Goal: Task Accomplishment & Management: Use online tool/utility

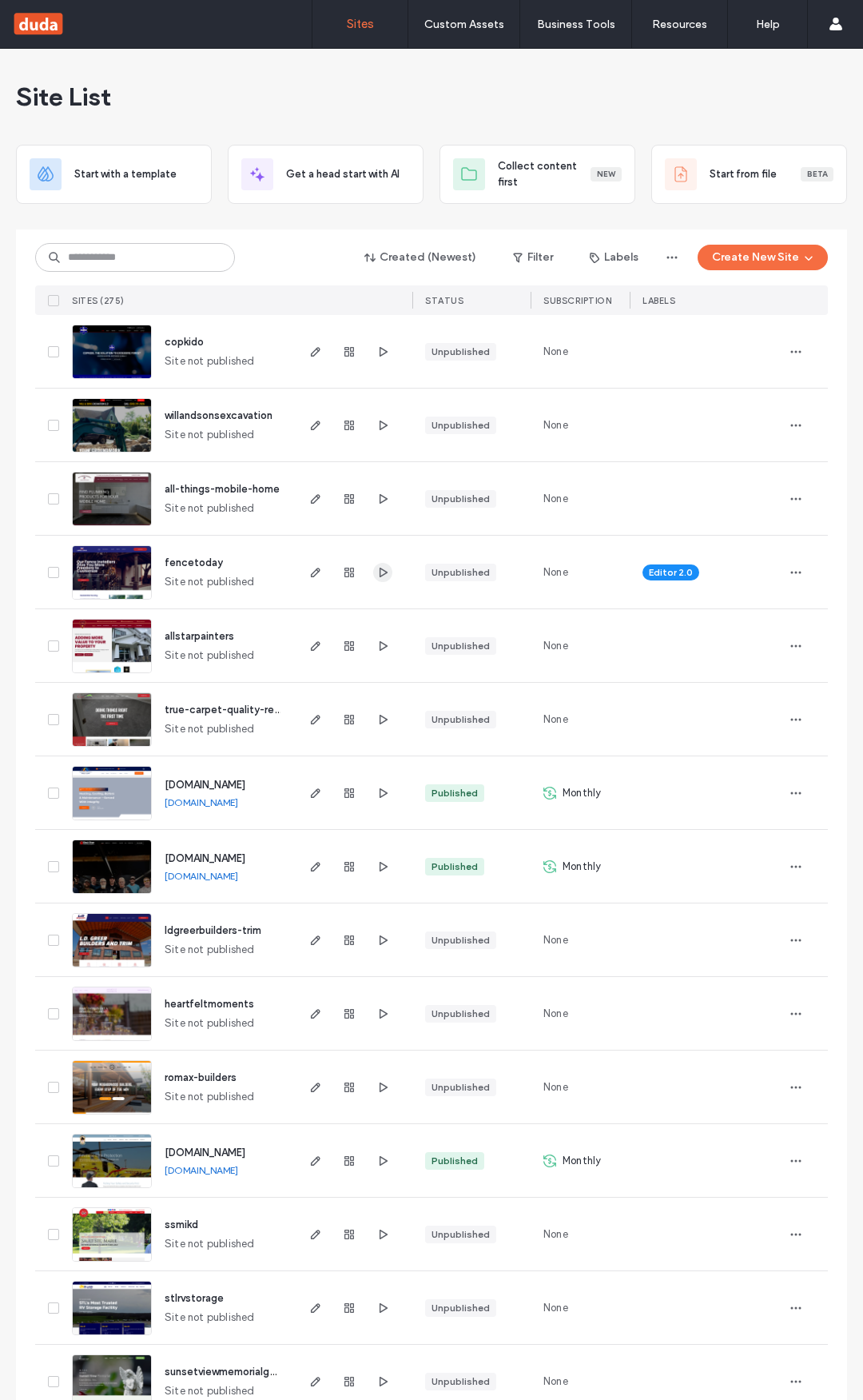
click at [378, 572] on icon "button" at bounding box center [383, 573] width 13 height 13
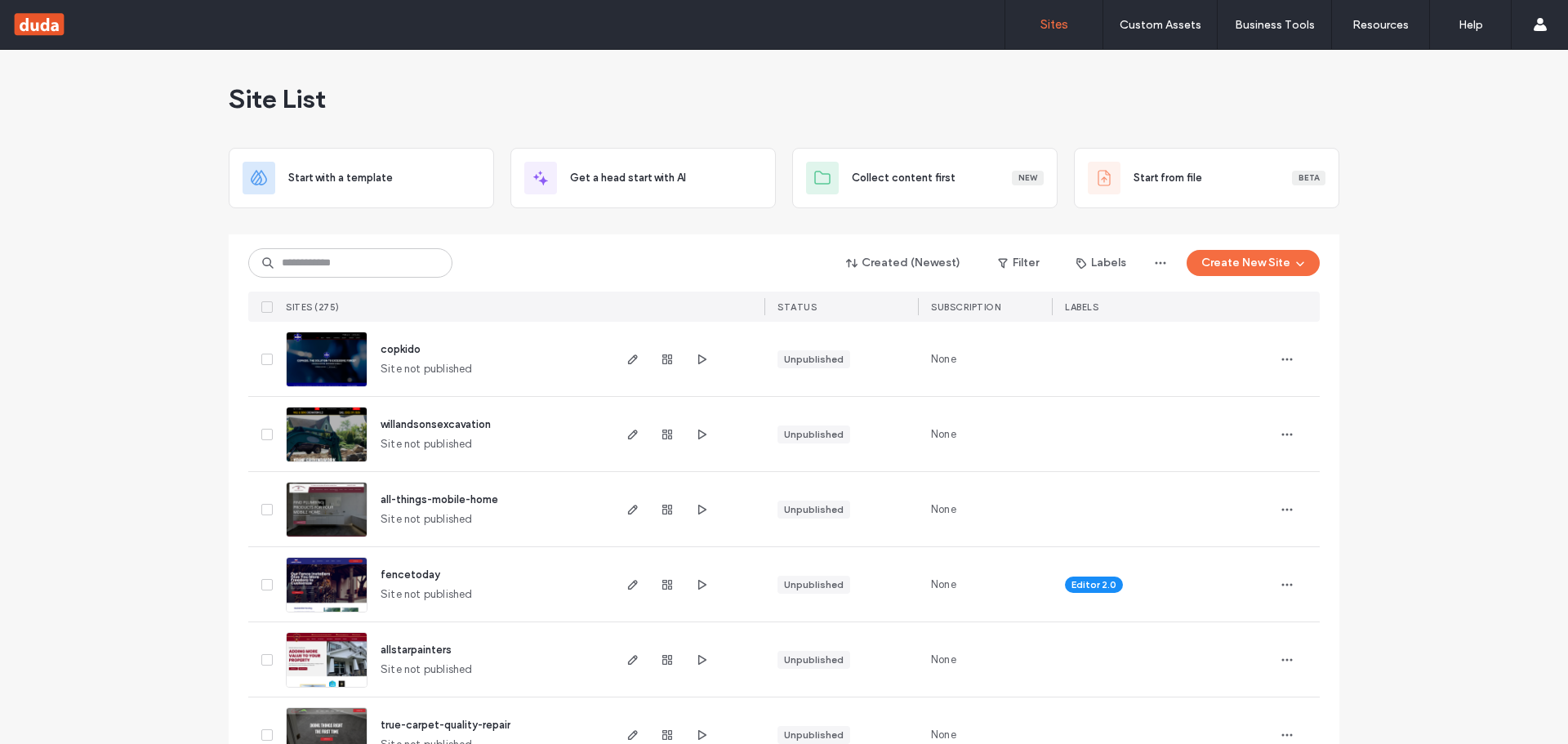
drag, startPoint x: 631, startPoint y: 430, endPoint x: 620, endPoint y: 419, distance: 15.6
click at [631, 430] on use "button" at bounding box center [633, 434] width 10 height 10
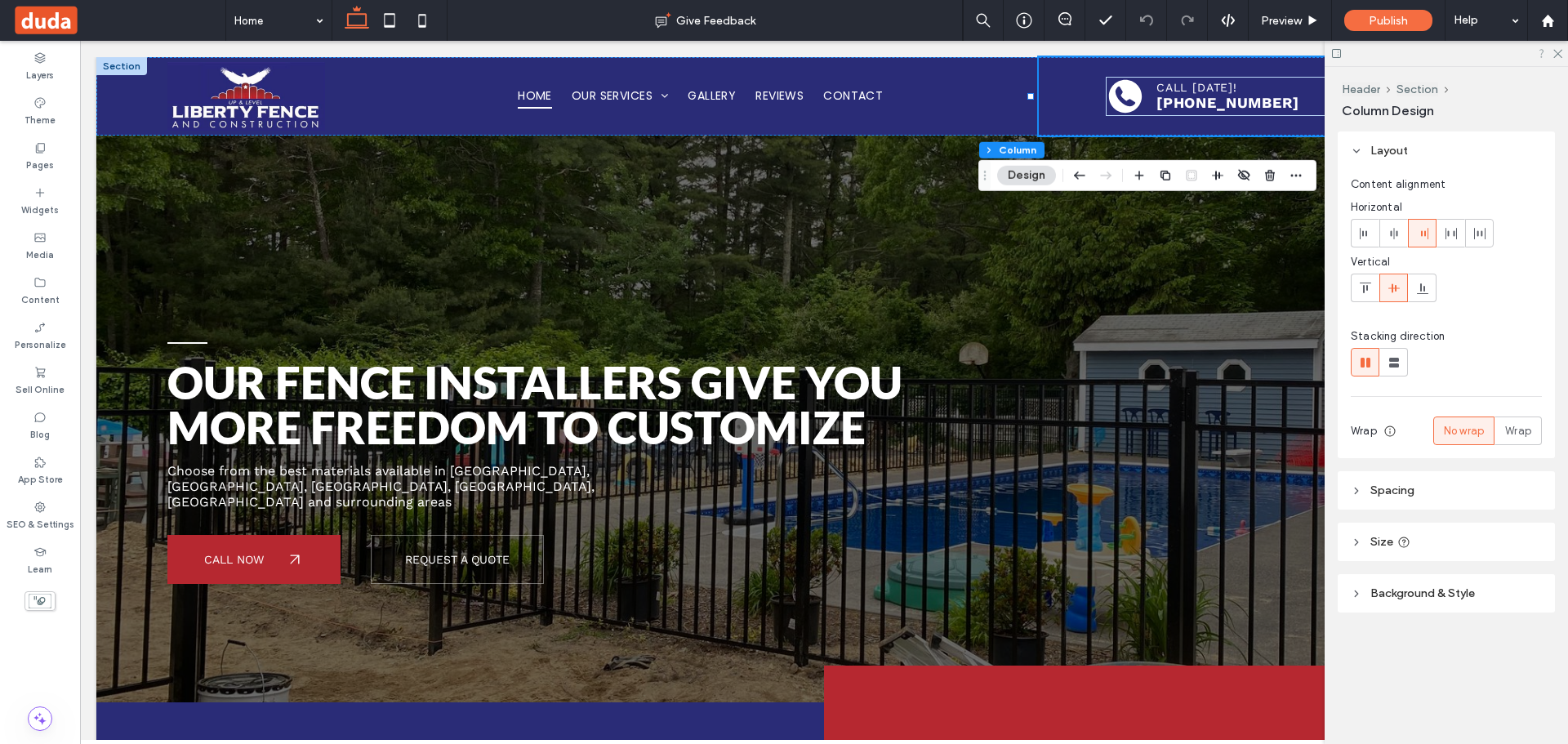
click at [1553, 51] on icon at bounding box center [1557, 52] width 10 height 10
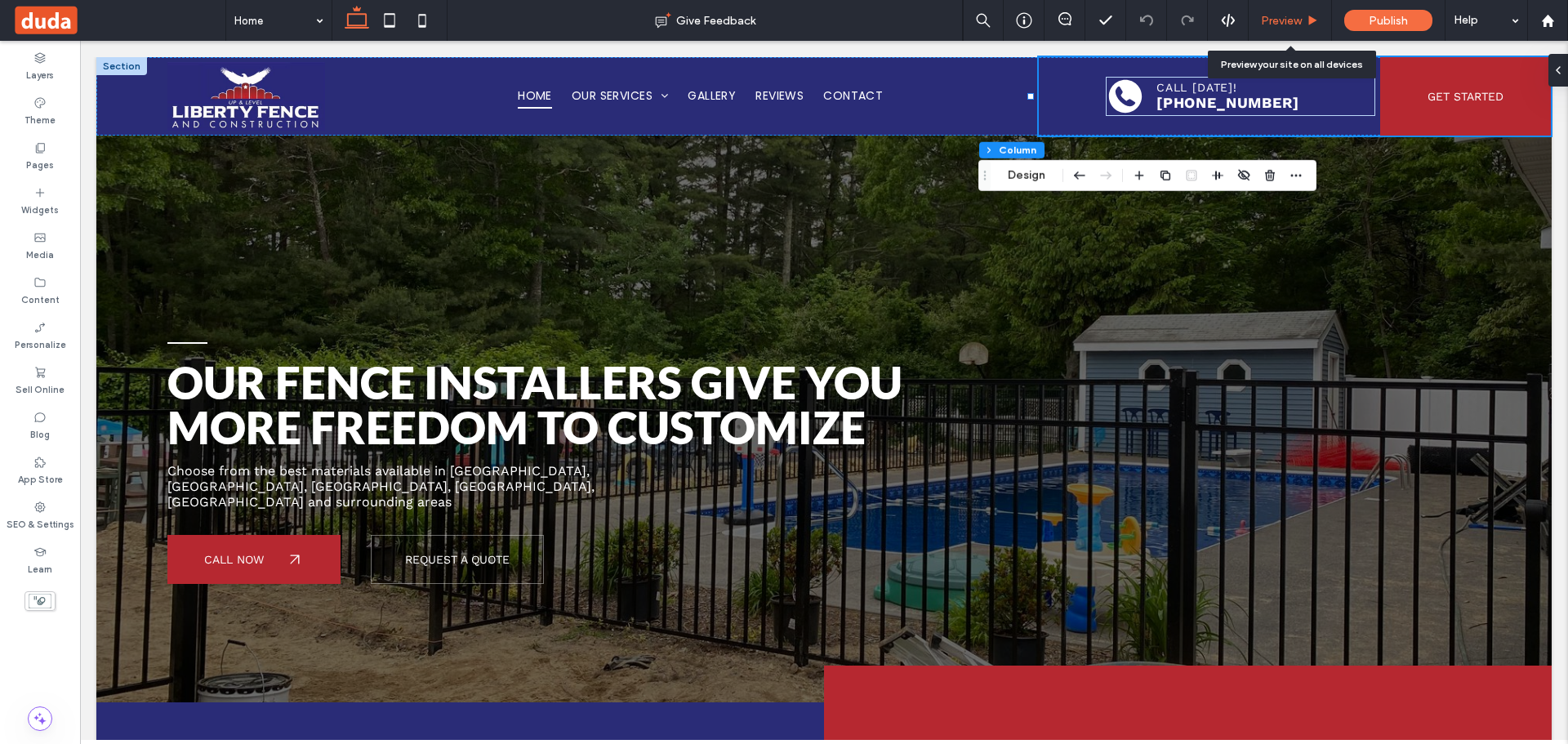
click at [1293, 25] on span "Preview" at bounding box center [1281, 21] width 41 height 14
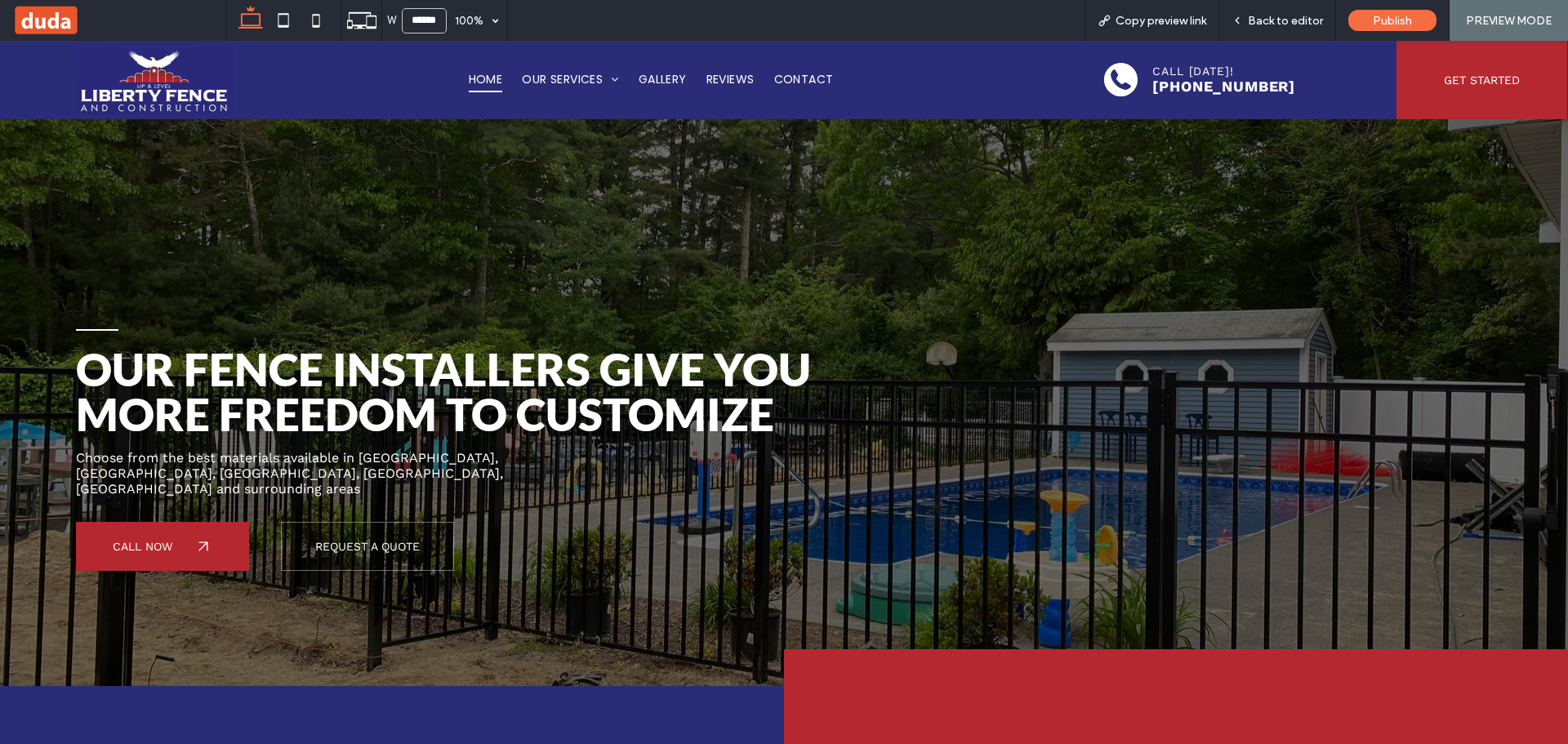
click at [1200, 24] on span "Copy preview link" at bounding box center [1160, 21] width 91 height 14
click at [1284, 16] on span "Back to editor" at bounding box center [1286, 21] width 75 height 14
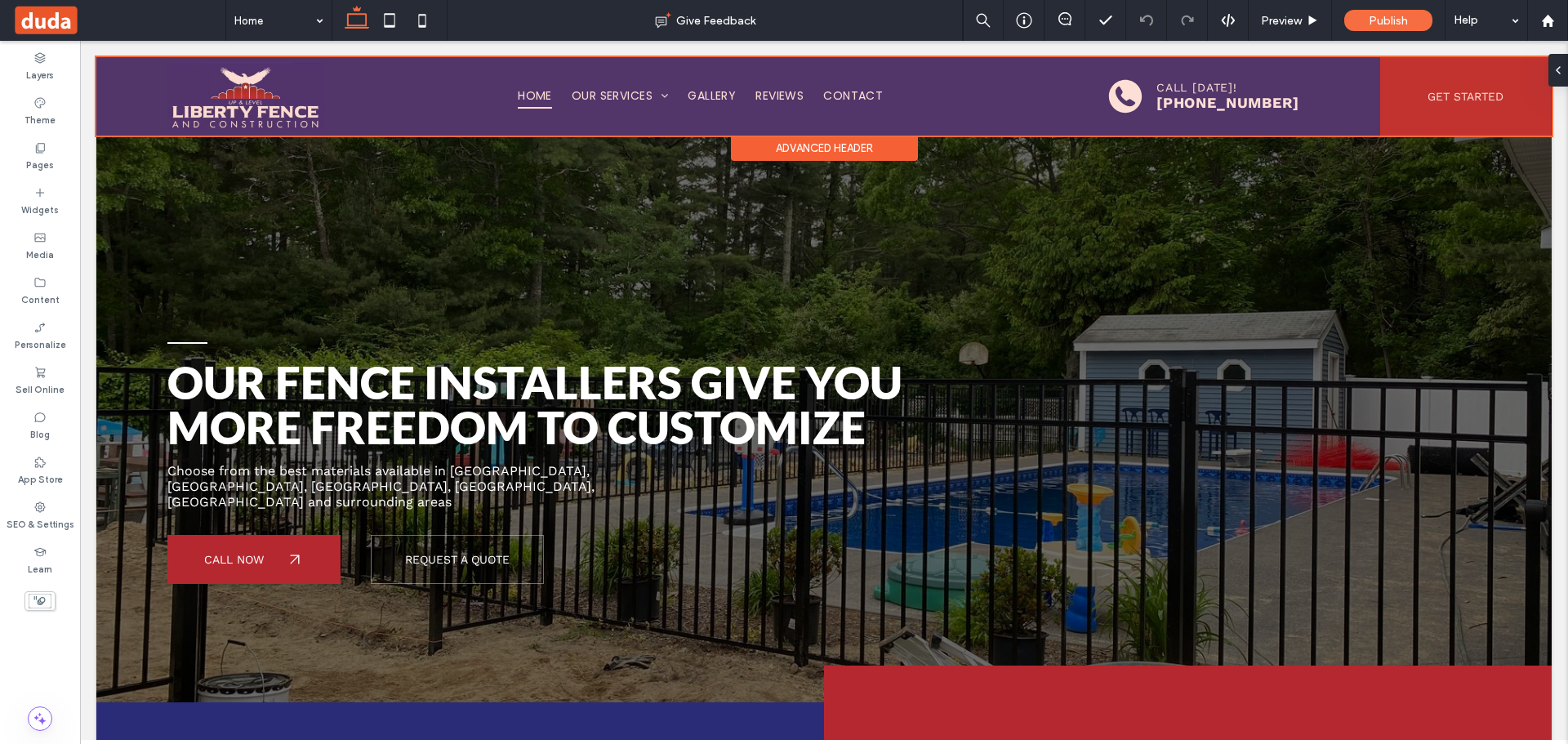
click at [1019, 115] on div at bounding box center [824, 96] width 1455 height 78
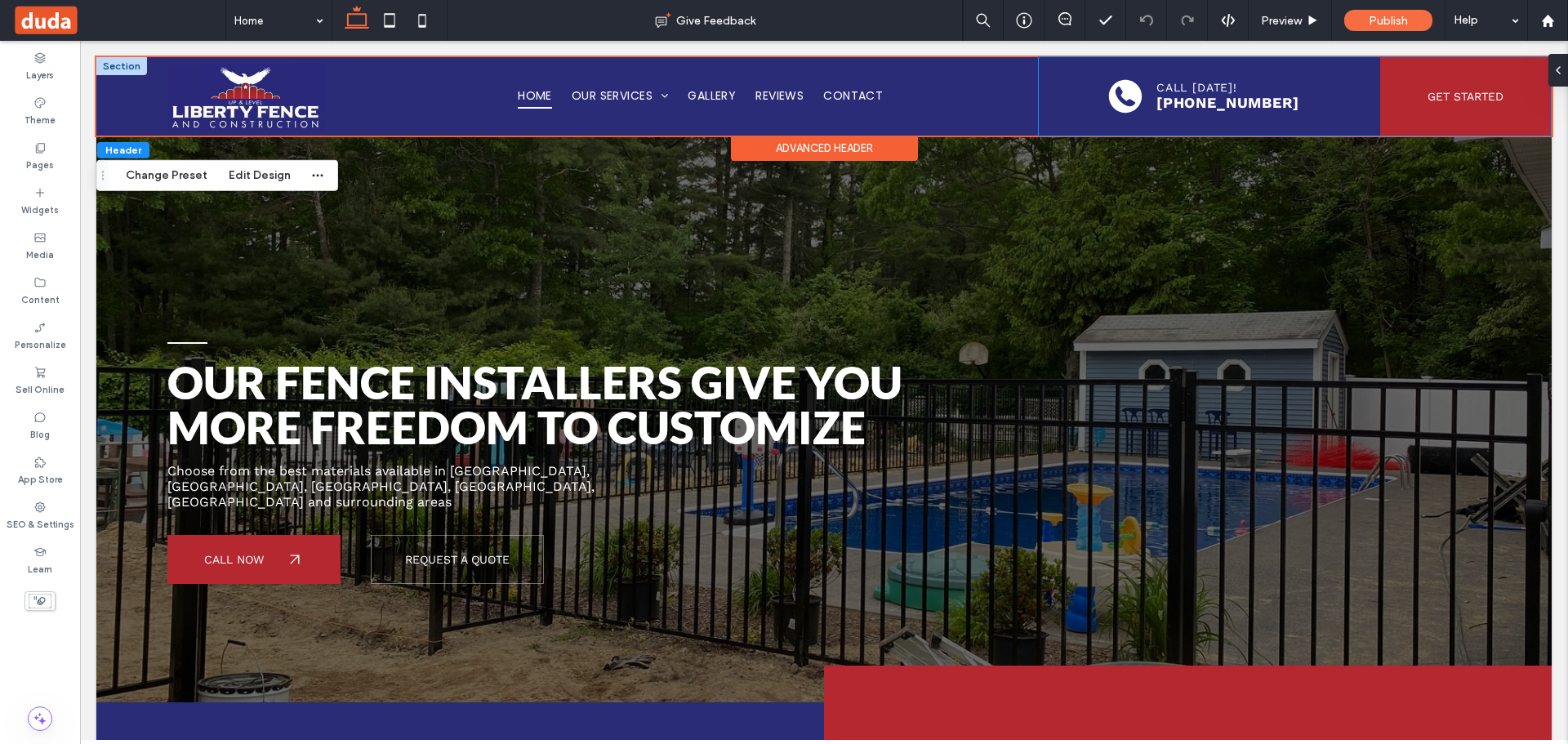
click at [1085, 93] on div "Call Today! (508) 496-9990 Get Started" at bounding box center [1295, 96] width 512 height 78
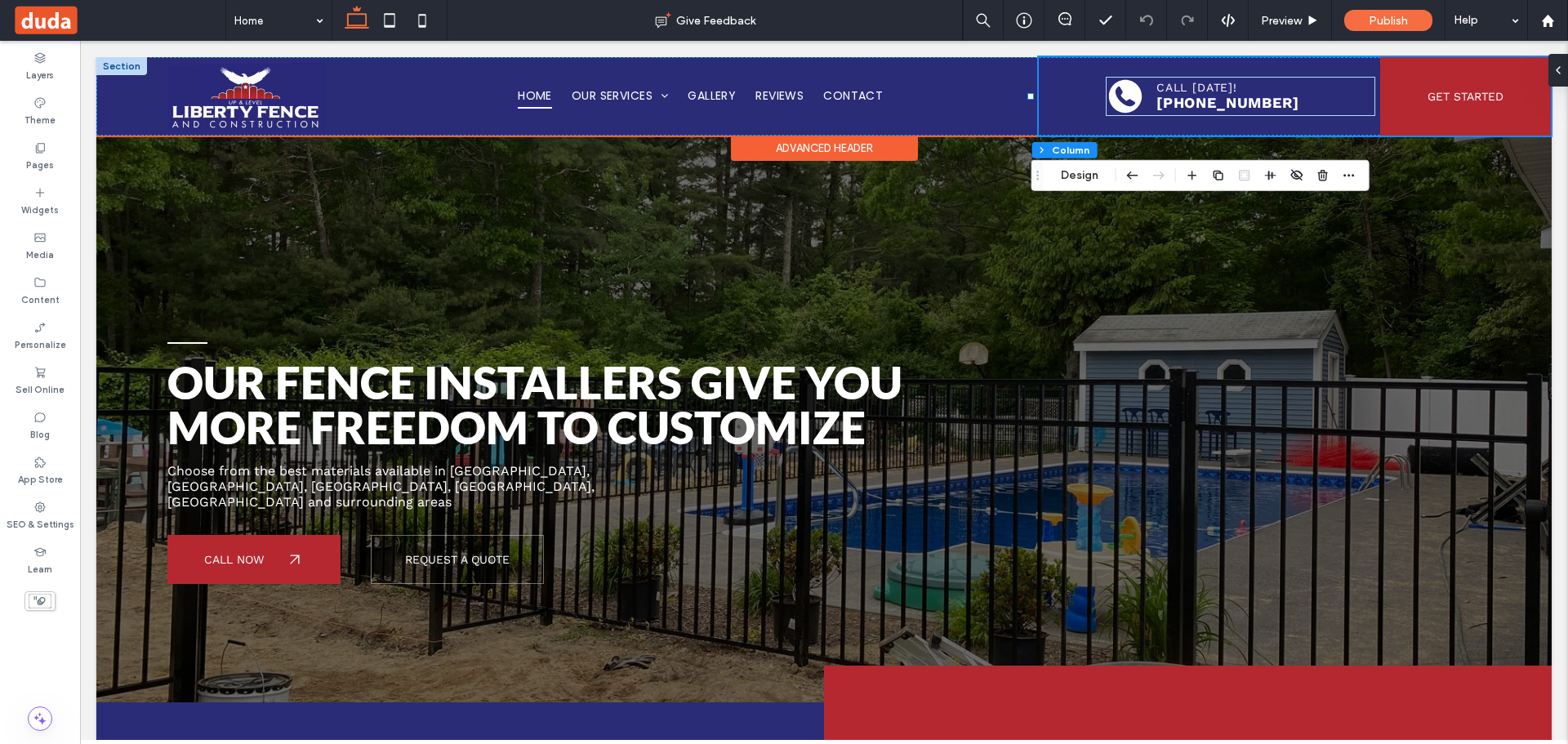
click at [1080, 93] on div "Call Today! (508) 496-9990 Get Started" at bounding box center [1295, 96] width 512 height 78
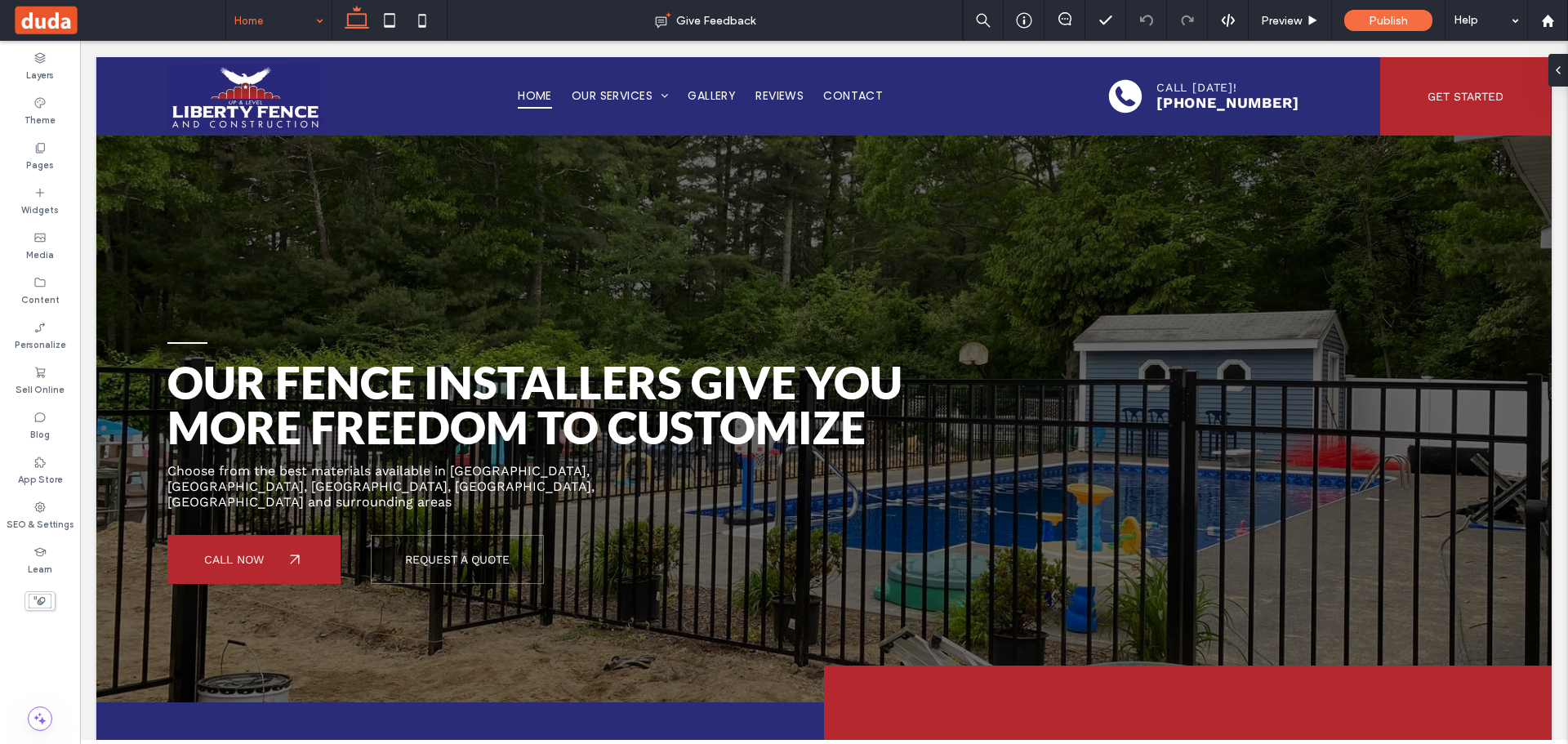
click at [261, 22] on input at bounding box center [275, 20] width 81 height 41
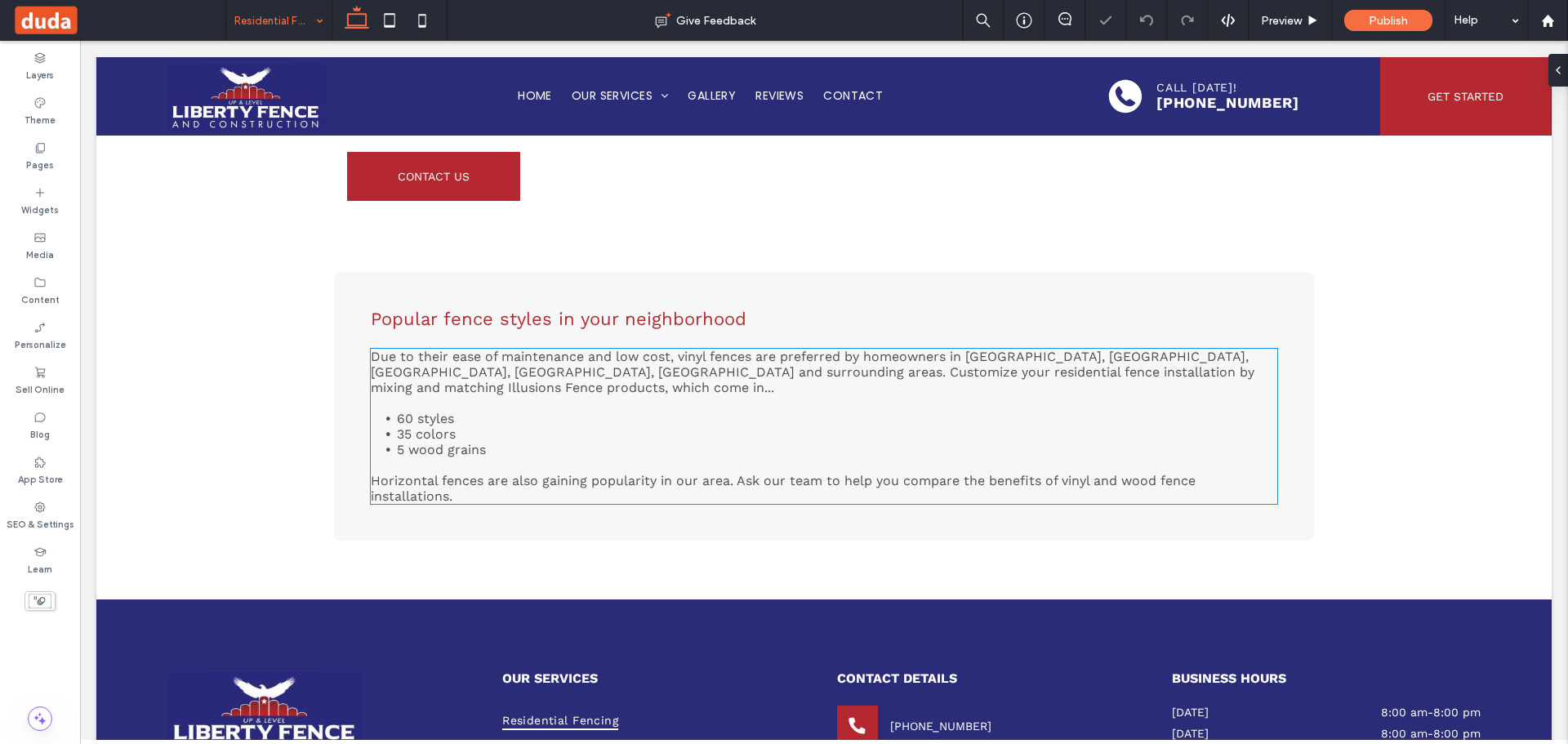
scroll to position [666, 0]
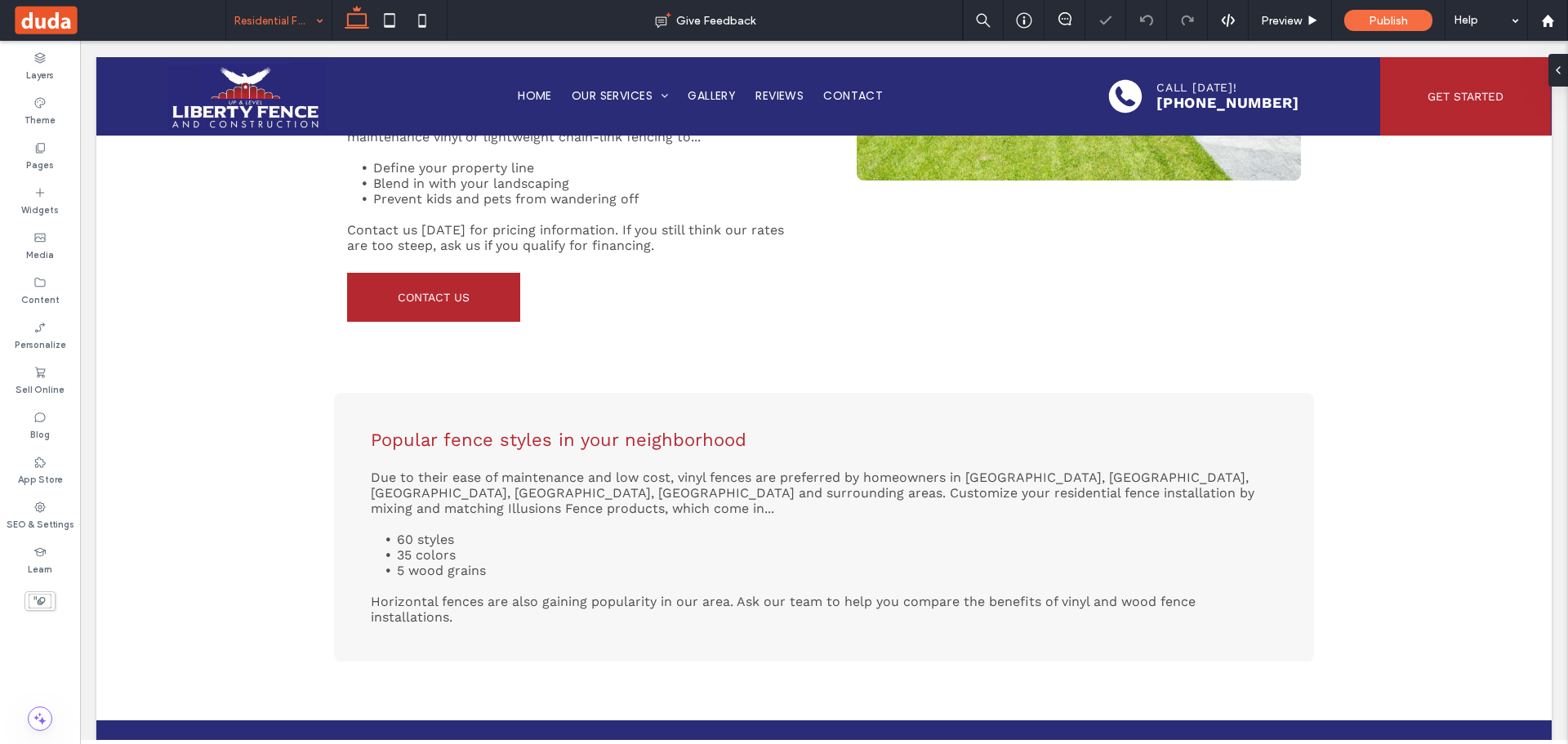
click at [267, 11] on input at bounding box center [275, 20] width 81 height 41
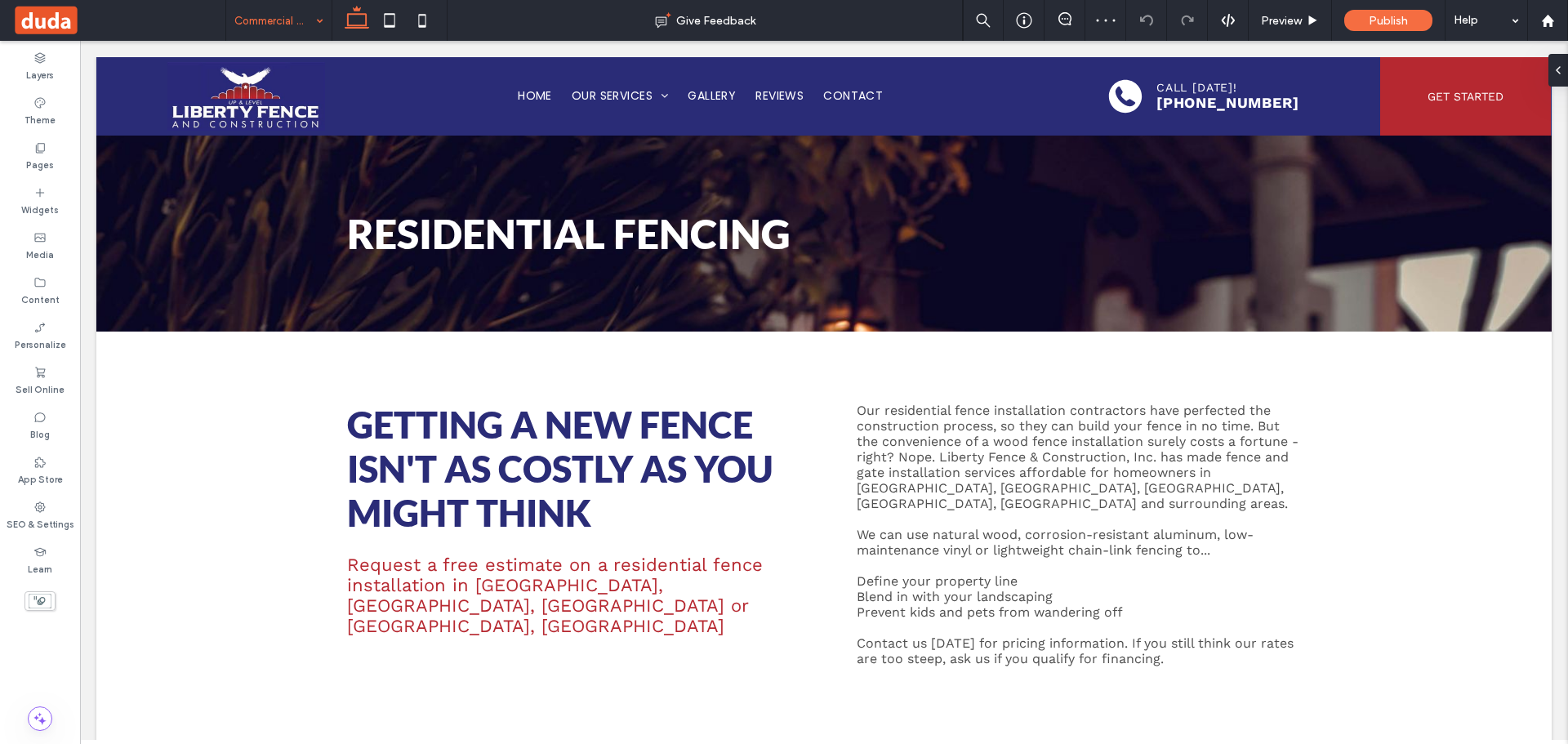
scroll to position [0, 0]
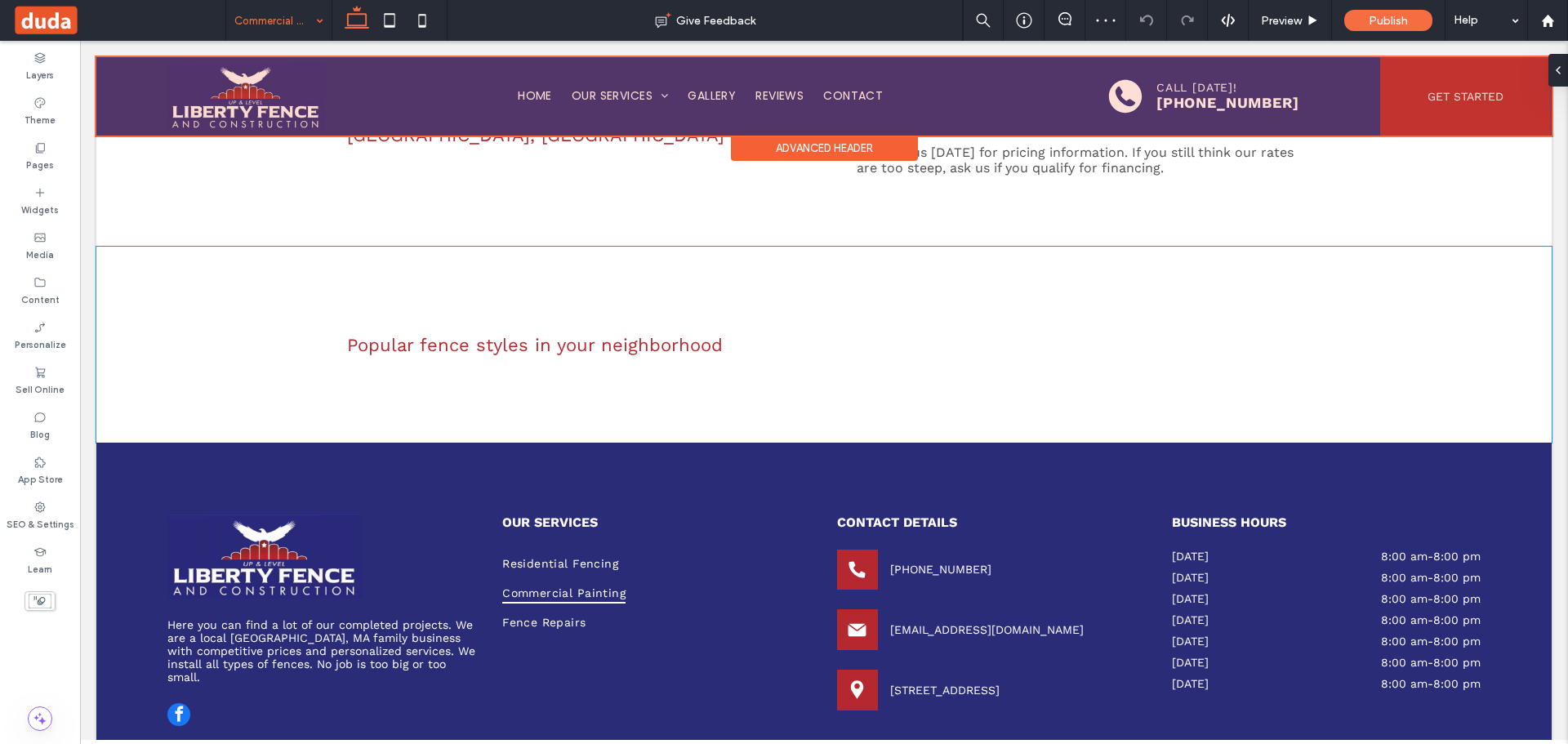
scroll to position [331, 0]
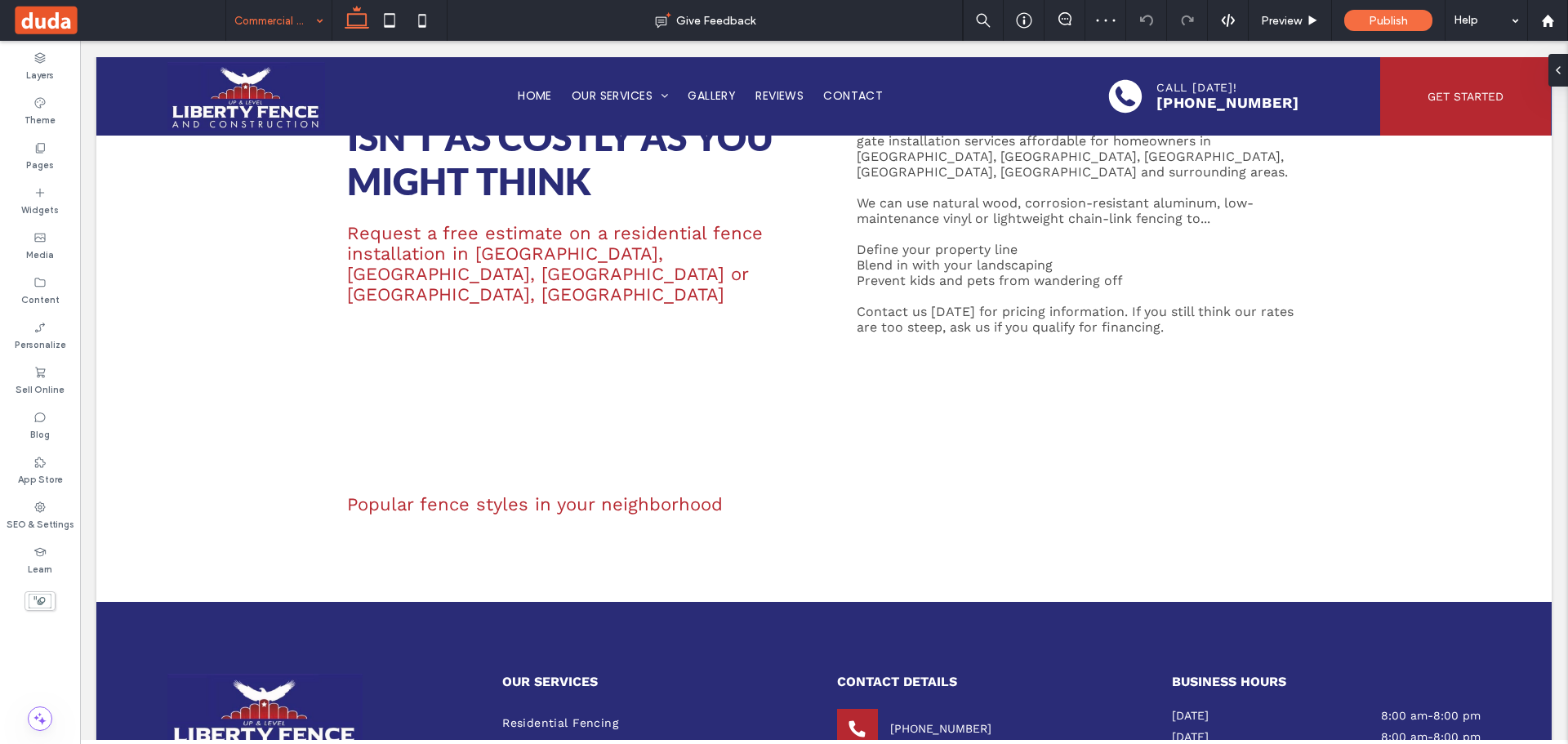
click at [275, 20] on input at bounding box center [275, 20] width 81 height 41
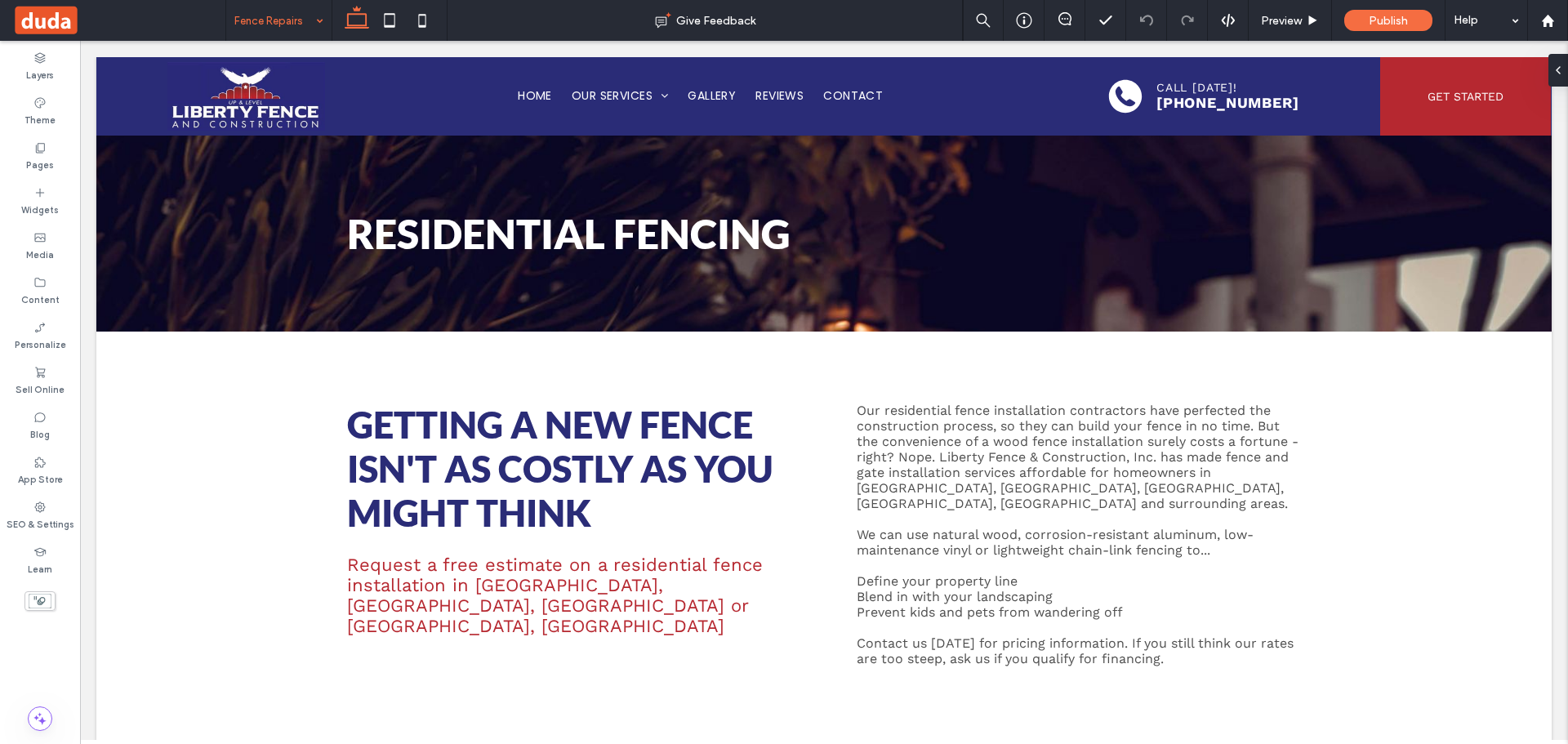
scroll to position [0, 0]
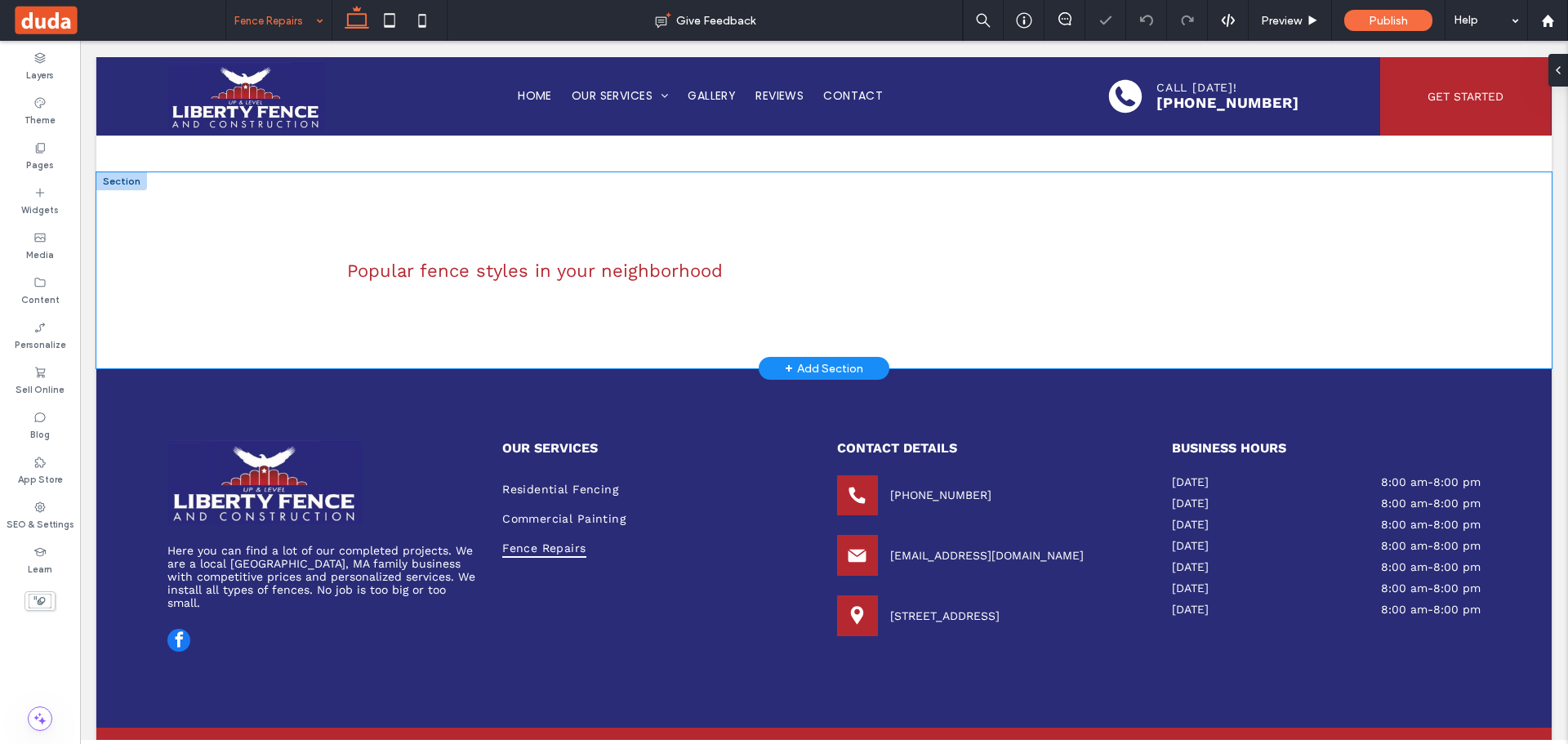
scroll to position [576, 0]
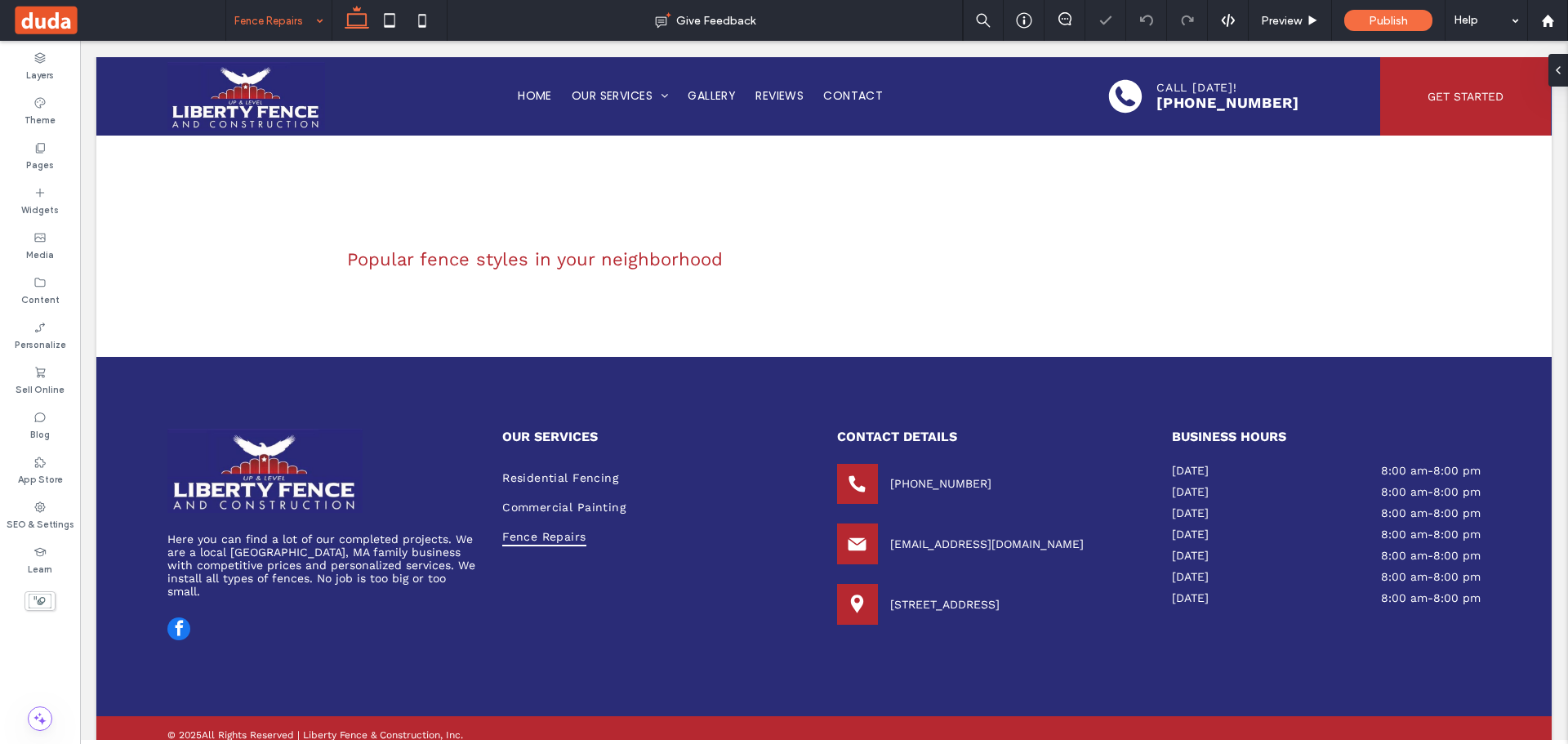
click at [301, 26] on input at bounding box center [275, 20] width 81 height 41
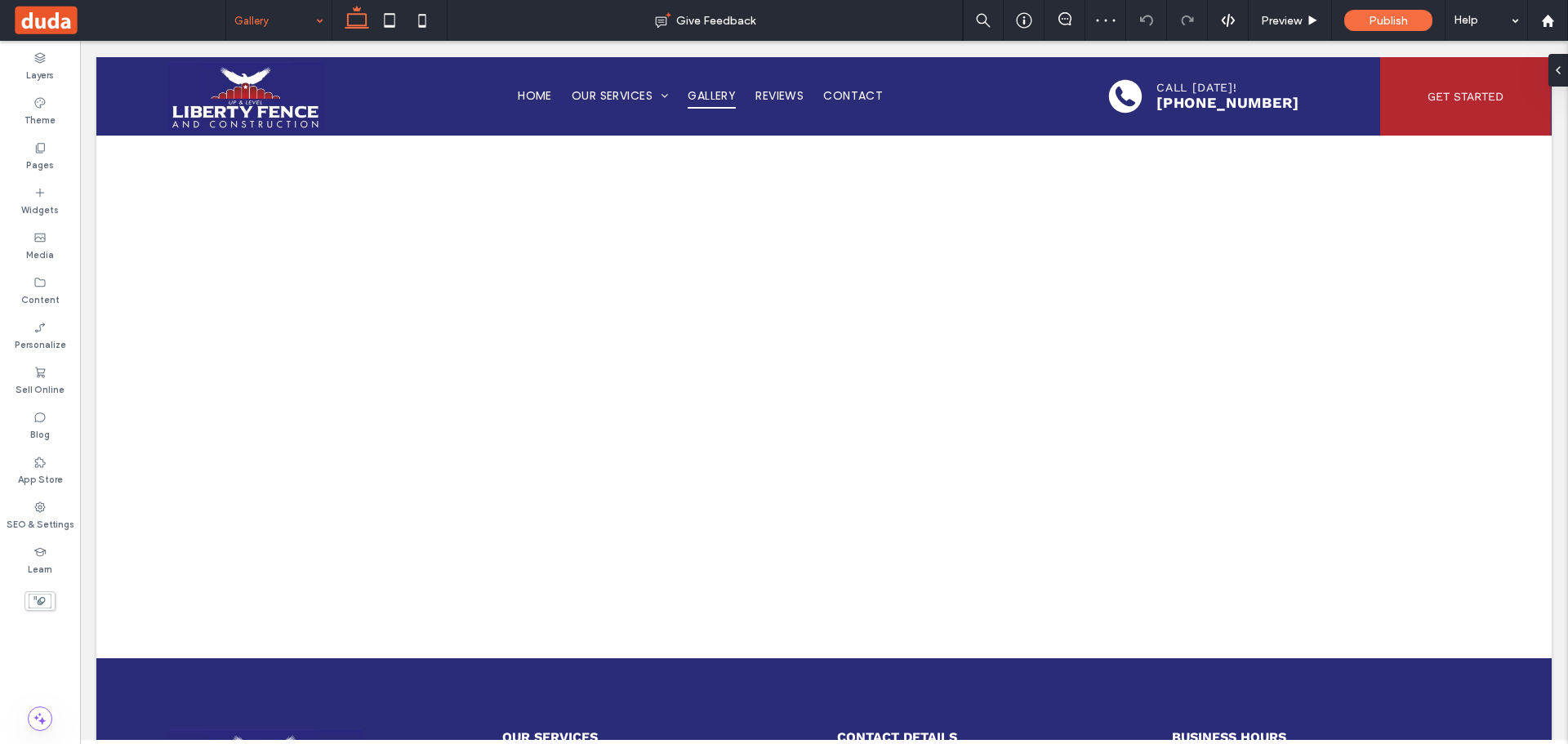
click at [278, 31] on input at bounding box center [275, 20] width 81 height 41
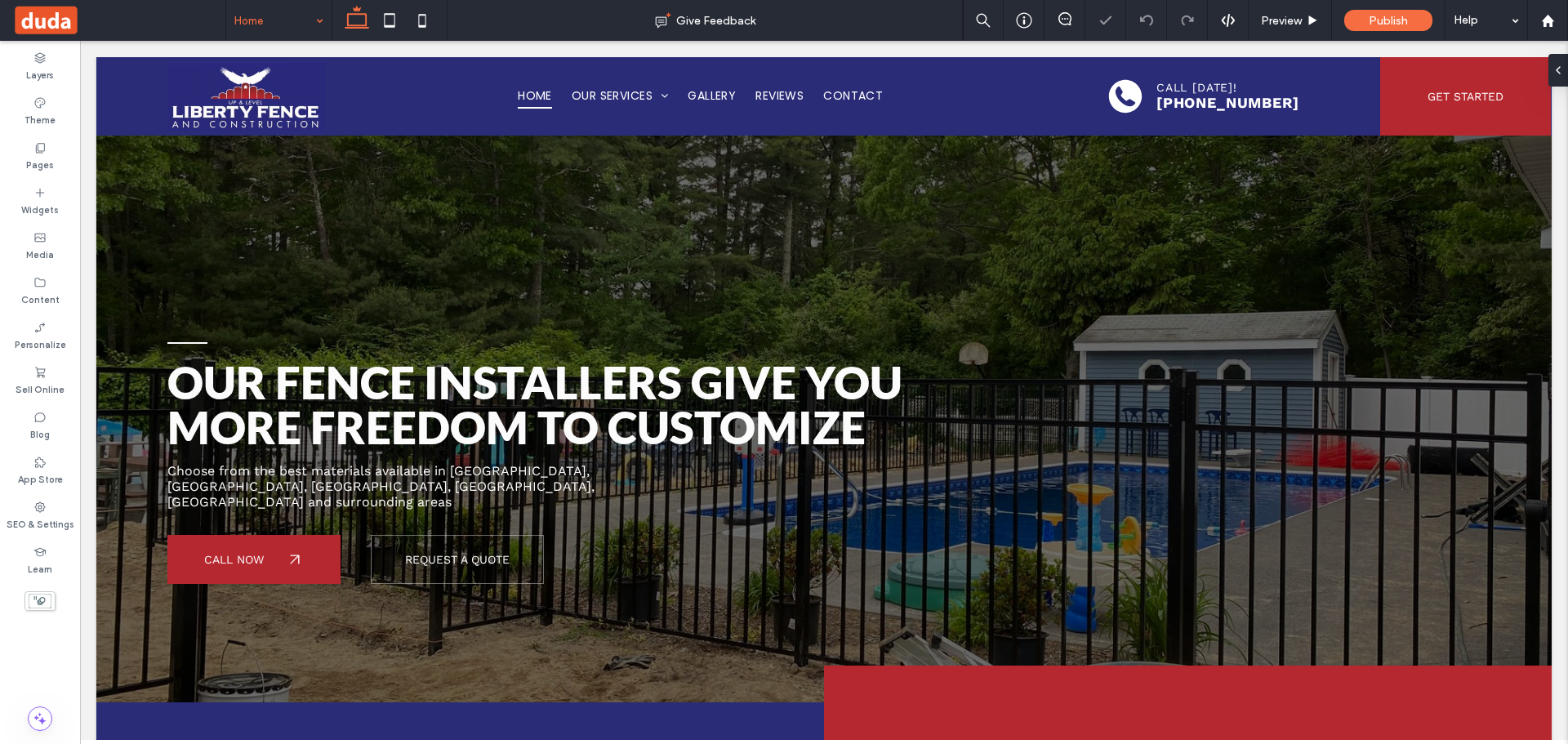
drag, startPoint x: 268, startPoint y: 24, endPoint x: 269, endPoint y: 33, distance: 9.1
click at [268, 27] on input at bounding box center [275, 20] width 81 height 41
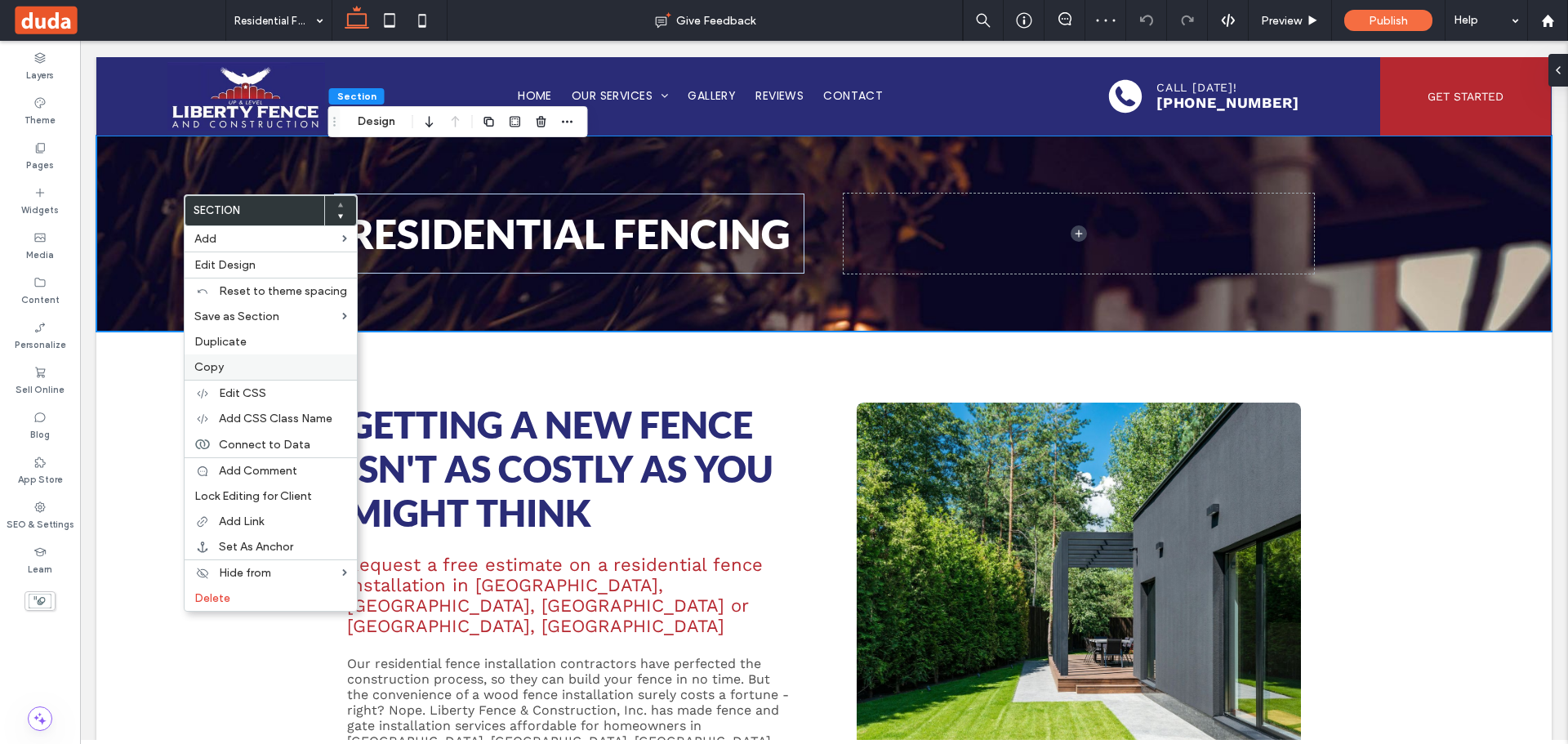
click at [231, 362] on label "Copy" at bounding box center [271, 366] width 153 height 14
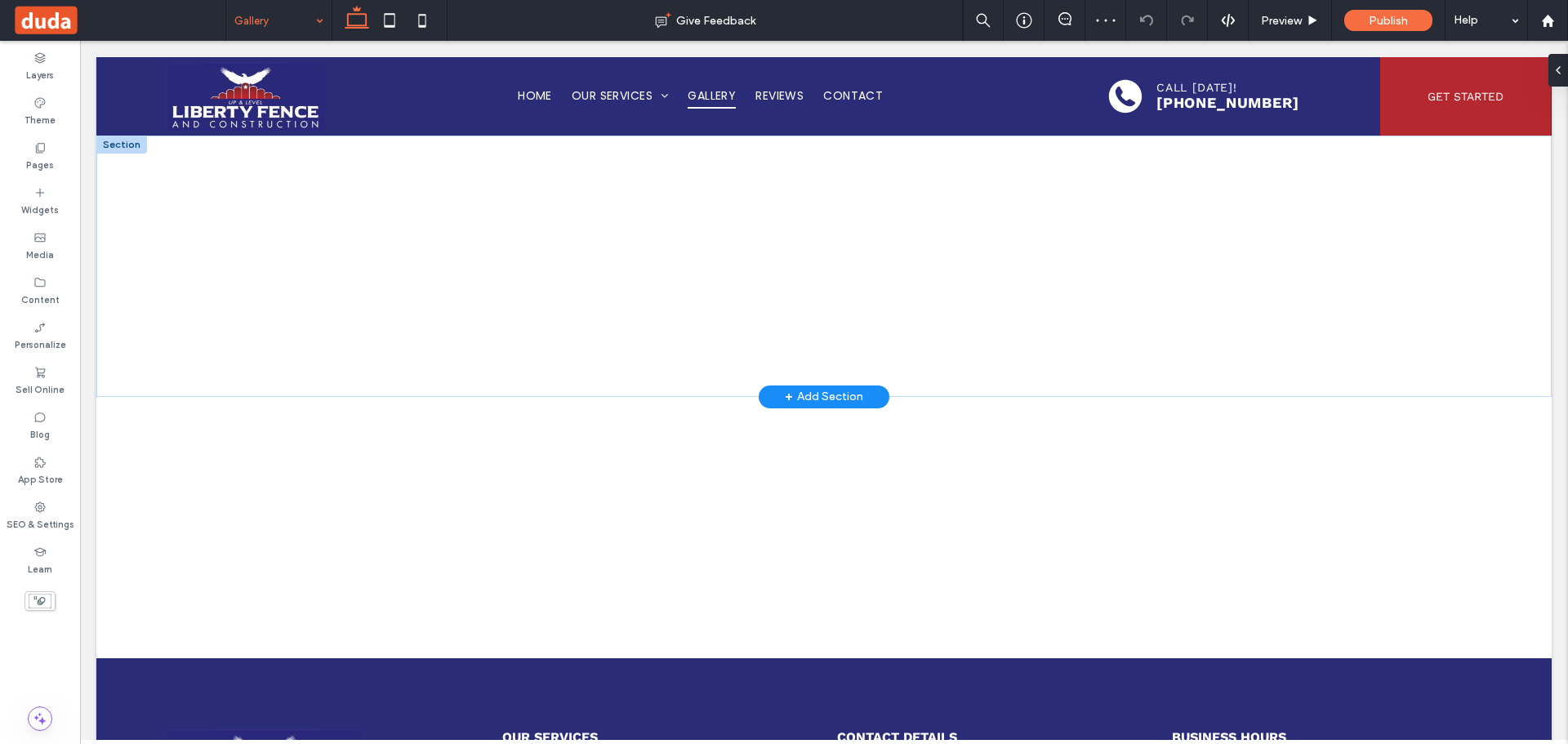
drag, startPoint x: 241, startPoint y: 206, endPoint x: 190, endPoint y: 235, distance: 58.7
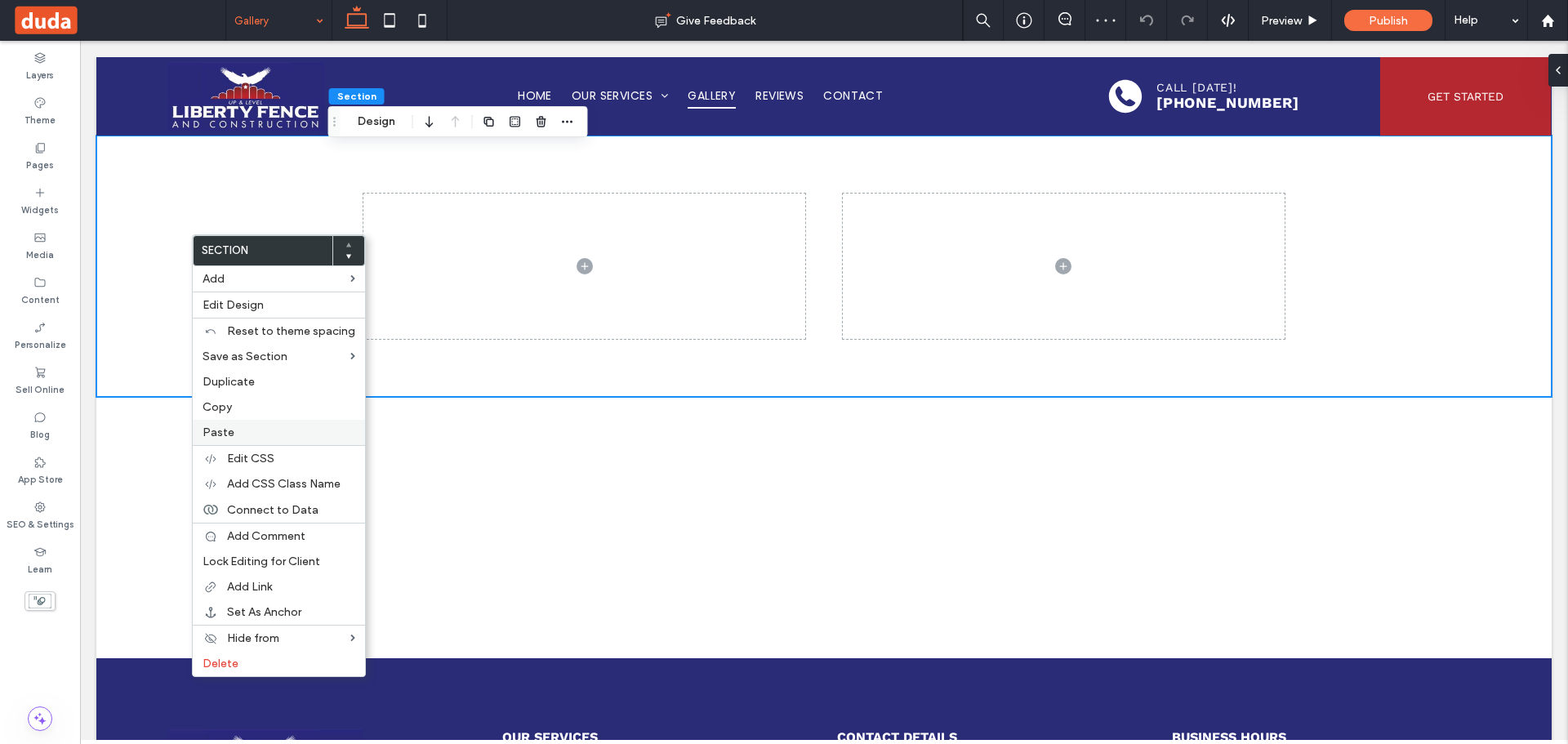
click at [230, 434] on span "Paste" at bounding box center [218, 432] width 31 height 14
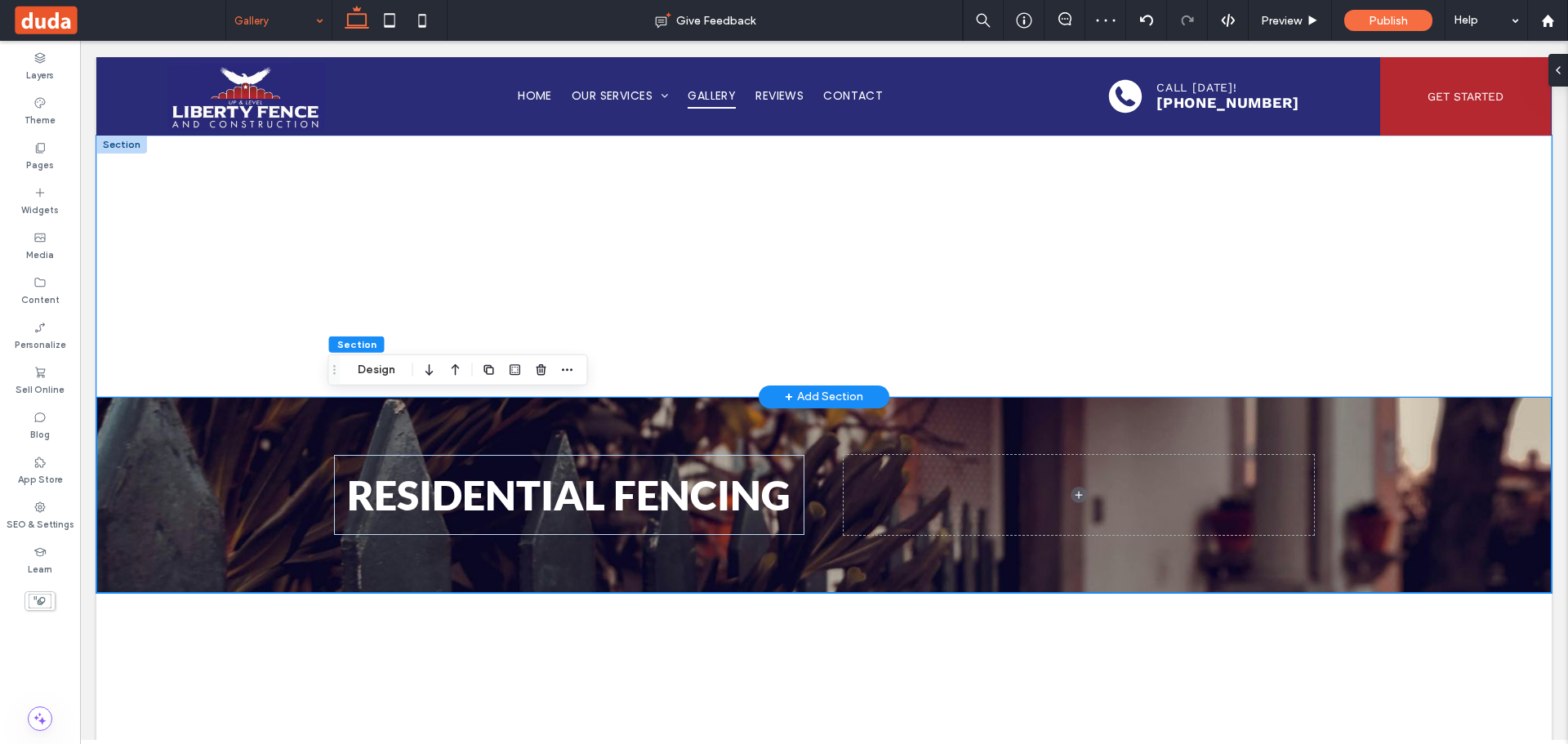
click at [214, 286] on div at bounding box center [824, 266] width 1455 height 261
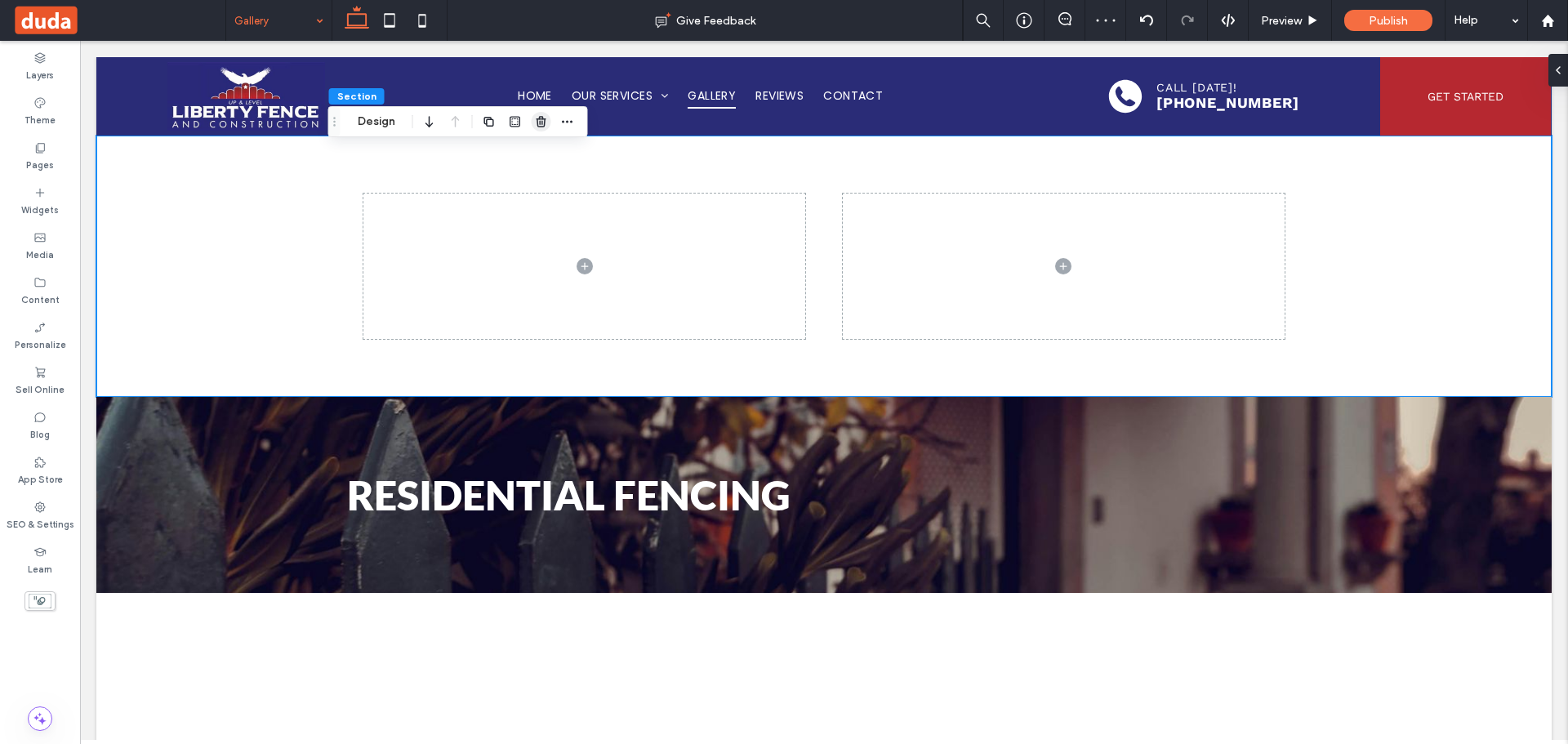
click at [547, 120] on icon "button" at bounding box center [542, 122] width 13 height 13
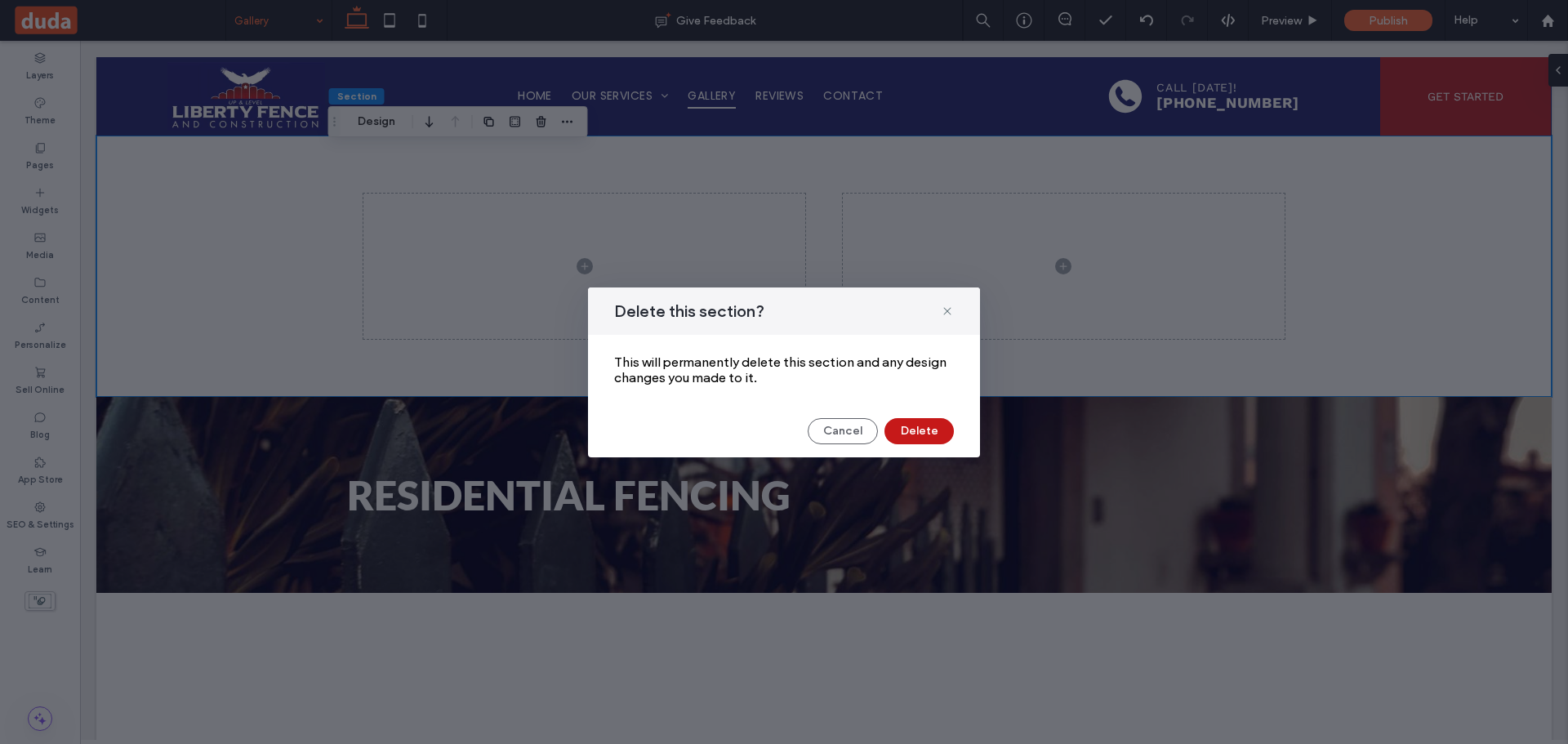
click at [926, 427] on button "Delete" at bounding box center [919, 430] width 70 height 26
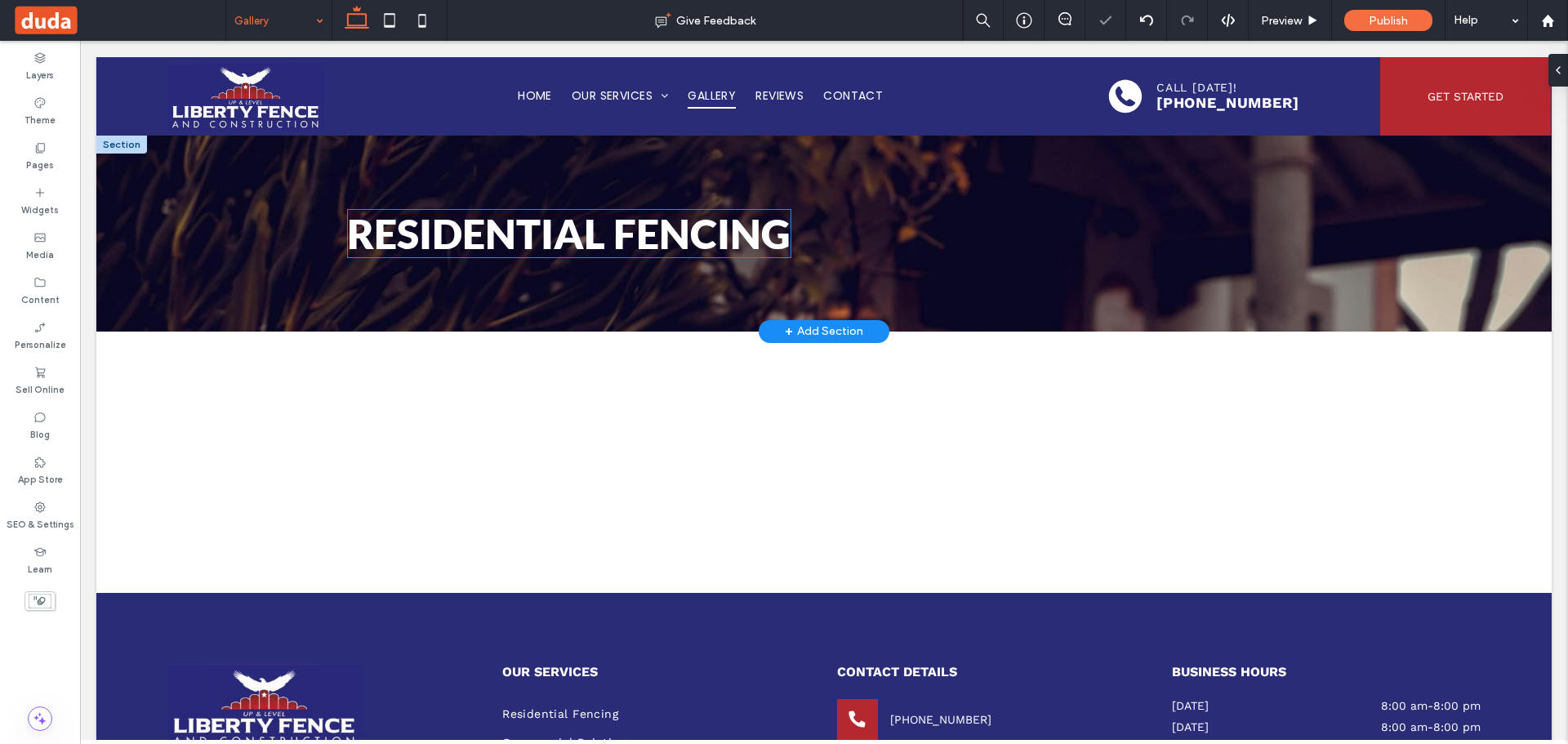
click at [621, 229] on span "Residential Fencing" at bounding box center [569, 233] width 444 height 49
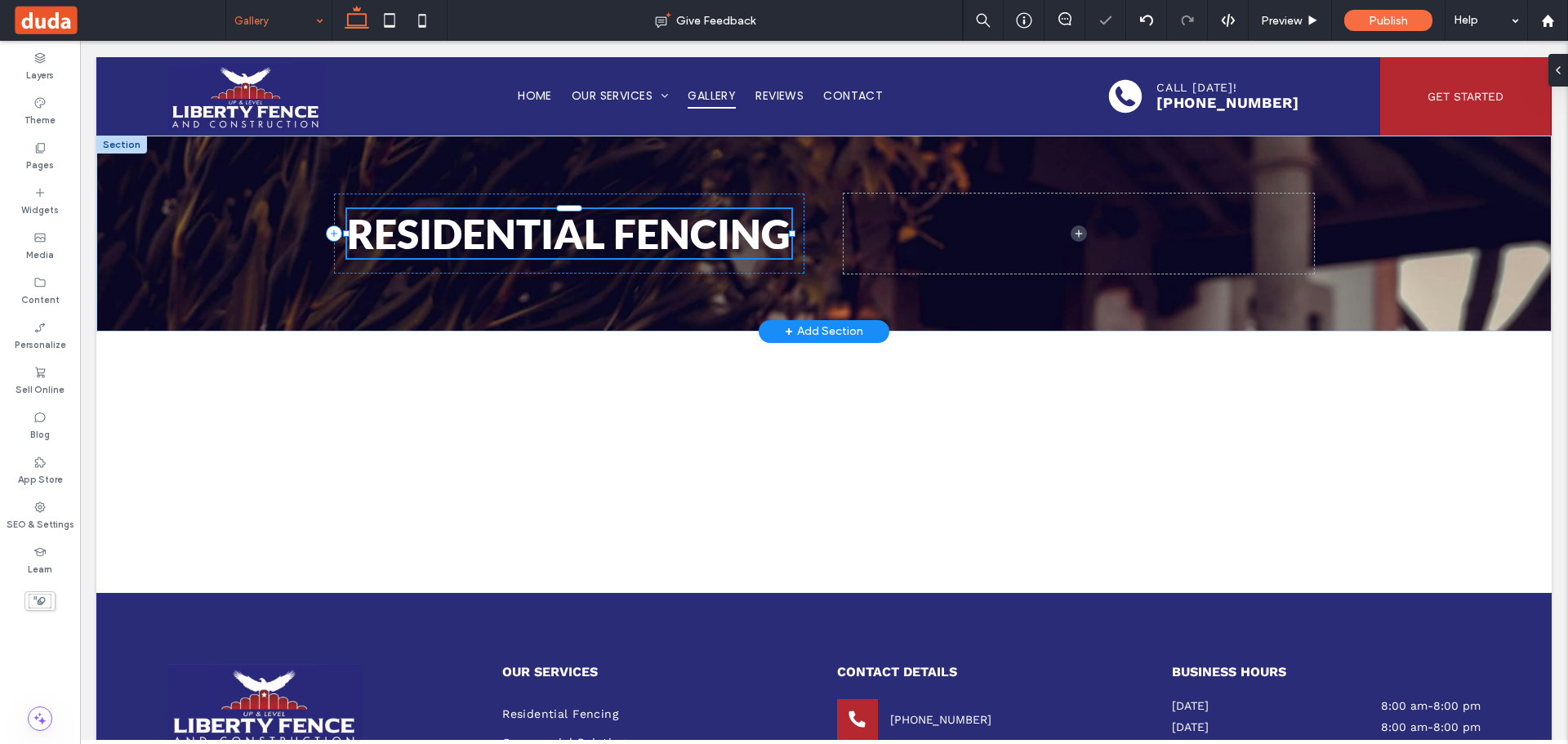
click at [621, 229] on div "Residential Fencing" at bounding box center [570, 233] width 445 height 49
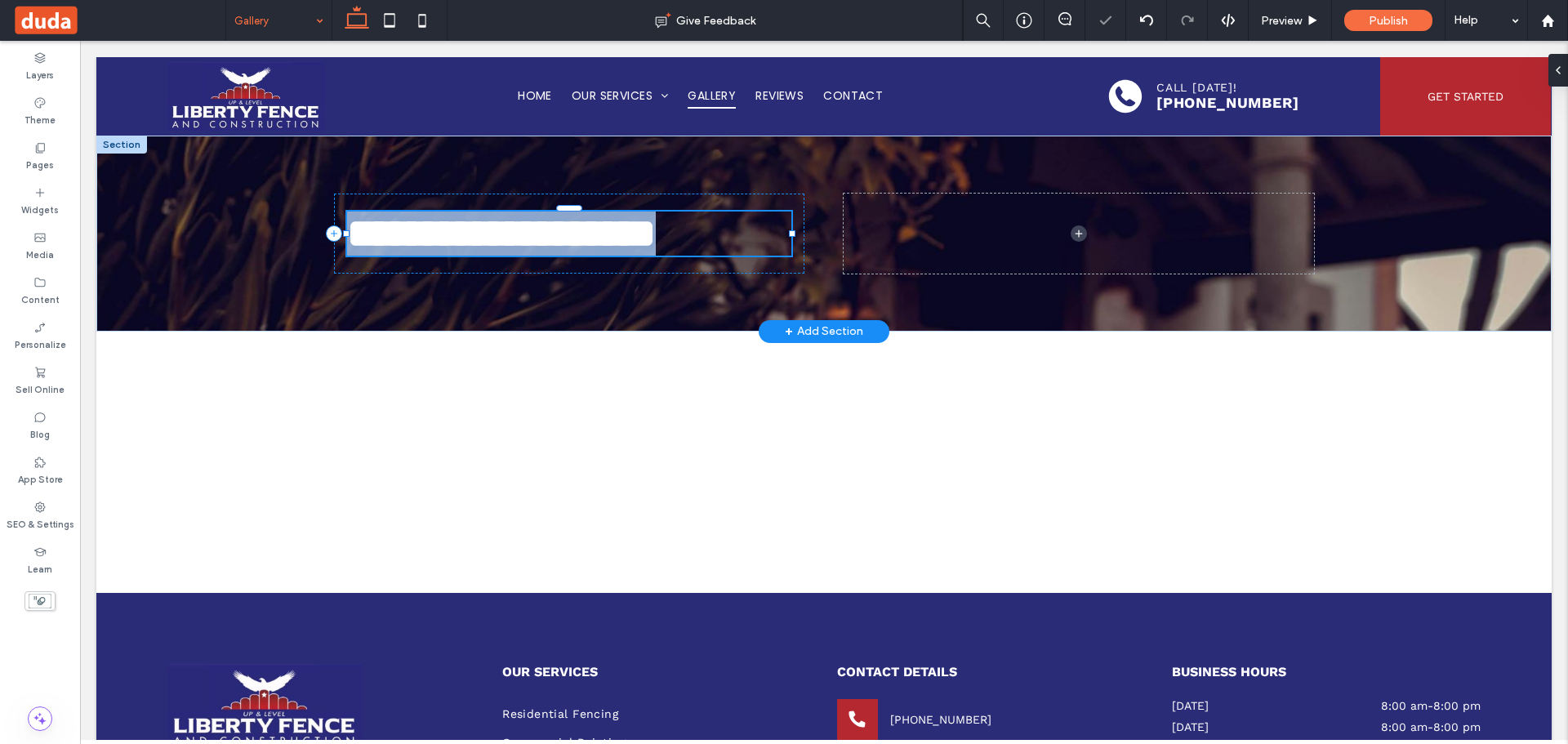
type input "****"
type input "**"
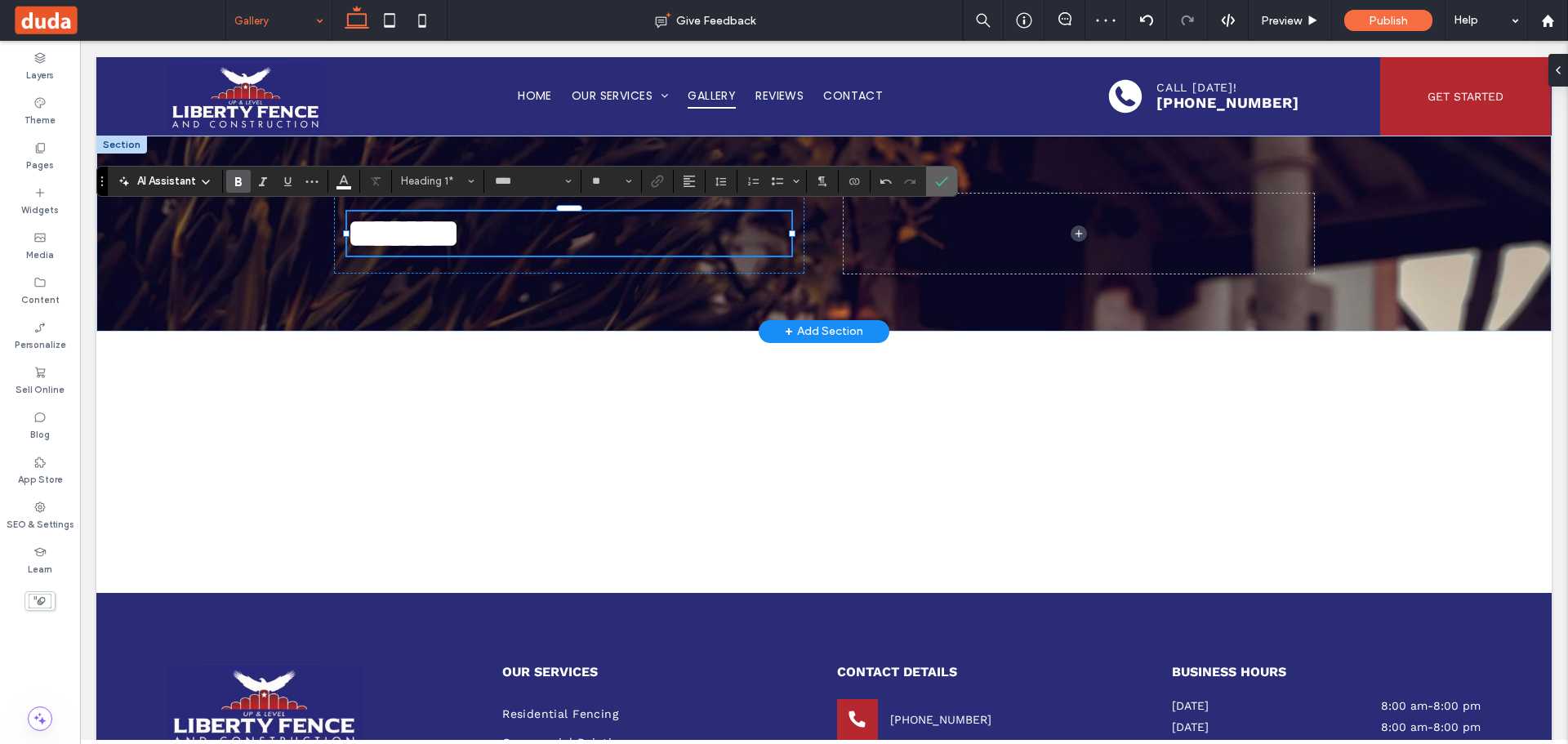
drag, startPoint x: 943, startPoint y: 176, endPoint x: 806, endPoint y: 138, distance: 142.2
click at [943, 176] on icon "Confirm" at bounding box center [942, 181] width 13 height 13
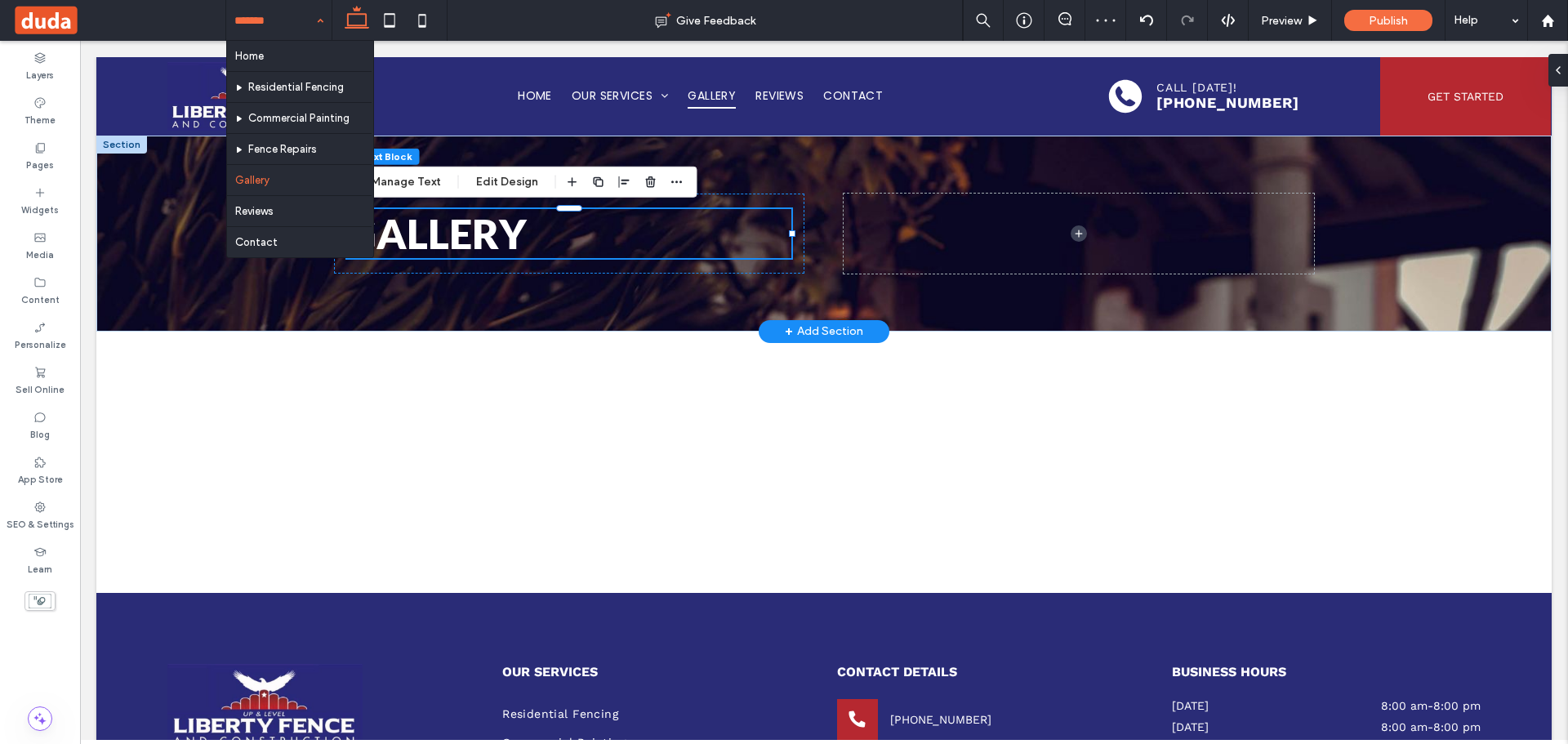
drag, startPoint x: 252, startPoint y: 11, endPoint x: 292, endPoint y: 144, distance: 138.9
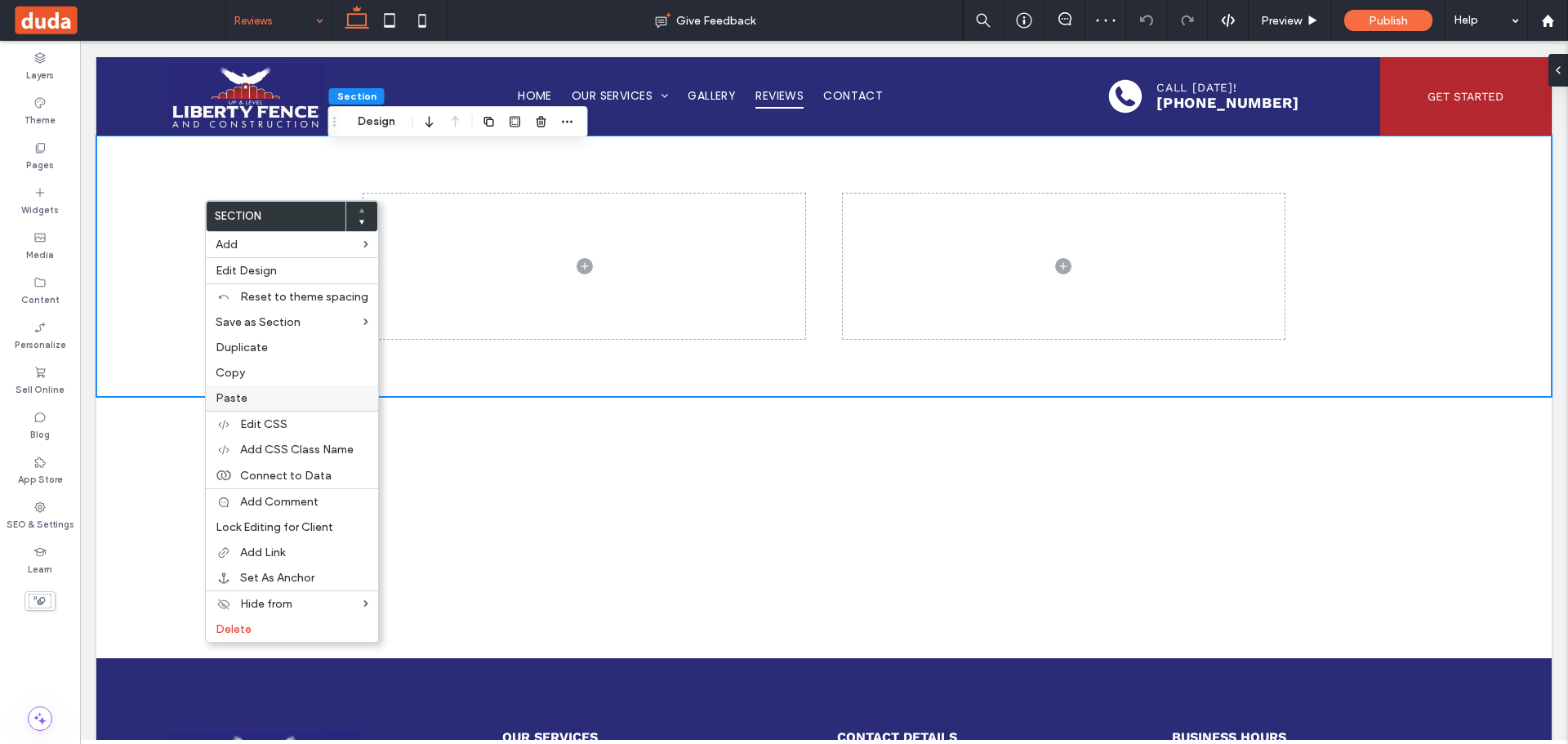
click at [234, 397] on span "Paste" at bounding box center [231, 398] width 31 height 14
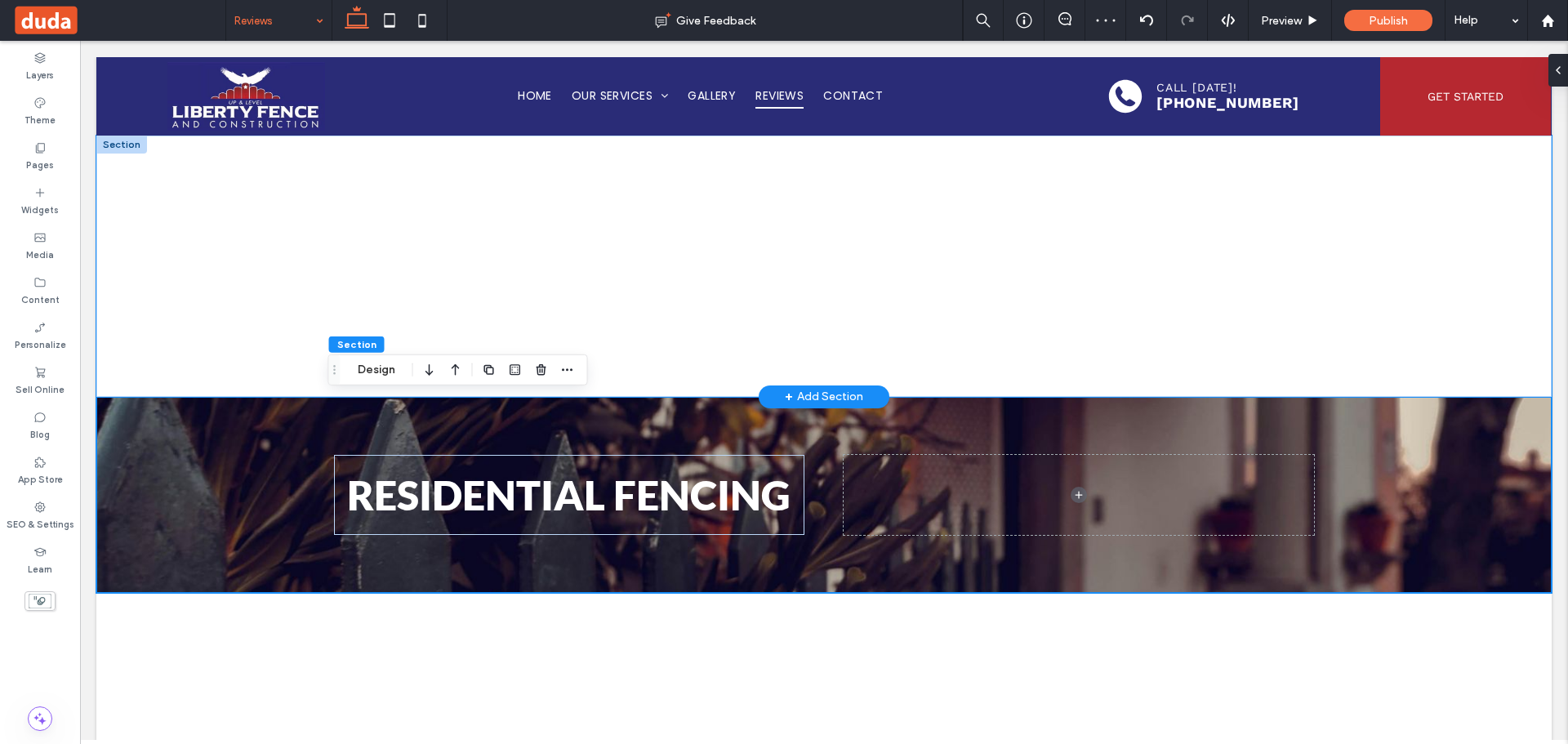
drag, startPoint x: 199, startPoint y: 217, endPoint x: 271, endPoint y: 187, distance: 78.0
click at [199, 215] on div at bounding box center [824, 266] width 1455 height 261
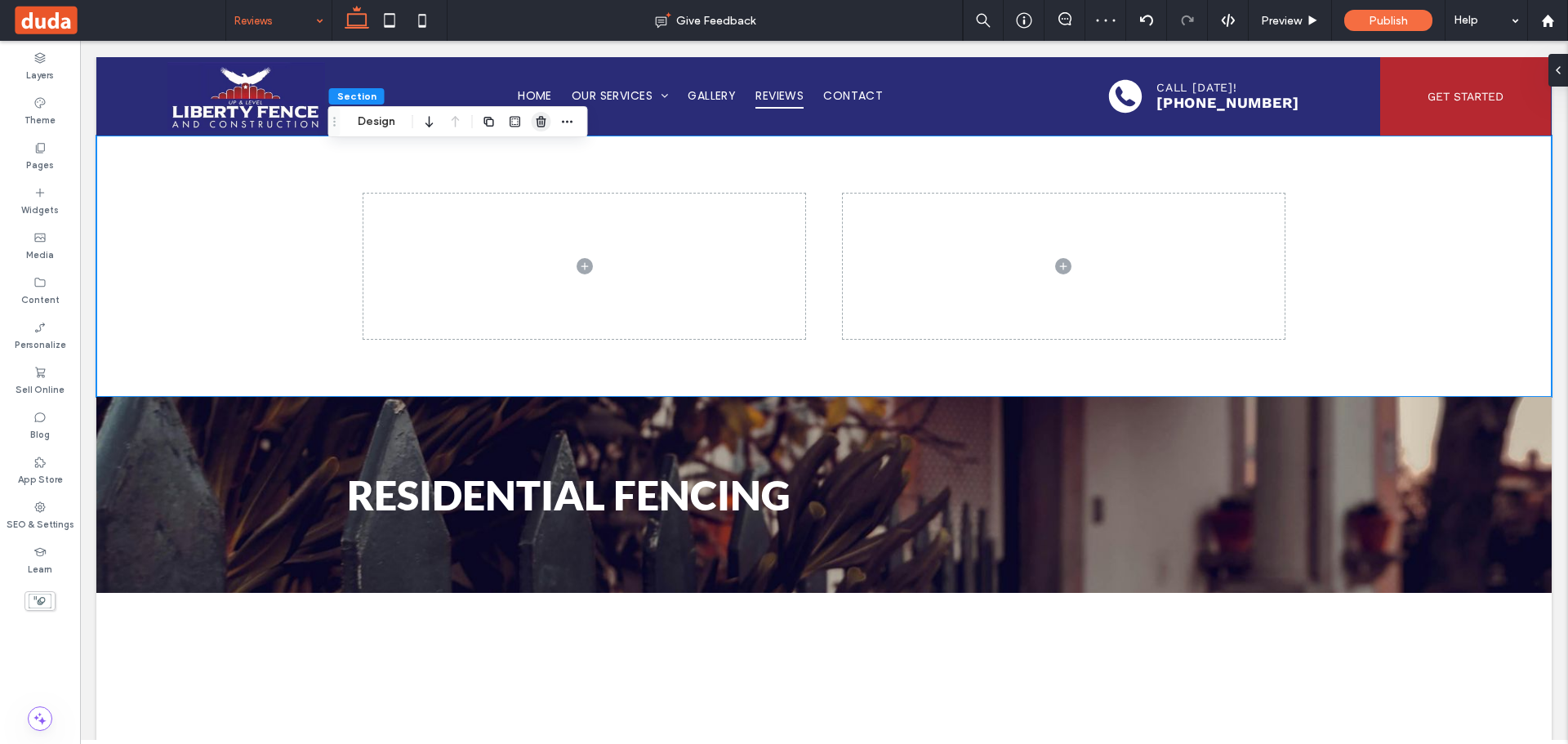
click at [535, 119] on icon "button" at bounding box center [542, 122] width 13 height 13
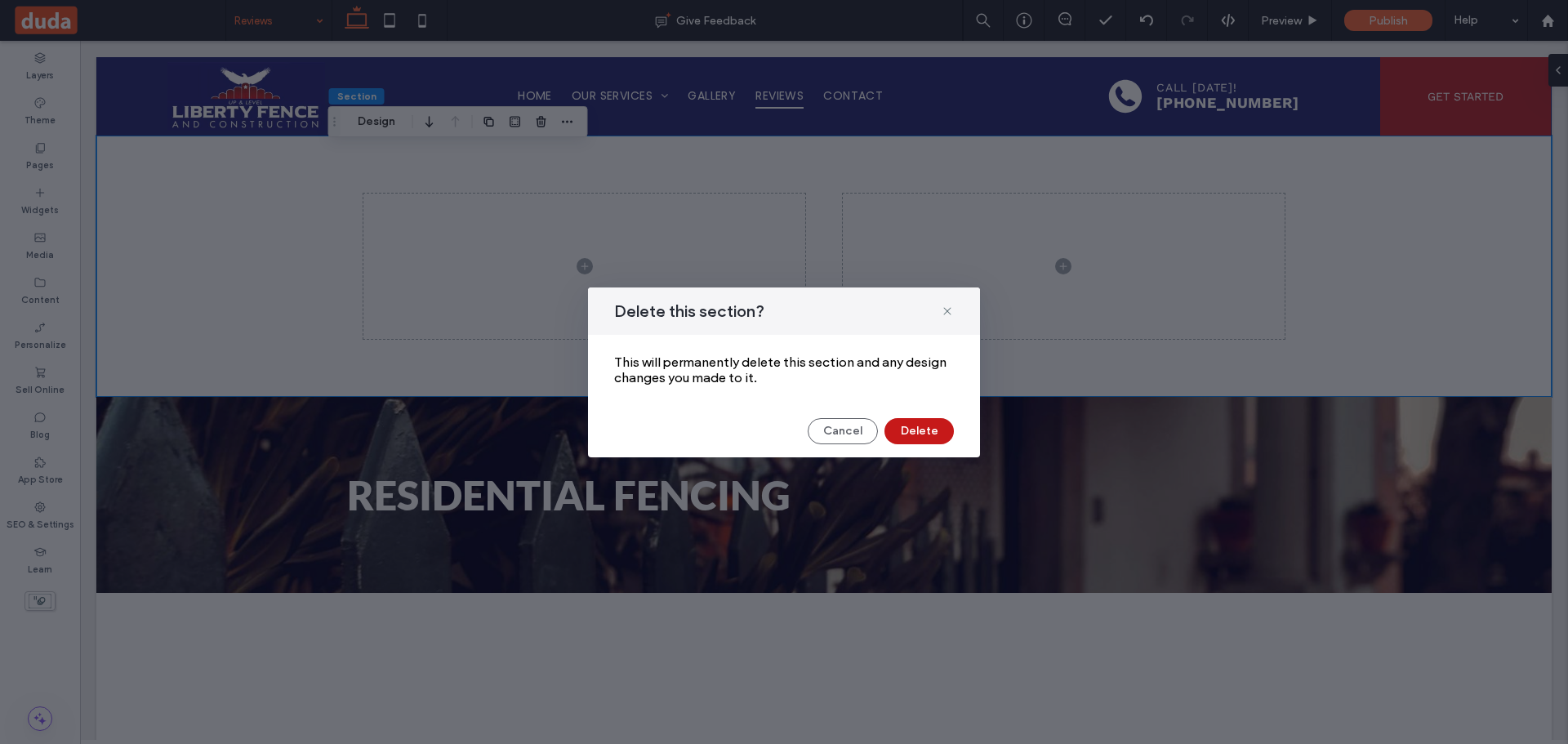
click at [919, 433] on button "Delete" at bounding box center [919, 430] width 70 height 26
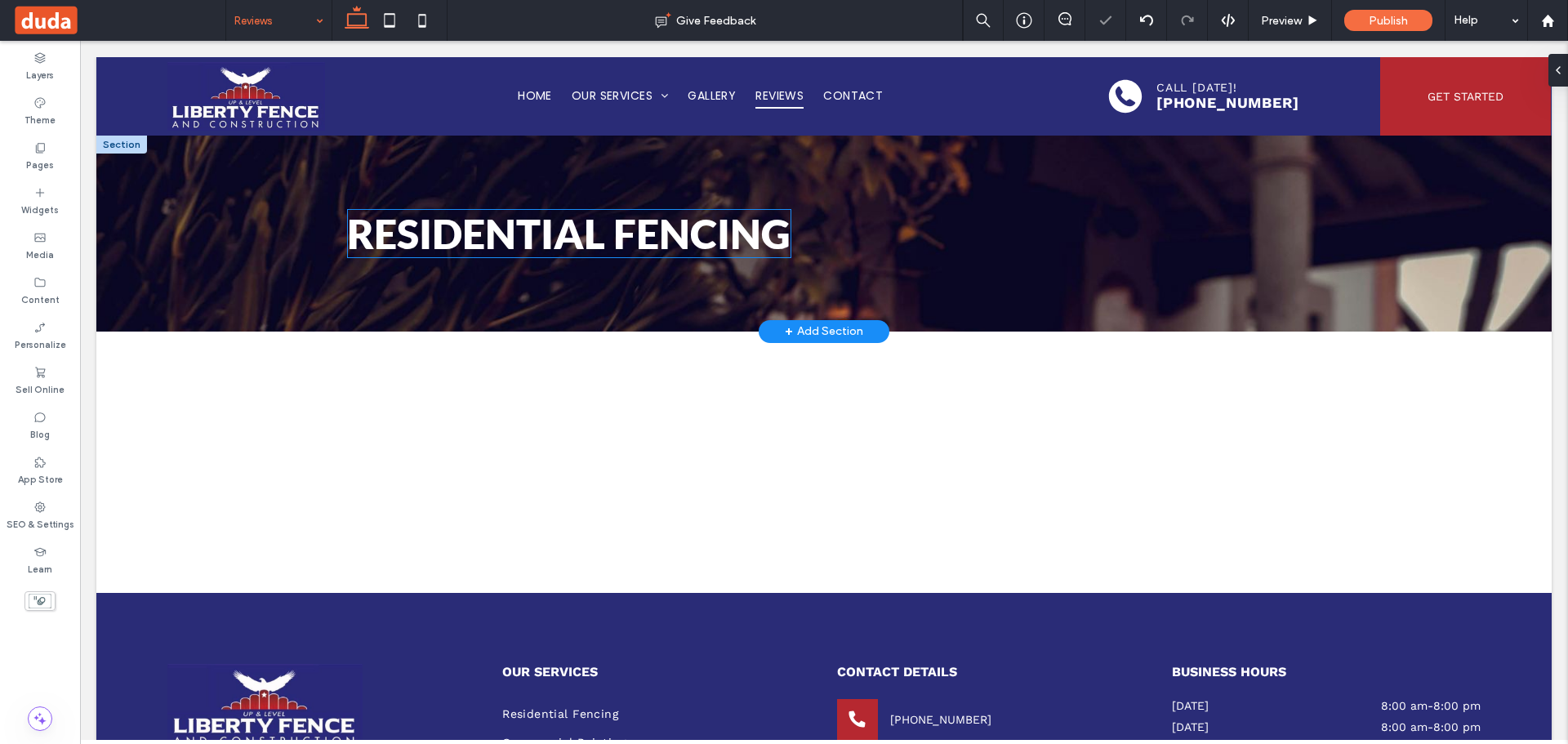
click at [513, 228] on span "Residential Fencing" at bounding box center [569, 233] width 444 height 49
click at [513, 228] on div "Residential Fencing" at bounding box center [570, 233] width 445 height 49
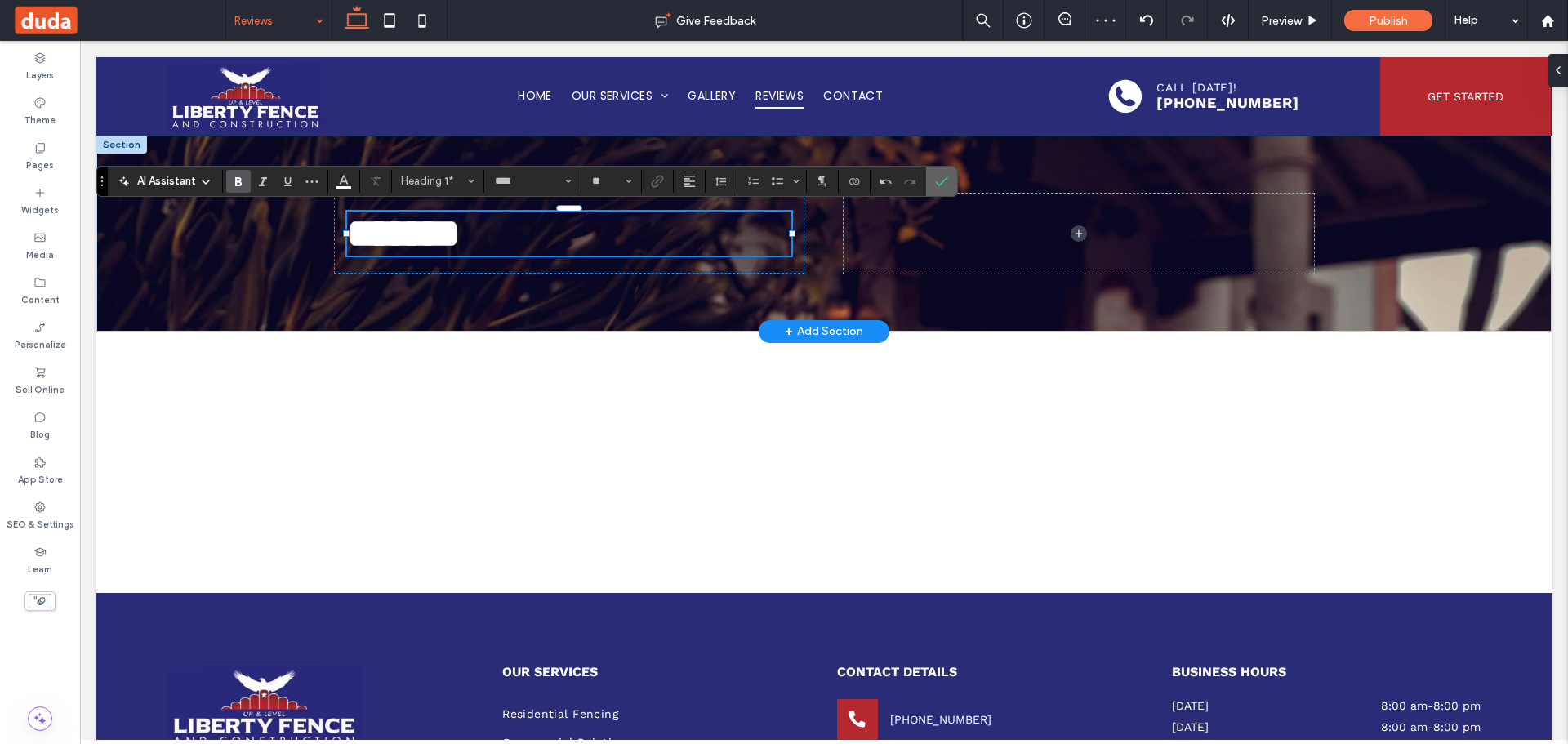
click at [937, 183] on icon "Confirm" at bounding box center [942, 181] width 13 height 13
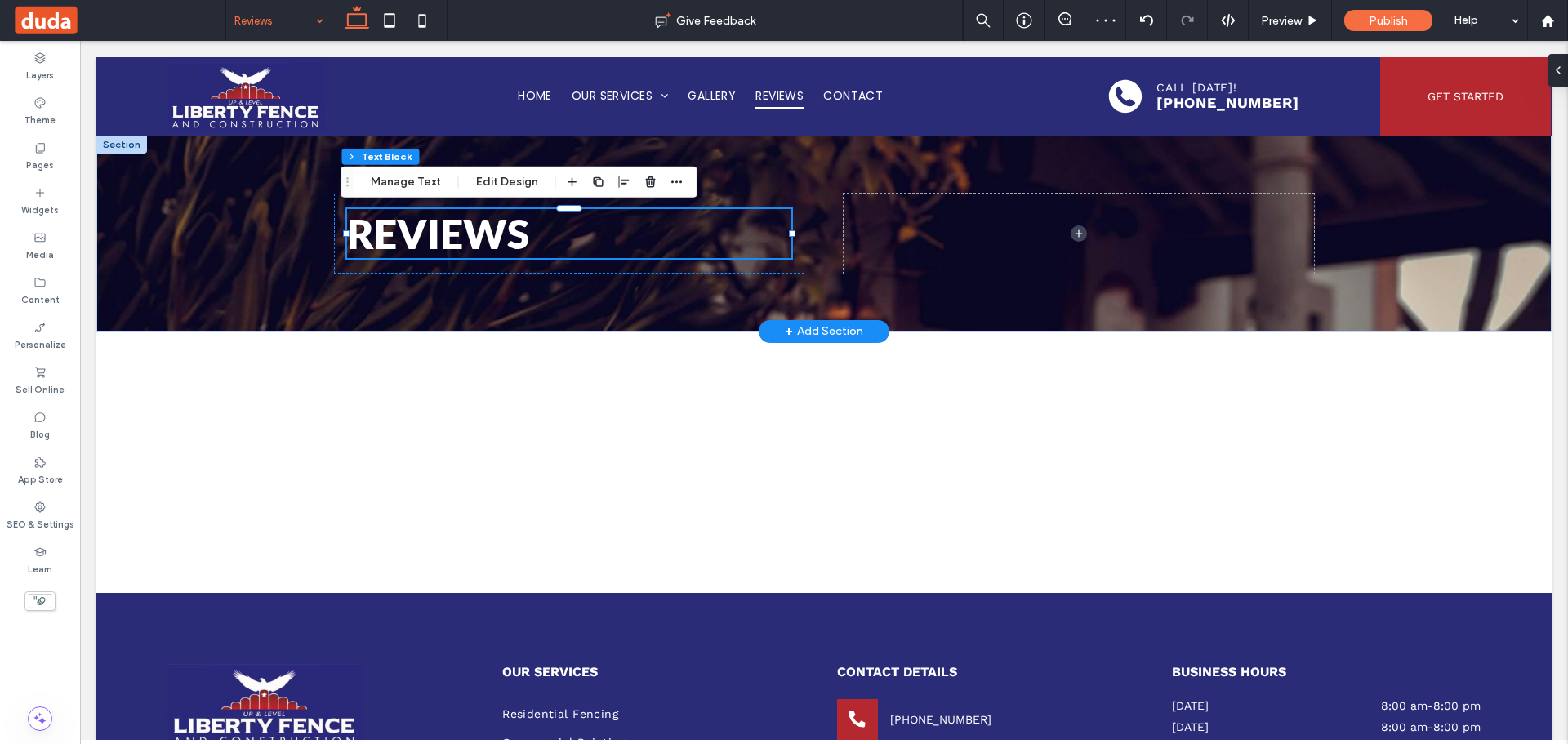
drag, startPoint x: 255, startPoint y: 20, endPoint x: 260, endPoint y: 34, distance: 14.9
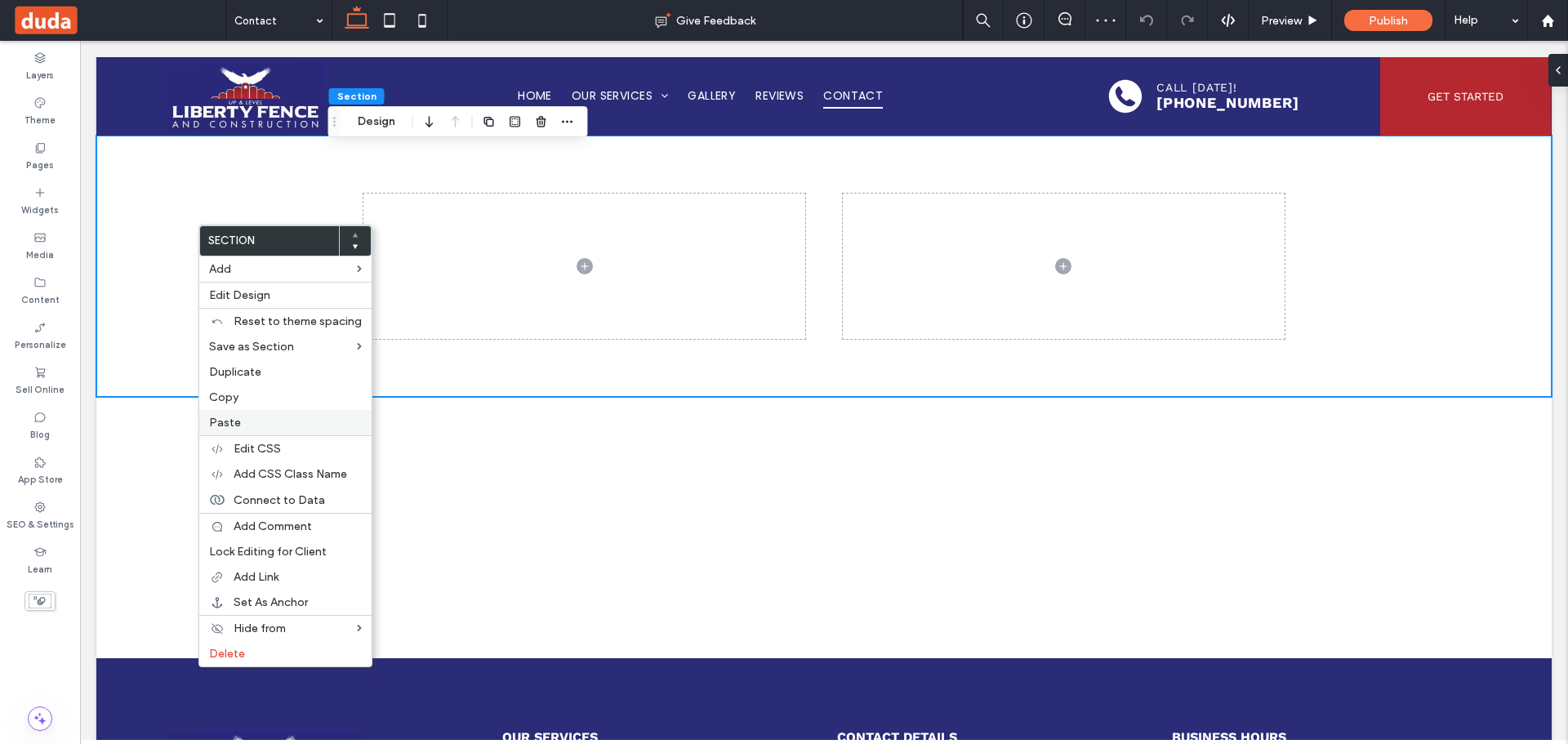
click at [236, 418] on span "Paste" at bounding box center [224, 423] width 31 height 14
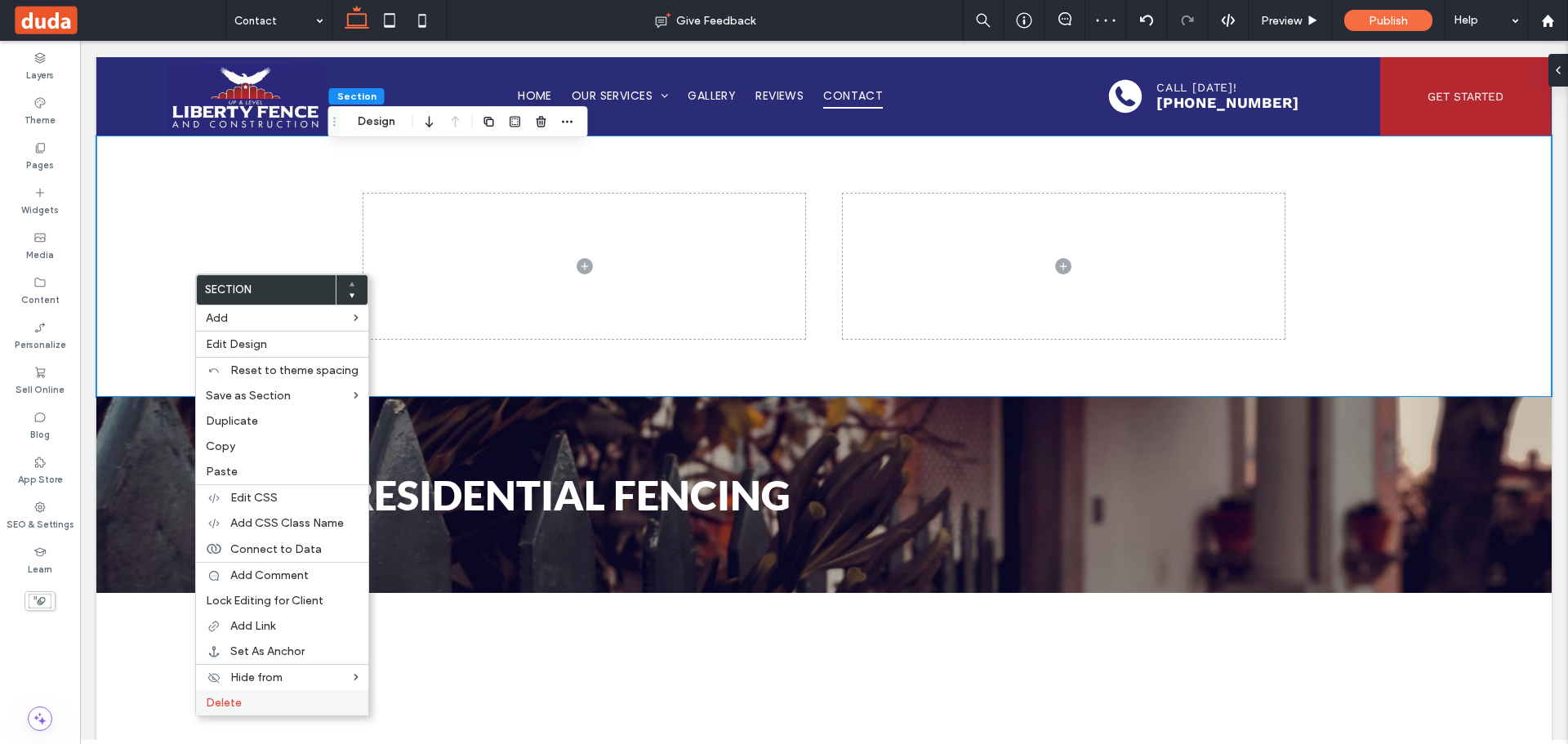
click at [215, 703] on span "Delete" at bounding box center [224, 702] width 36 height 14
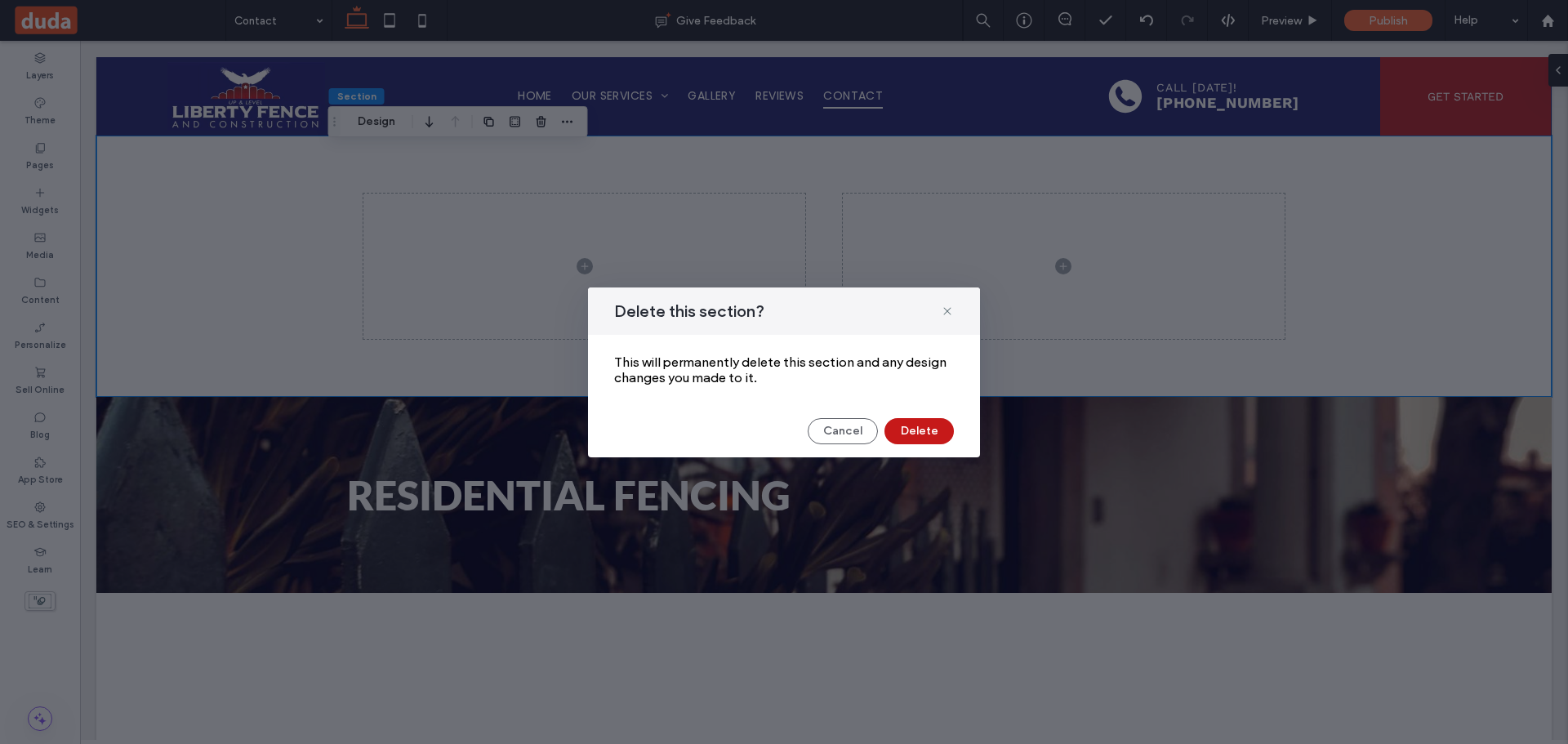
click at [937, 433] on button "Delete" at bounding box center [919, 430] width 70 height 26
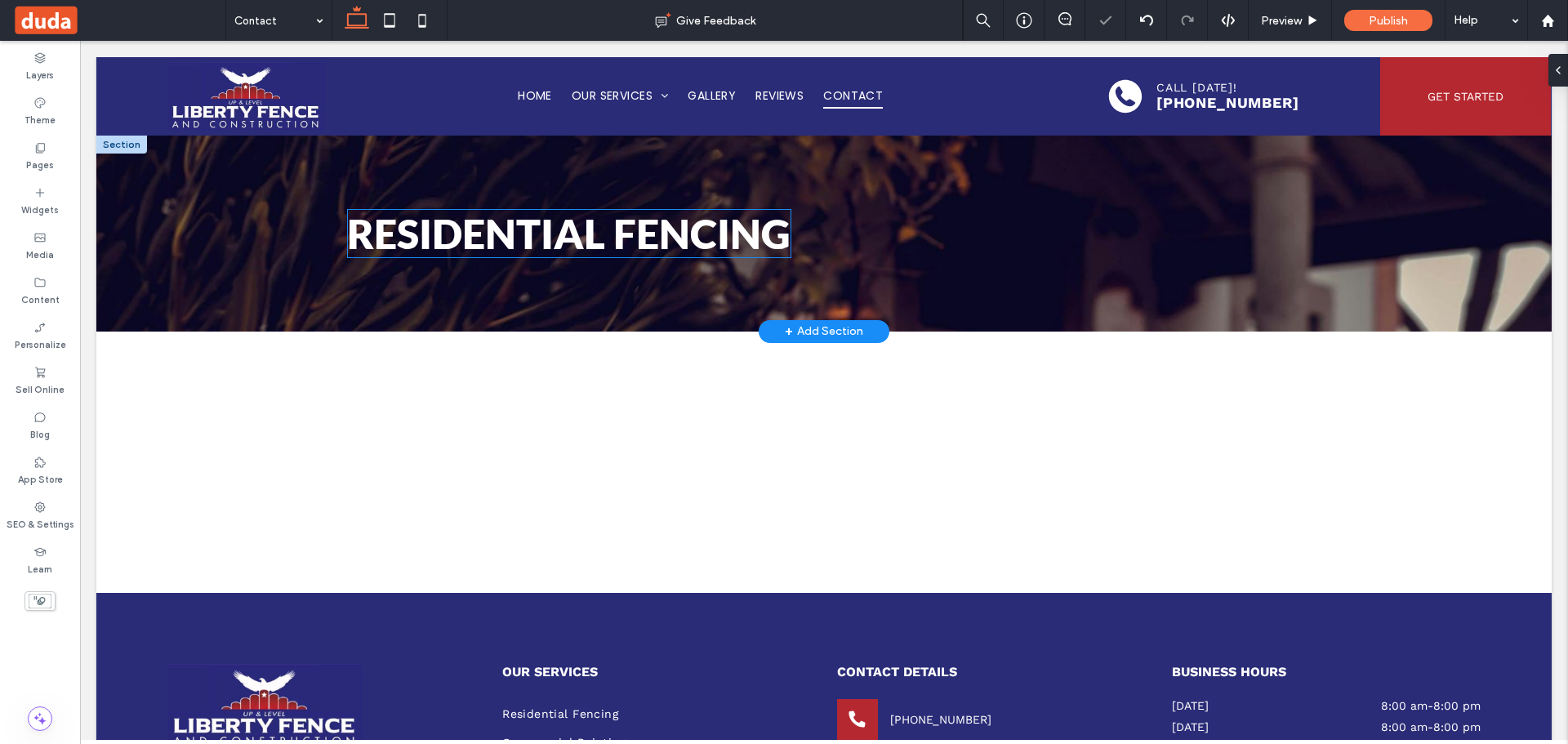
click at [637, 238] on span "Residential Fencing" at bounding box center [569, 233] width 444 height 49
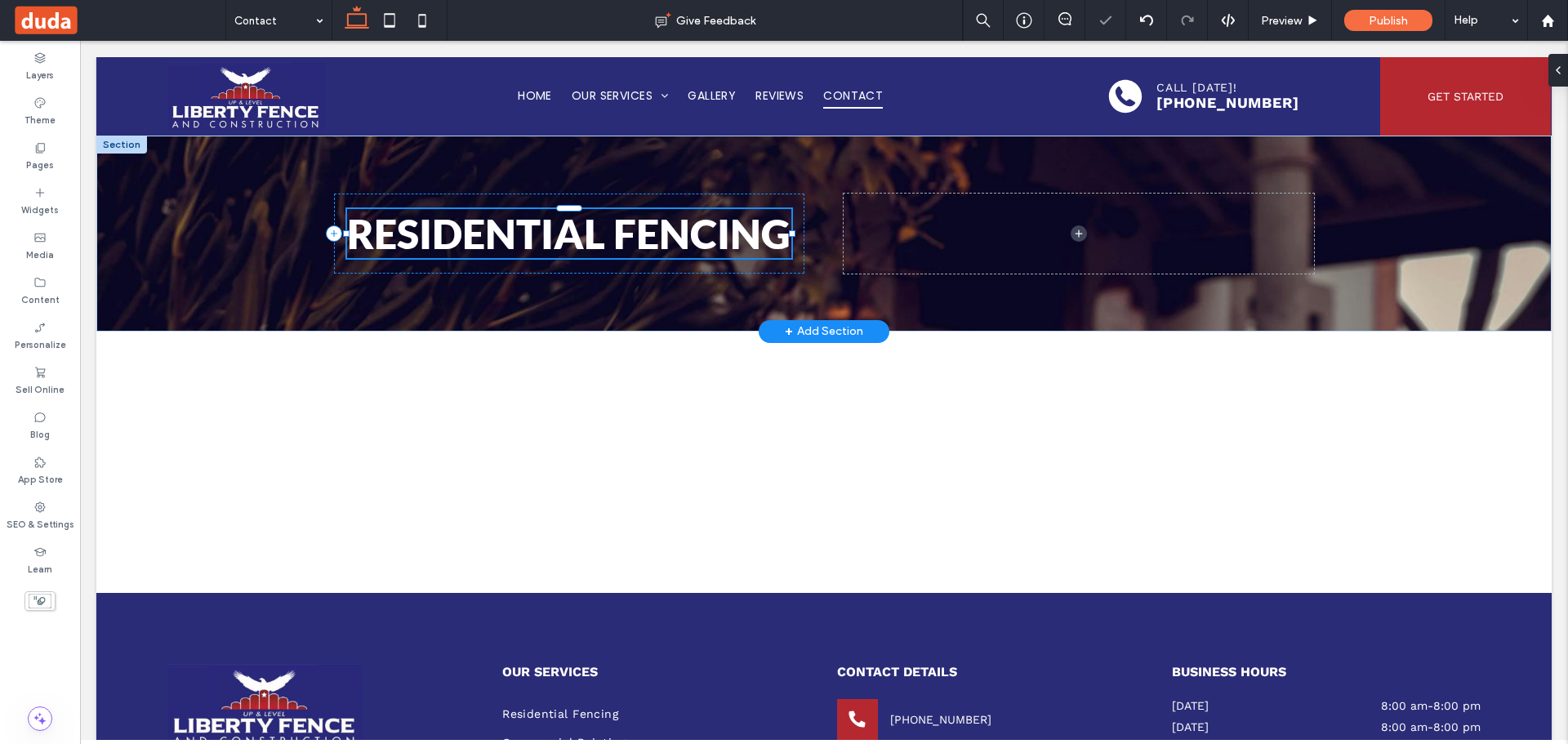
click at [637, 238] on span "Residential Fencing" at bounding box center [569, 233] width 444 height 49
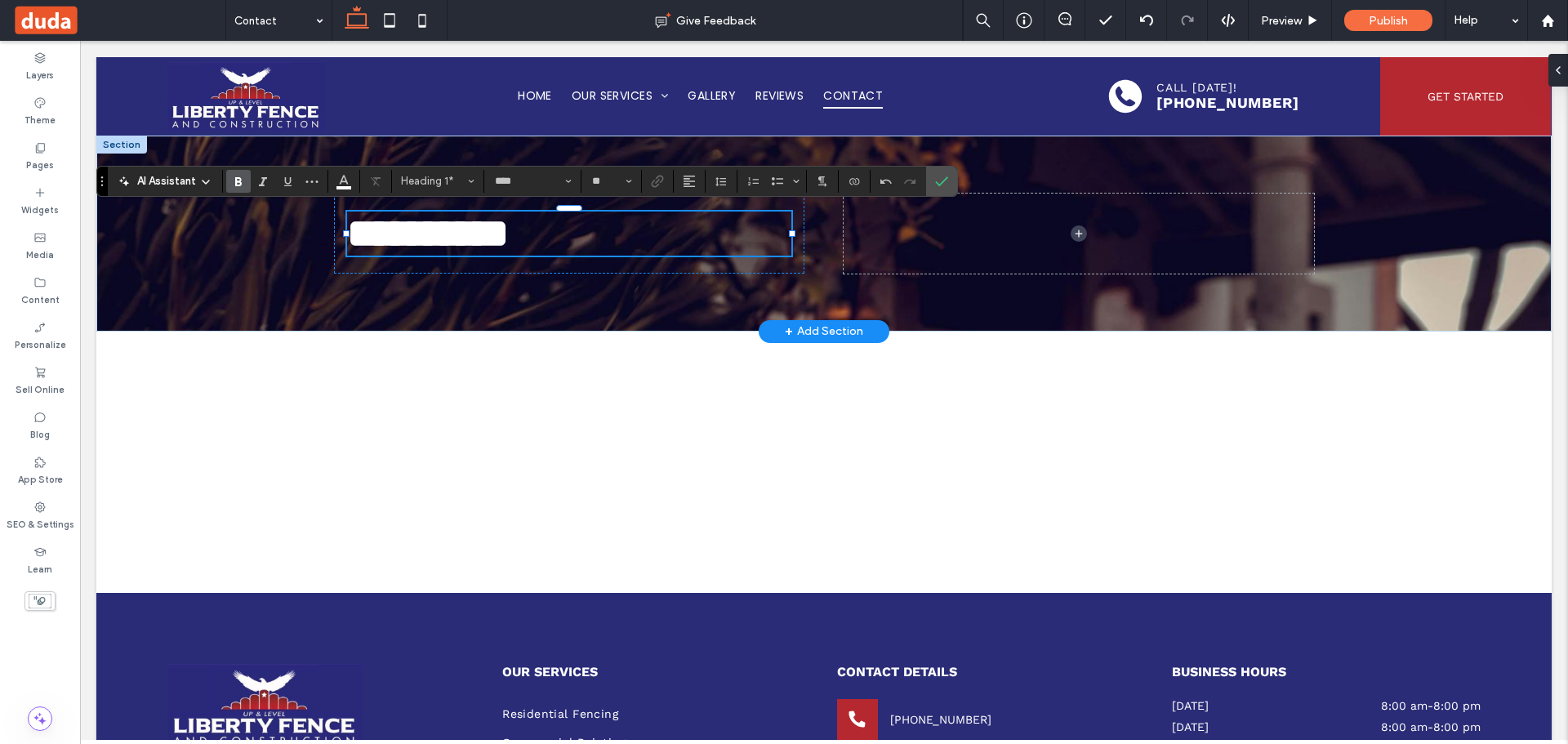
click at [923, 192] on section at bounding box center [898, 181] width 55 height 23
click at [939, 184] on icon "Confirm" at bounding box center [942, 181] width 13 height 13
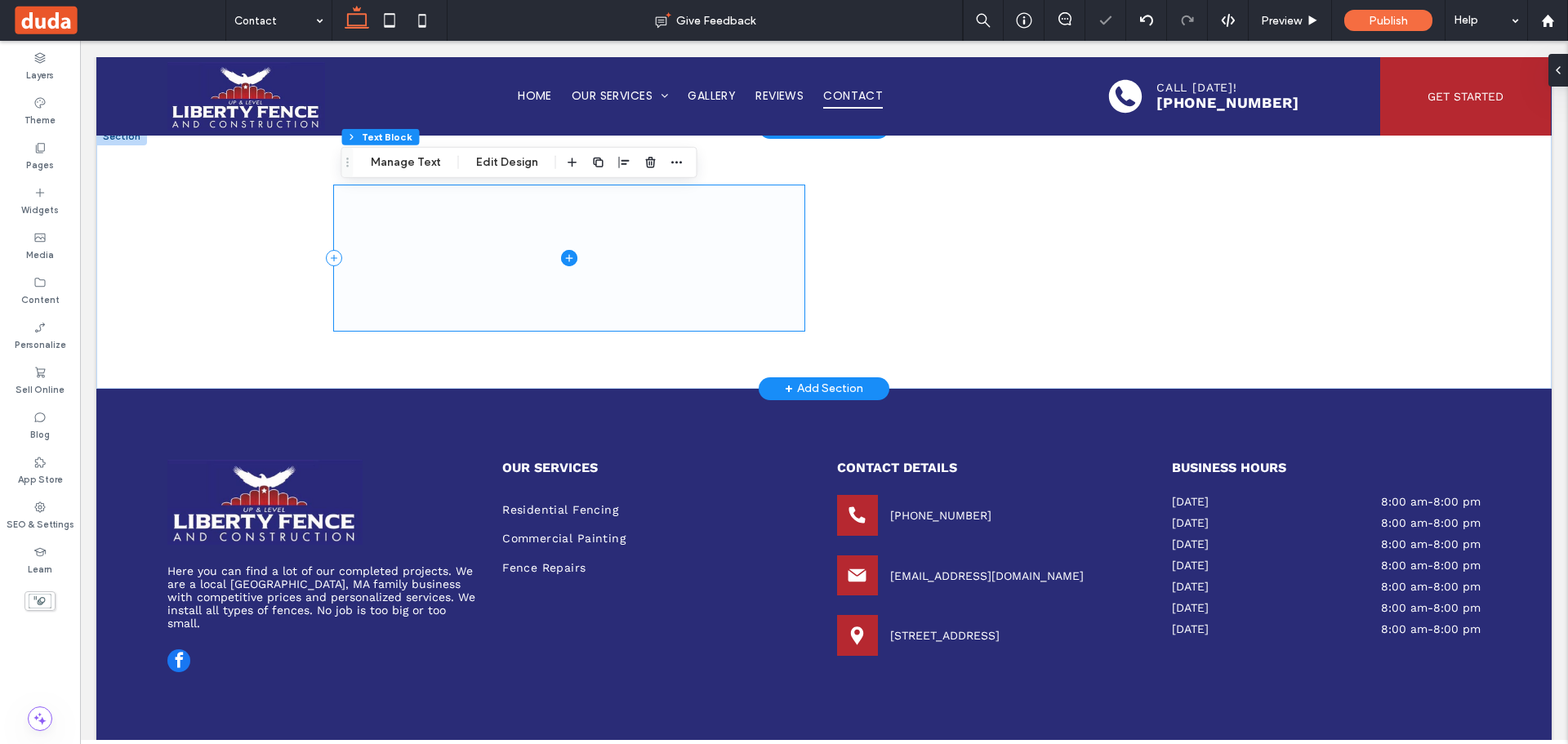
scroll to position [252, 0]
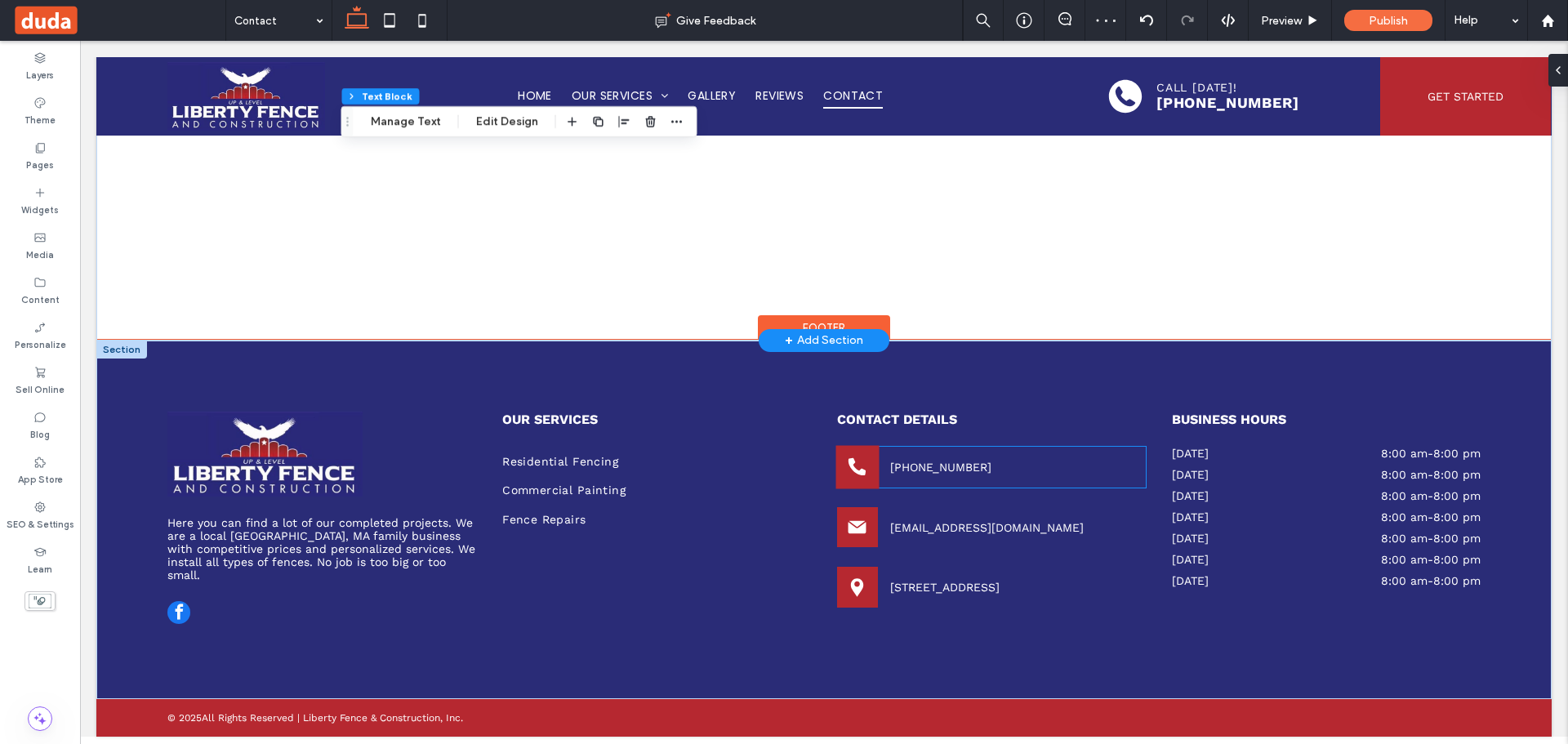
click at [847, 472] on icon at bounding box center [857, 466] width 21 height 21
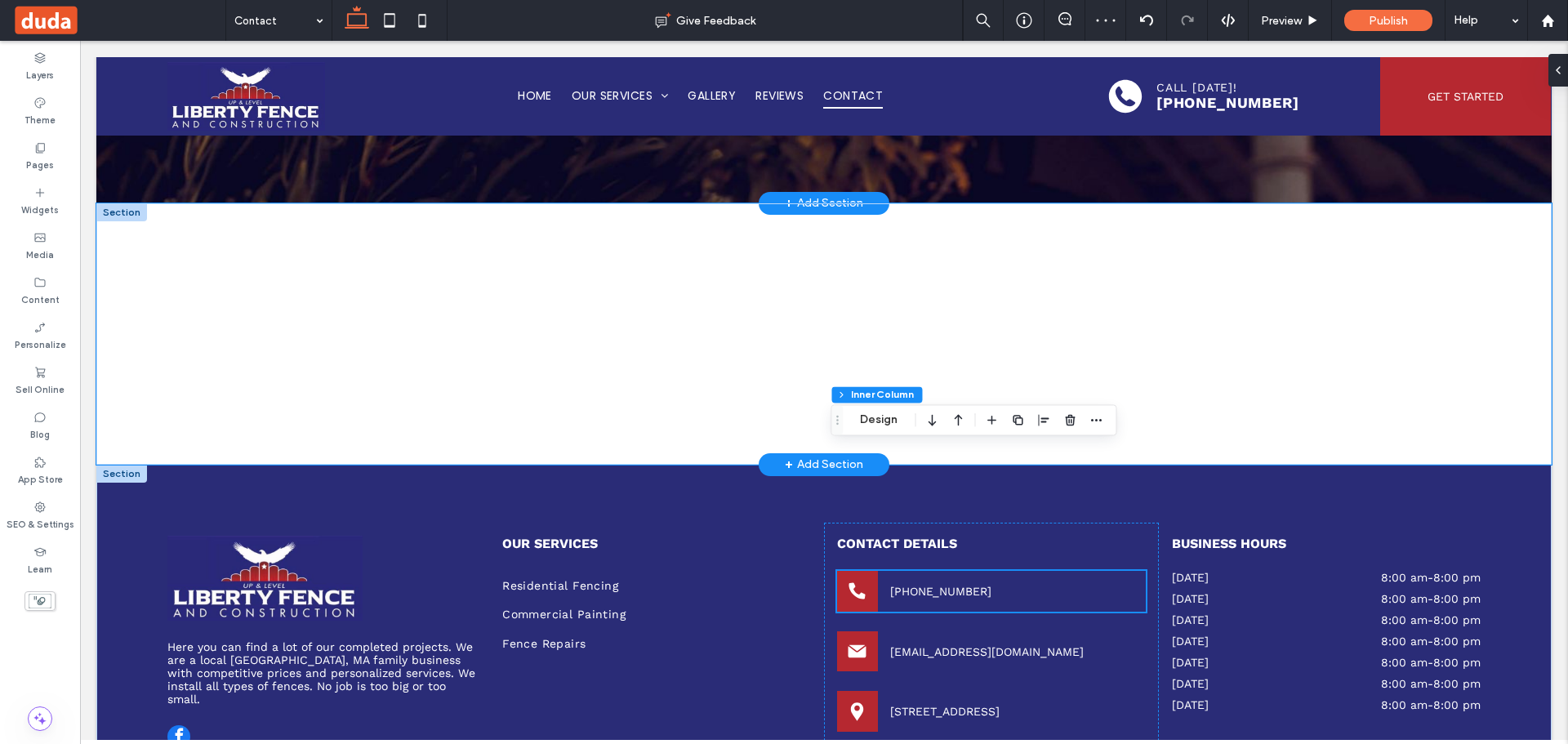
scroll to position [0, 0]
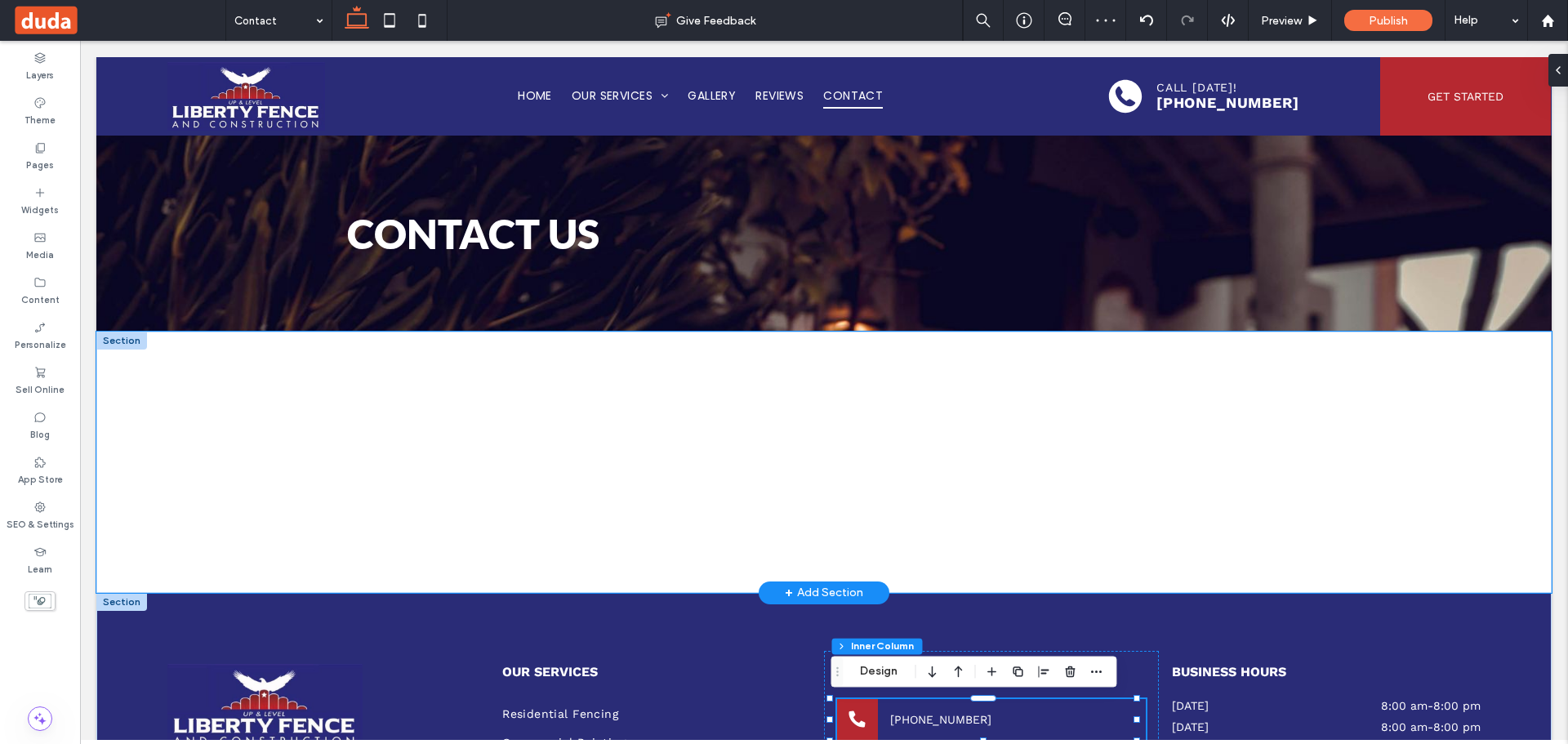
click at [261, 375] on div at bounding box center [824, 462] width 1455 height 261
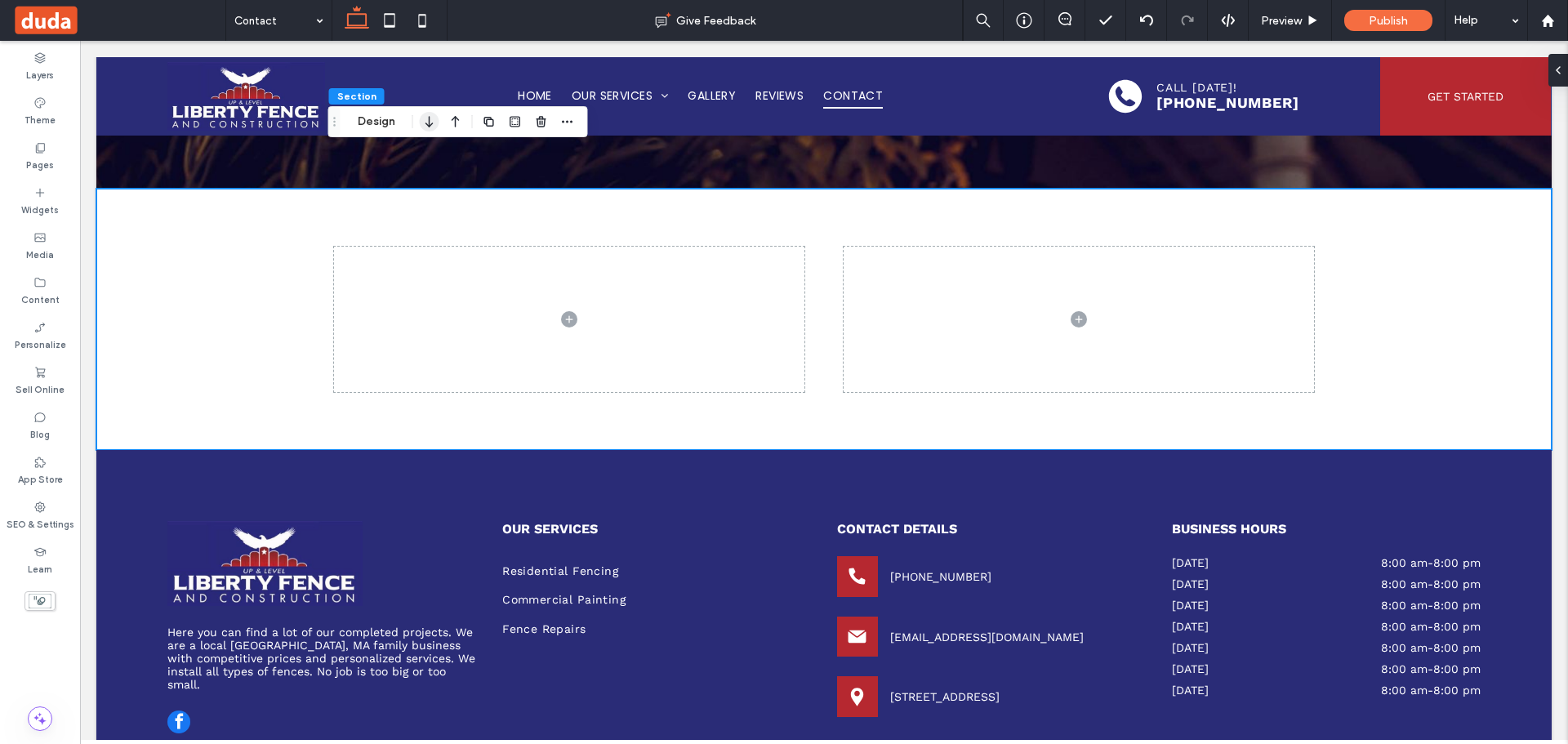
scroll to position [252, 0]
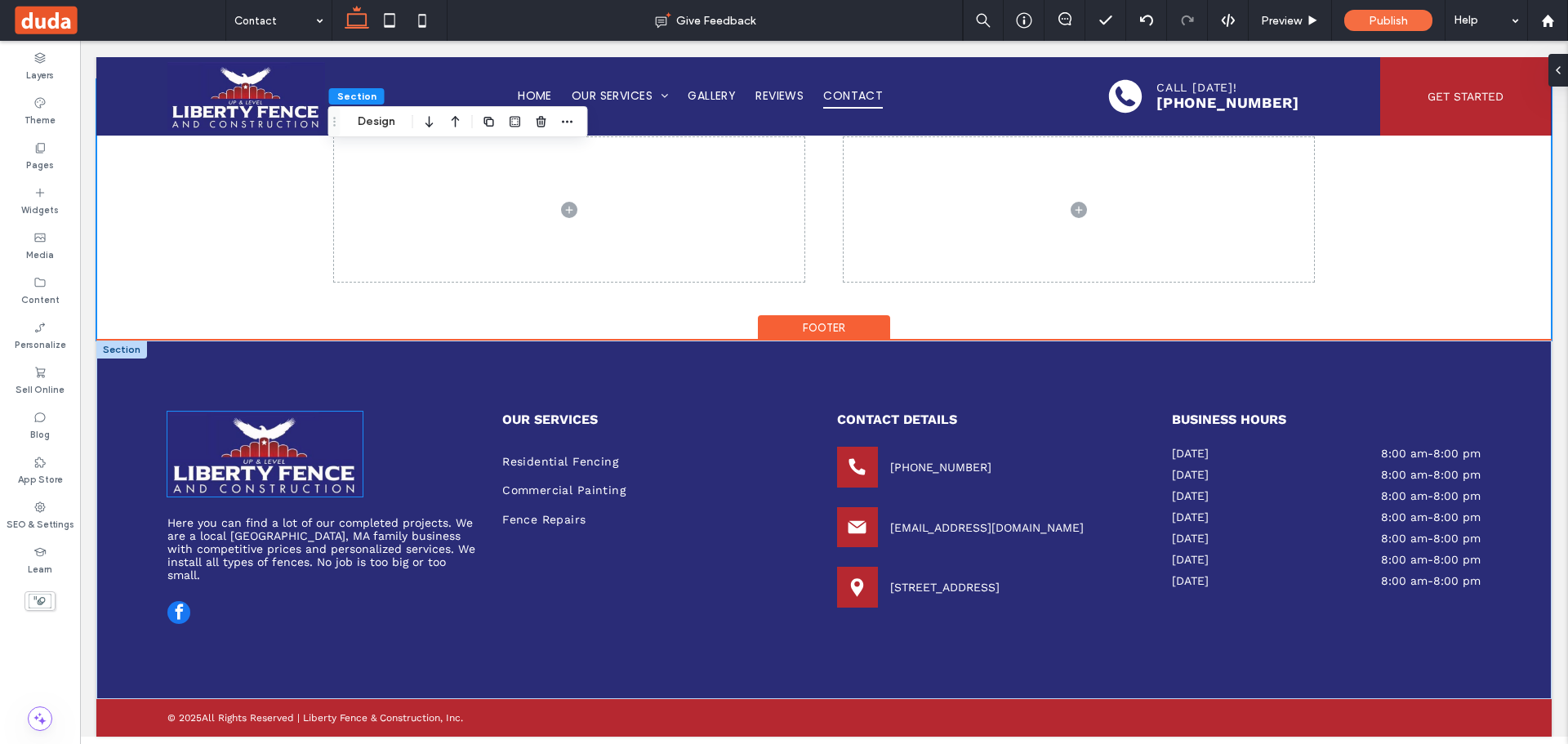
click at [329, 462] on img at bounding box center [264, 453] width 196 height 85
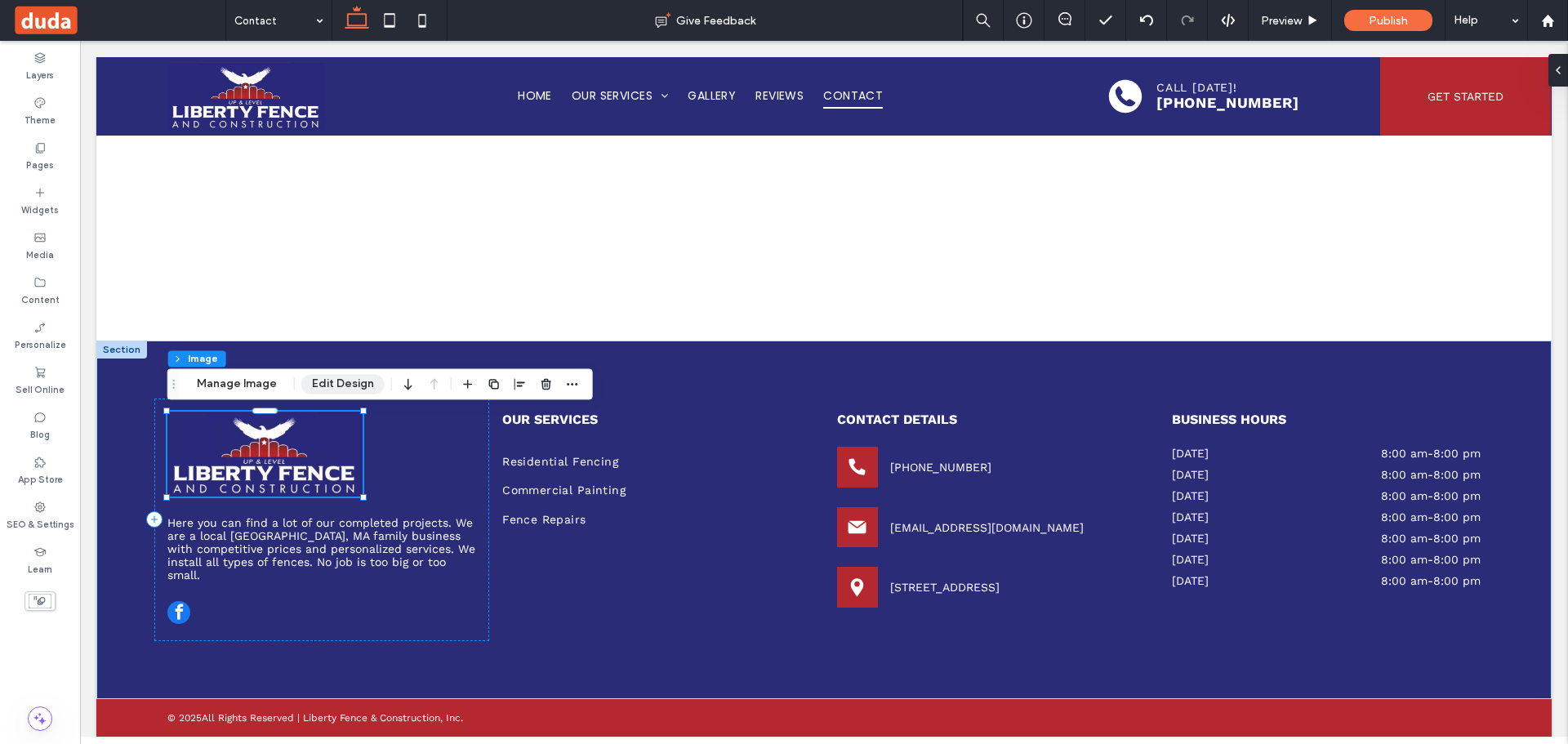
click at [333, 377] on button "Edit Design" at bounding box center [343, 383] width 83 height 20
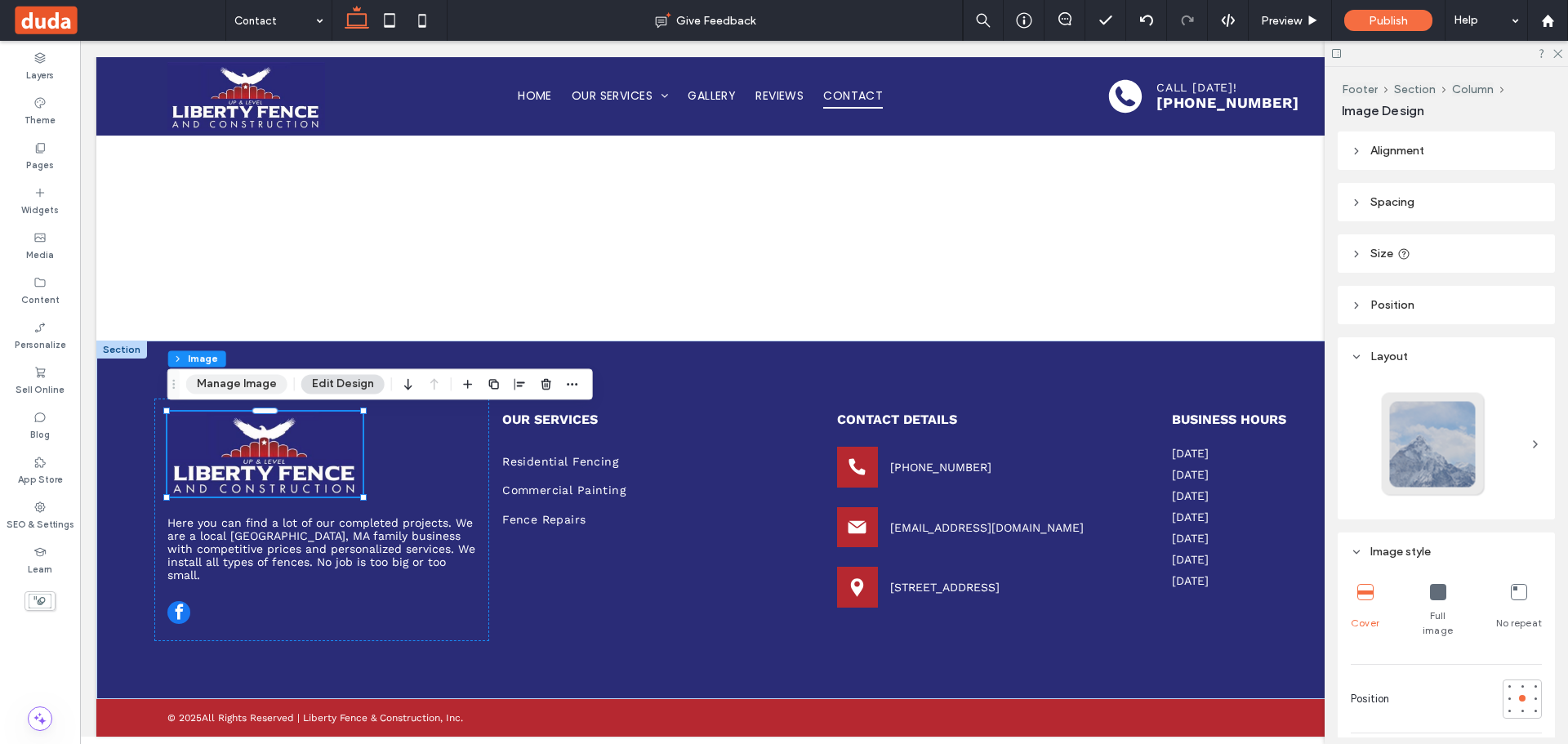
click at [219, 378] on button "Manage Image" at bounding box center [237, 383] width 101 height 20
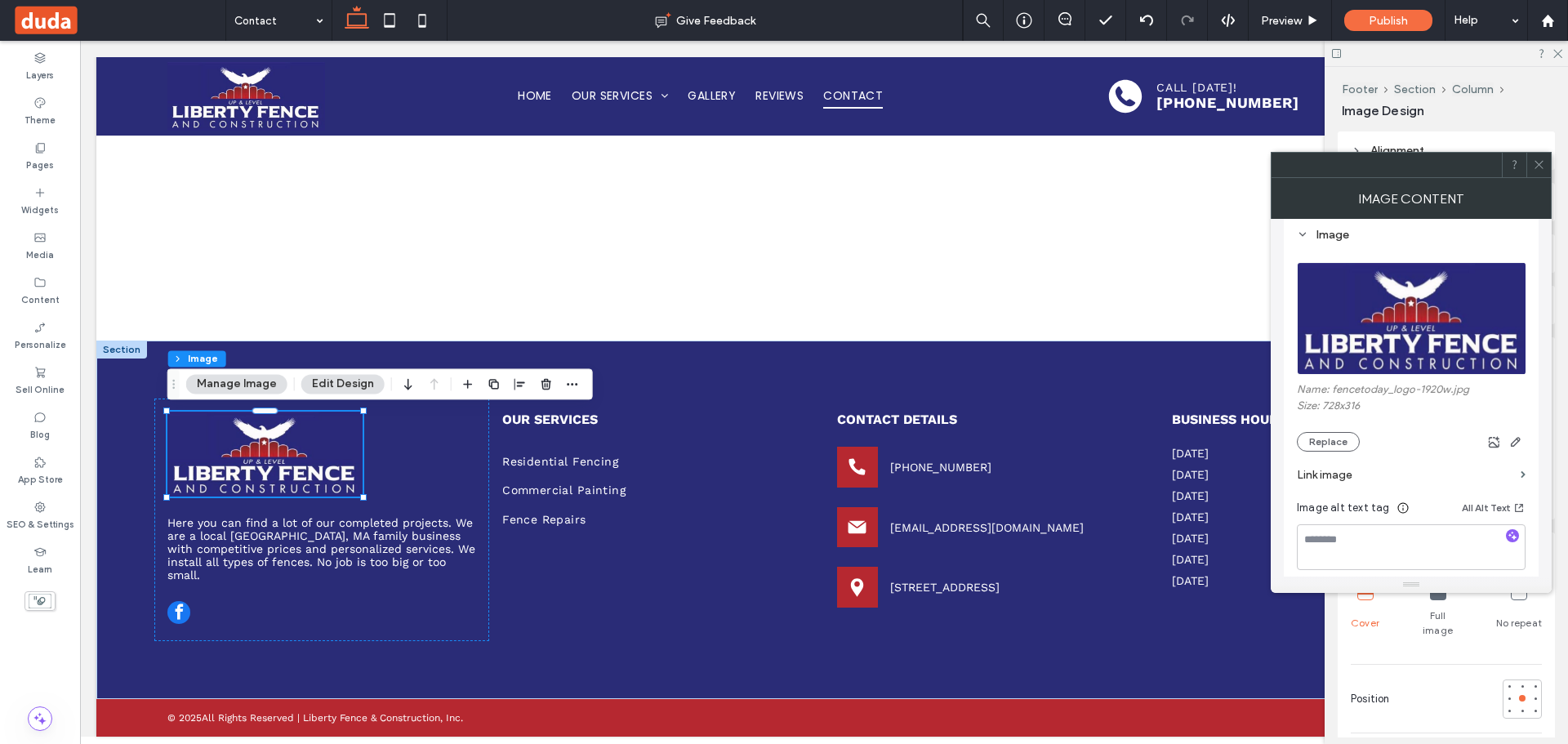
scroll to position [163, 0]
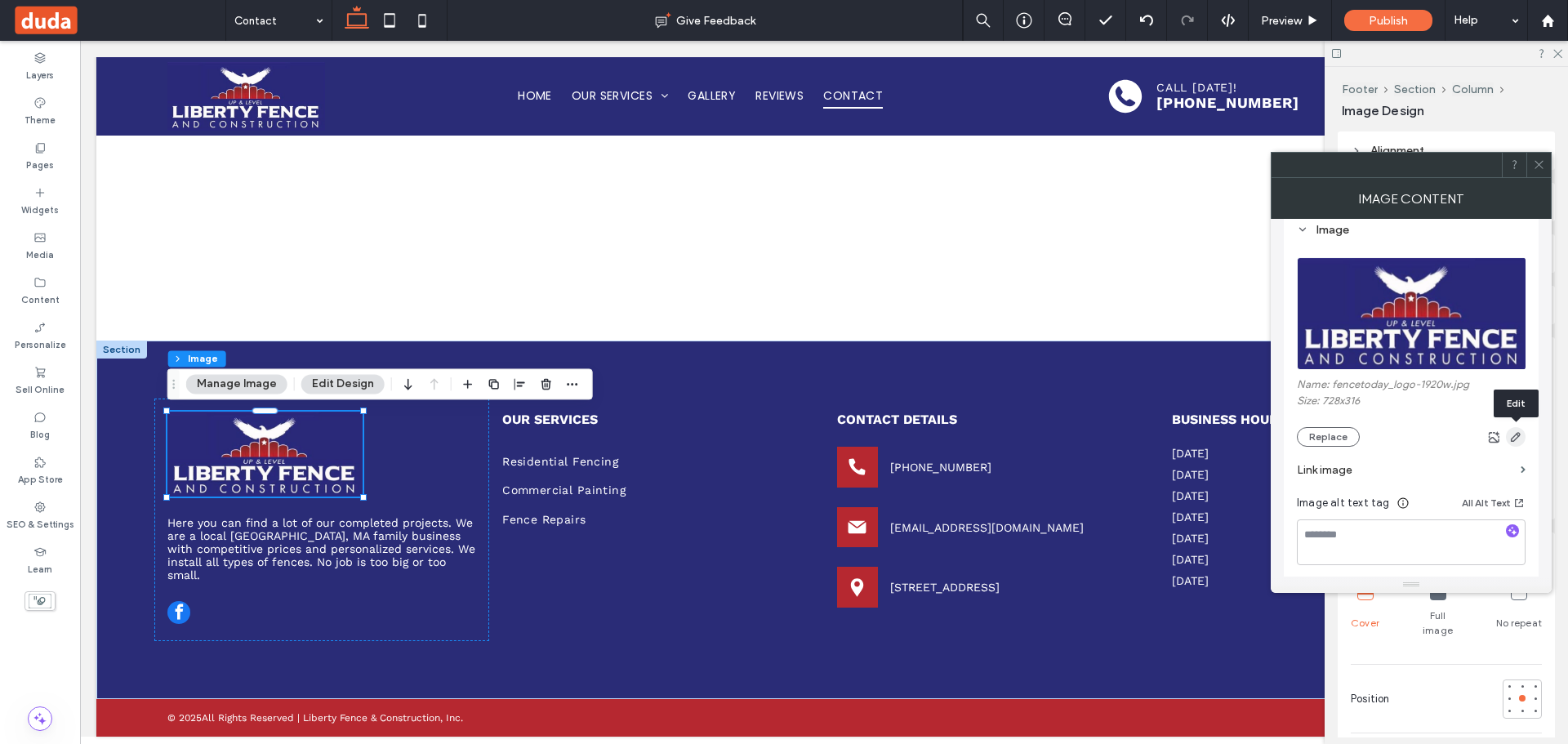
click at [1518, 438] on icon "button" at bounding box center [1516, 437] width 13 height 13
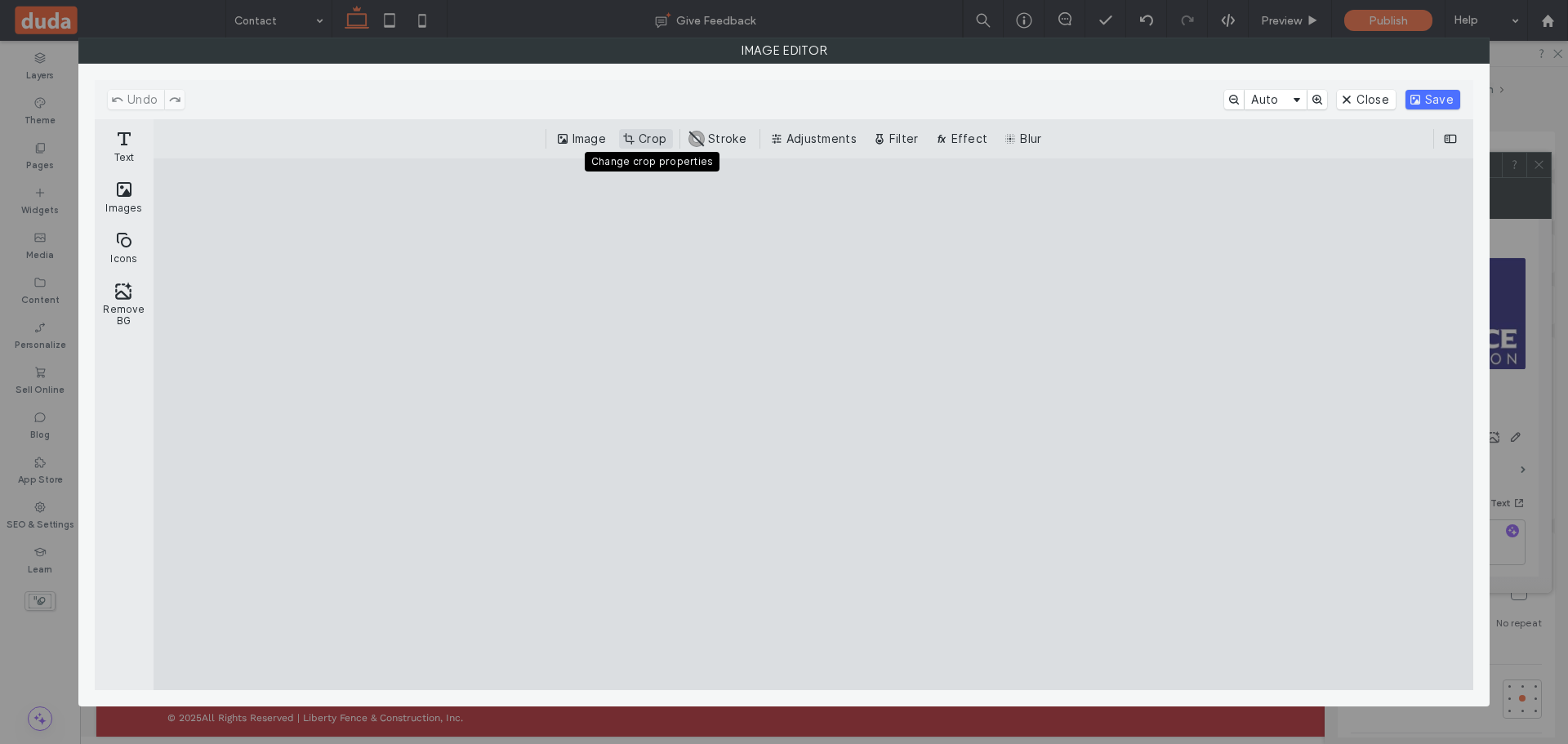
click at [638, 134] on button "Crop" at bounding box center [646, 138] width 53 height 20
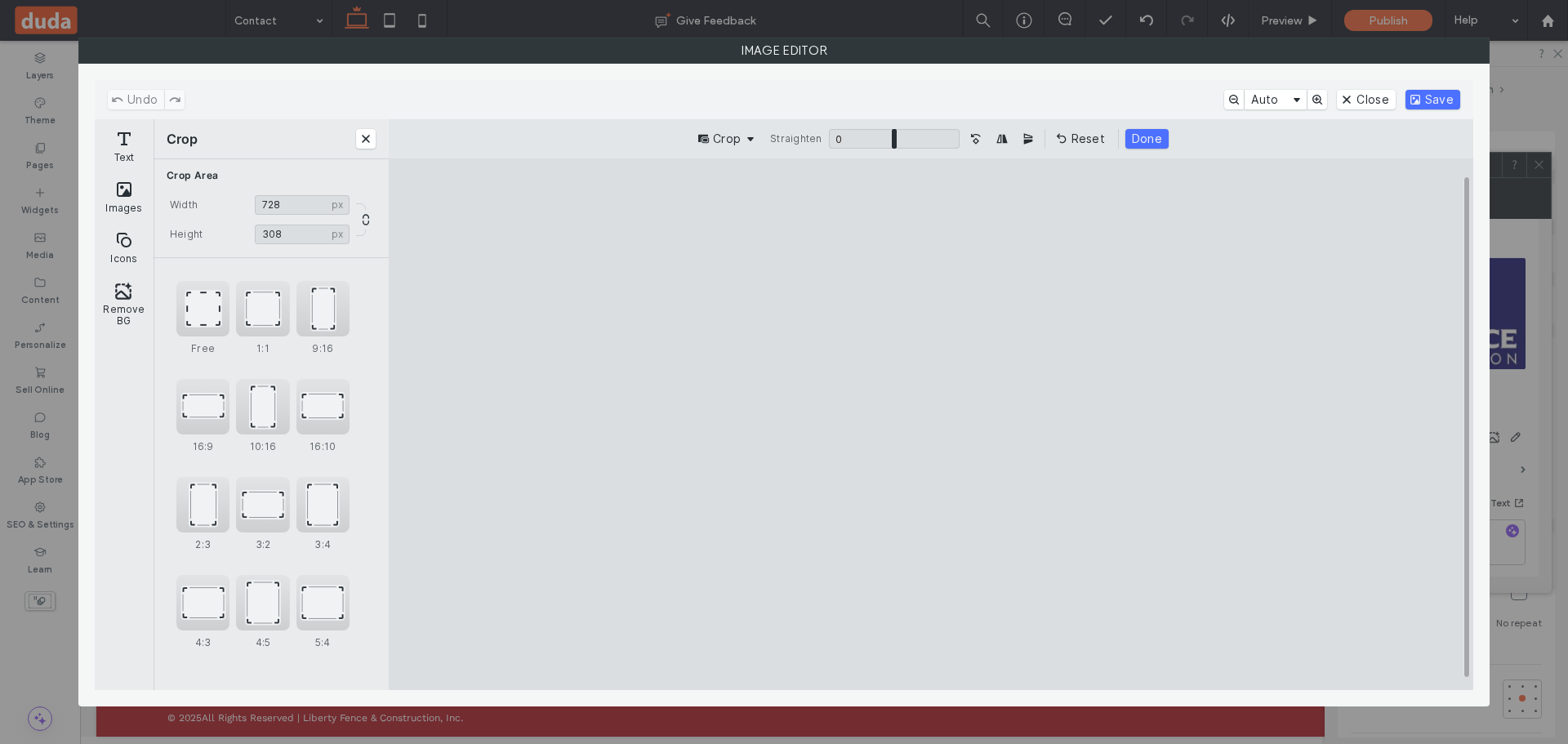
type input "***"
drag, startPoint x: 931, startPoint y: 219, endPoint x: 938, endPoint y: 233, distance: 15.7
click at [931, 424] on cesdk-canvas "Editor canvas" at bounding box center [931, 424] width 0 height 0
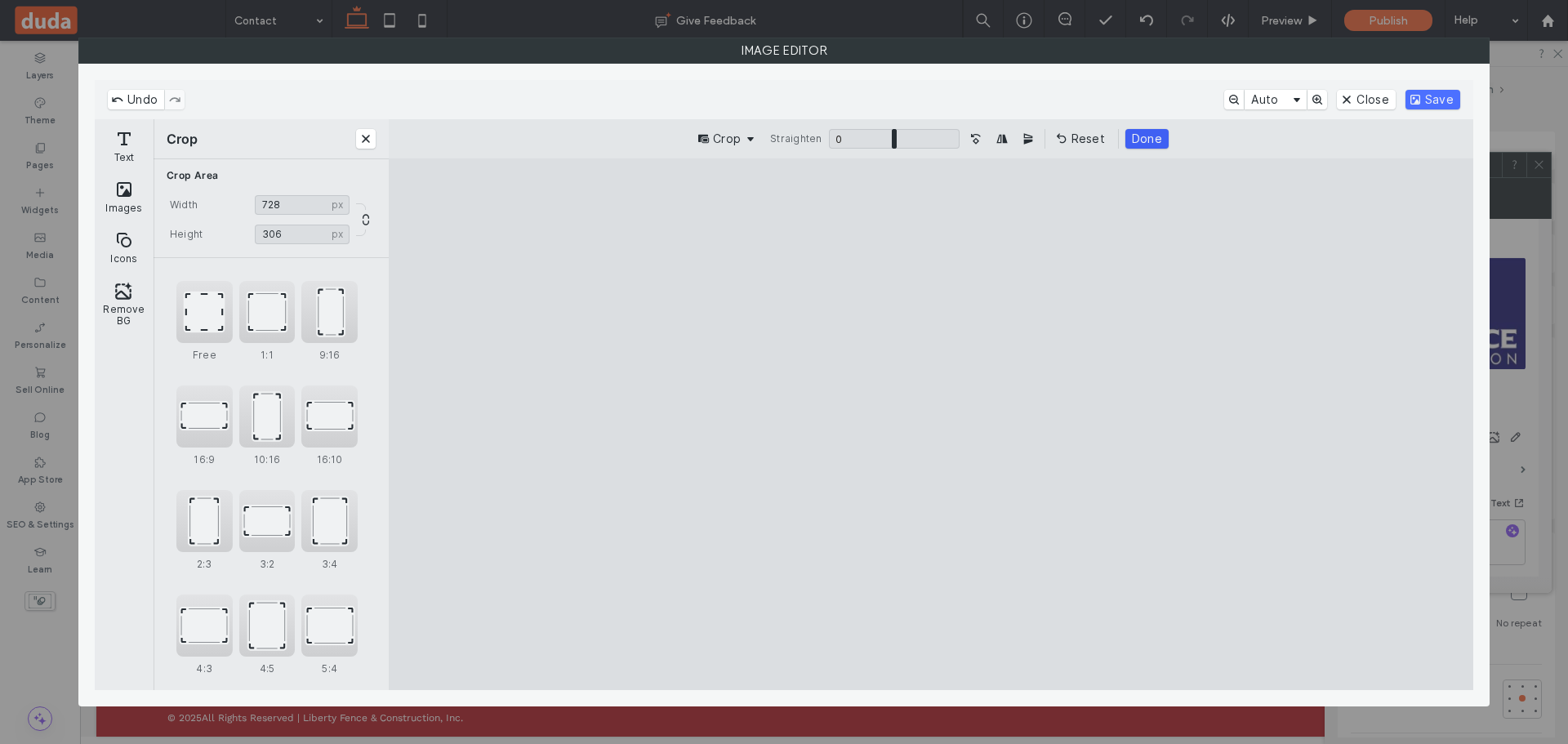
click at [1146, 139] on button "Done" at bounding box center [1146, 138] width 43 height 20
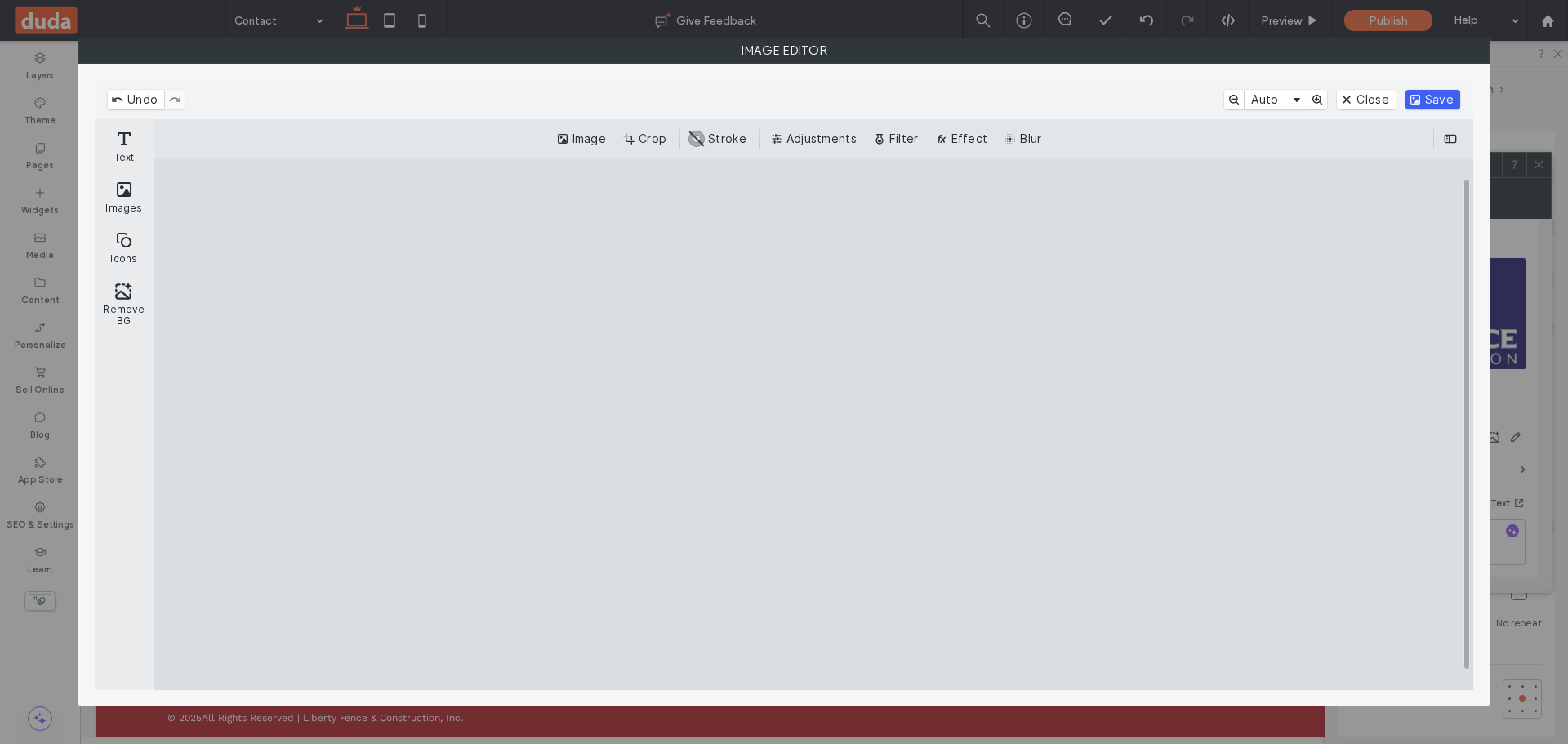
click at [1426, 101] on button "Save" at bounding box center [1432, 99] width 54 height 20
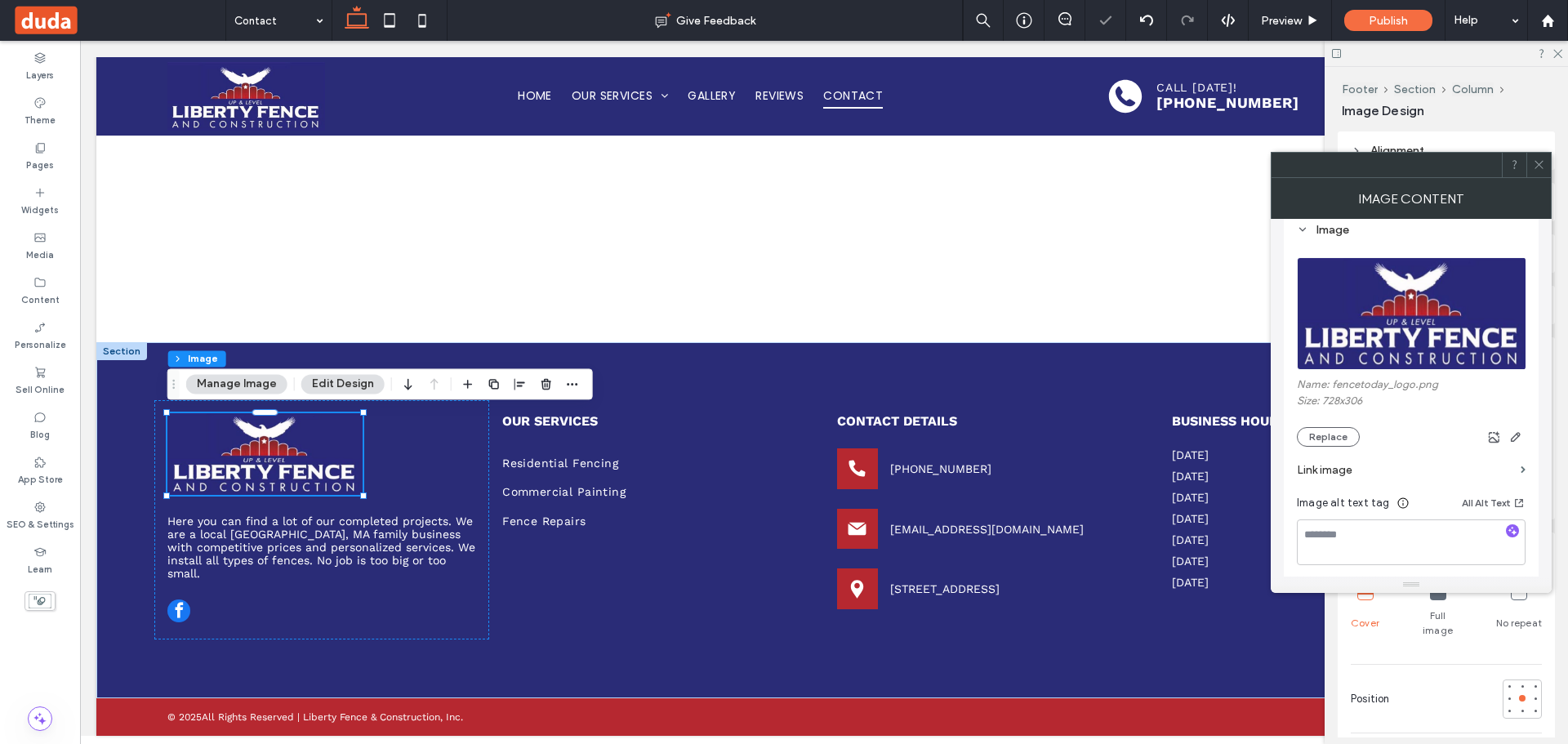
click at [1543, 169] on icon at bounding box center [1538, 164] width 12 height 12
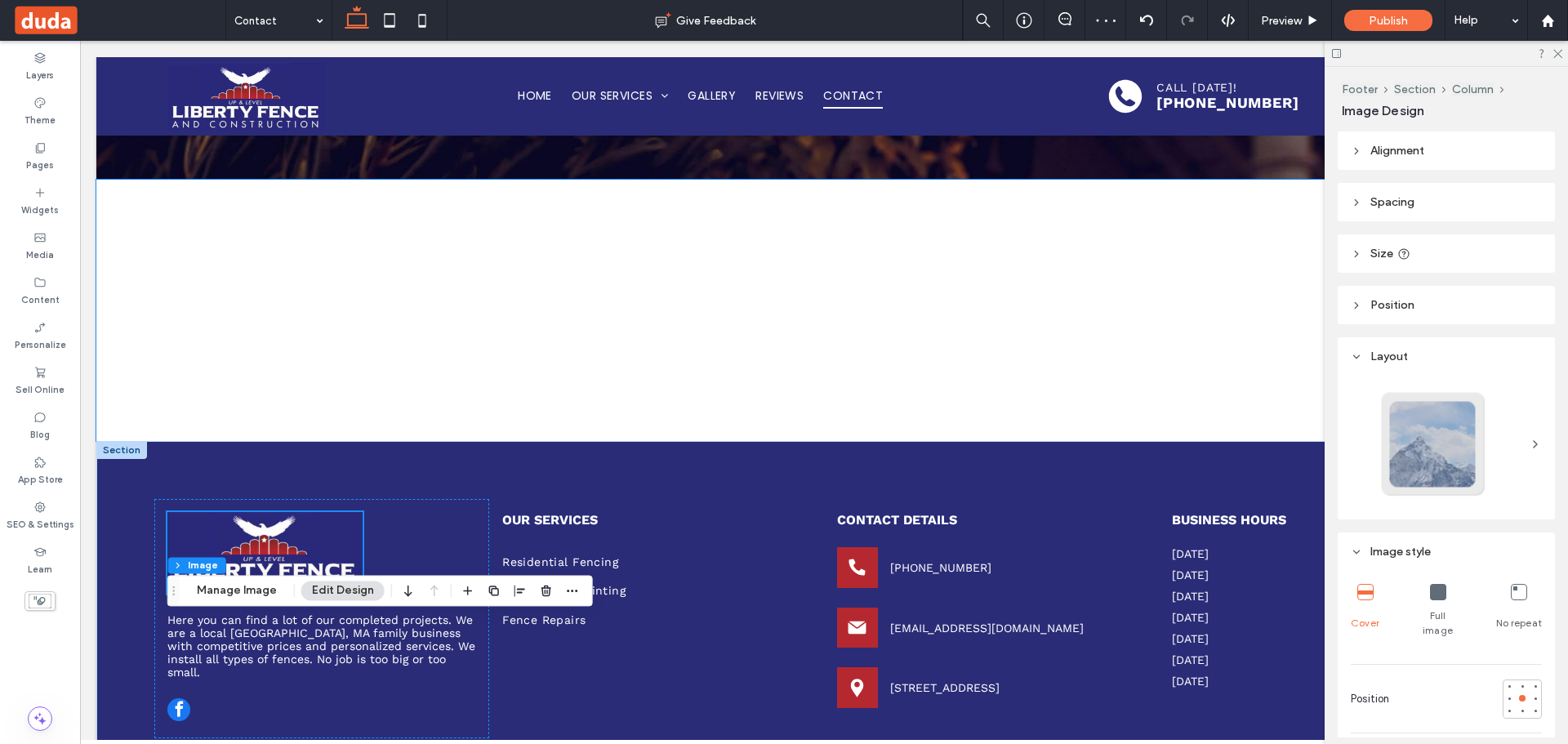
scroll to position [262, 0]
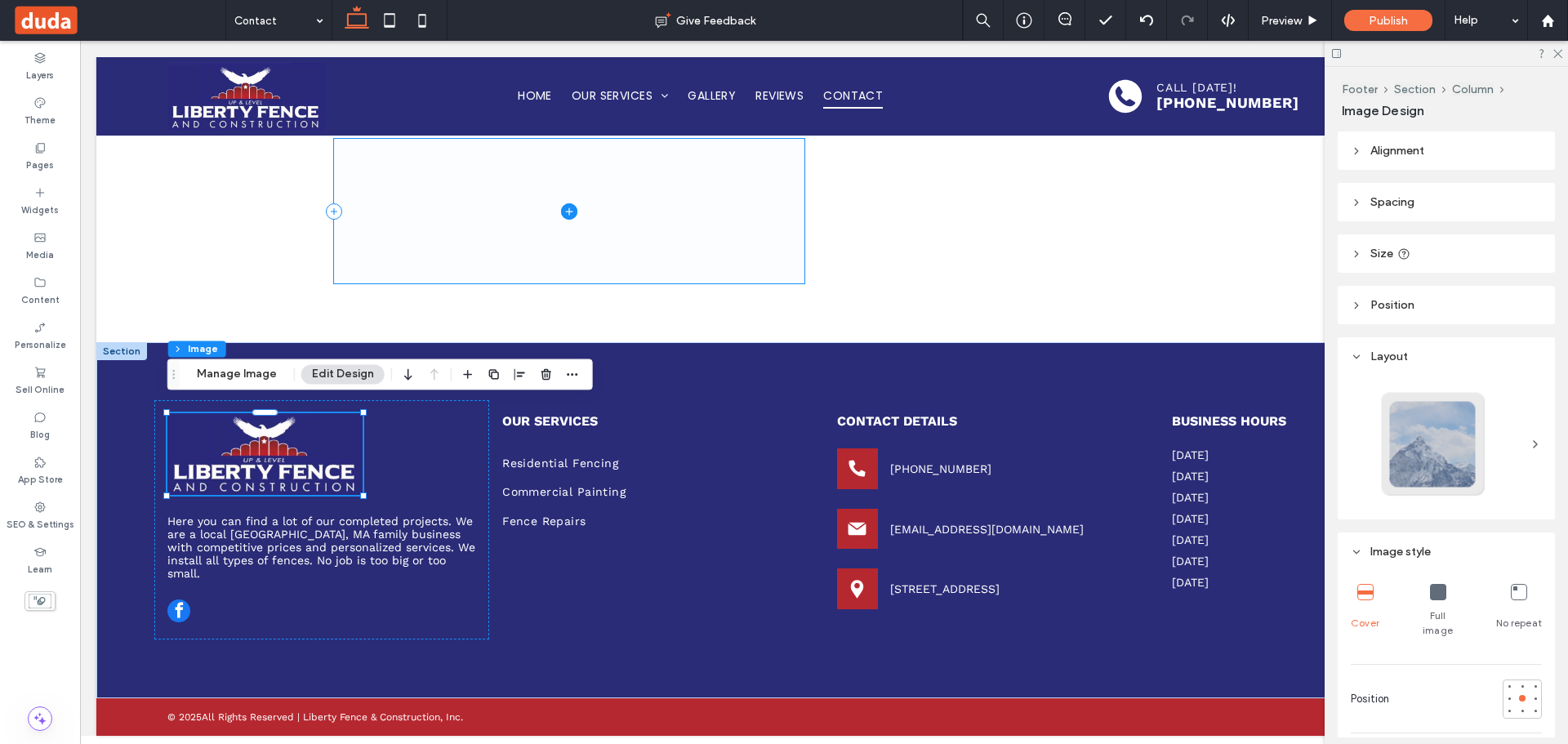
click at [687, 250] on span at bounding box center [569, 210] width 470 height 144
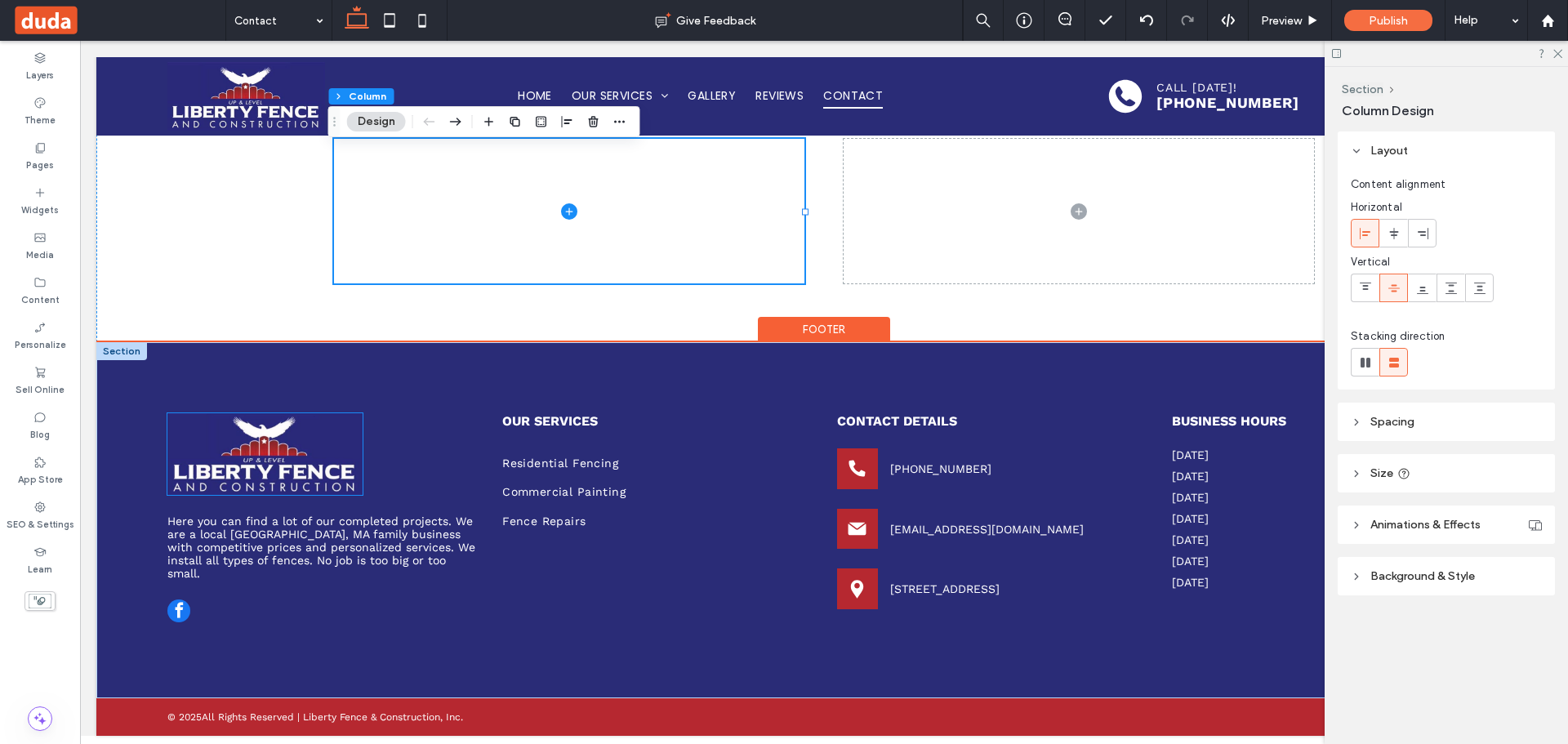
click at [289, 462] on img at bounding box center [264, 454] width 196 height 82
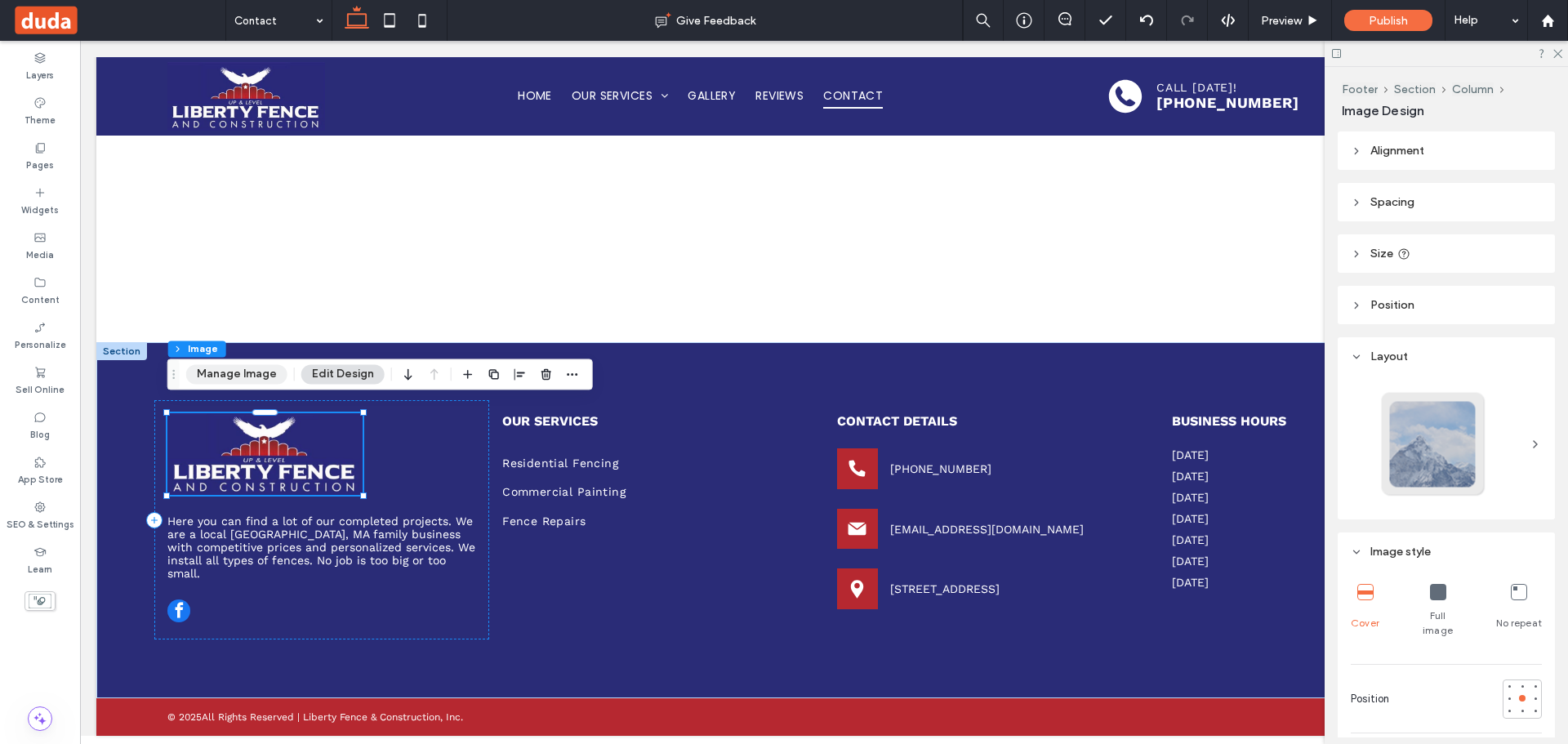
click at [235, 373] on button "Manage Image" at bounding box center [237, 374] width 101 height 20
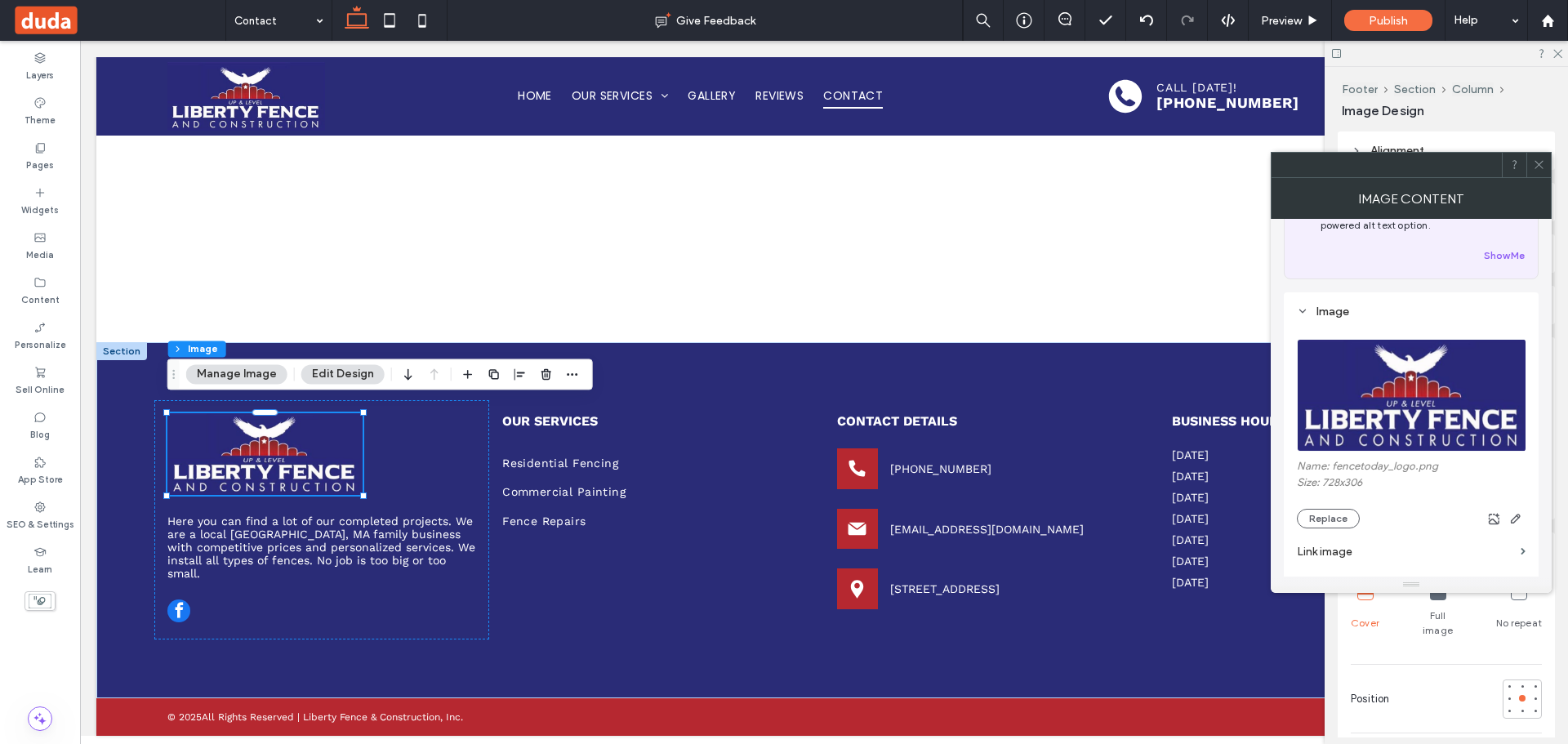
scroll to position [163, 0]
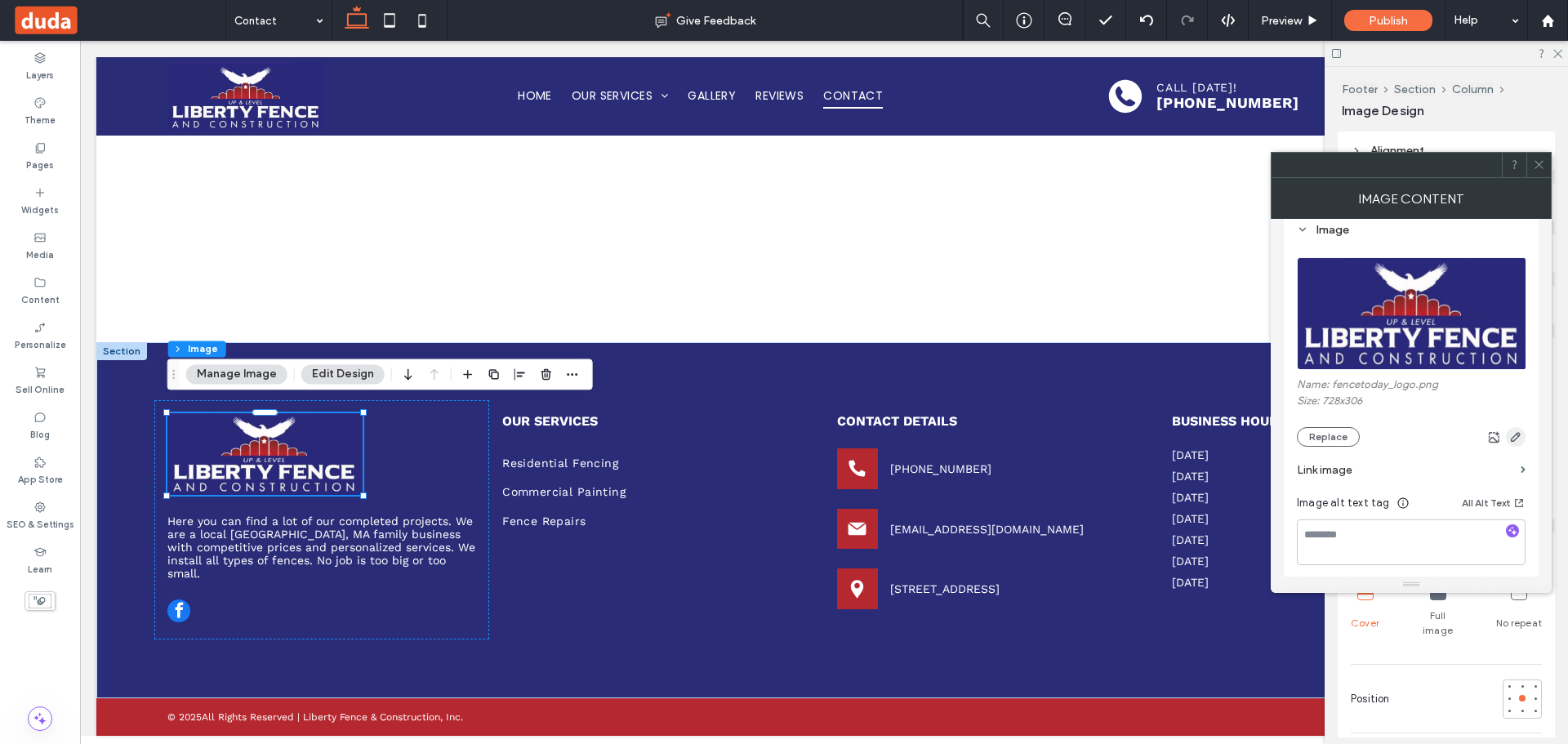
click at [1509, 438] on span "button" at bounding box center [1516, 437] width 20 height 20
click at [1510, 437] on icon "button" at bounding box center [1516, 437] width 13 height 13
click at [1516, 434] on icon "button" at bounding box center [1516, 437] width 13 height 13
